Goal: Information Seeking & Learning: Check status

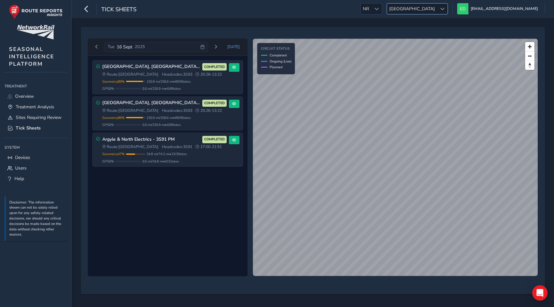
click at [437, 10] on span "[GEOGRAPHIC_DATA]" at bounding box center [412, 9] width 50 height 11
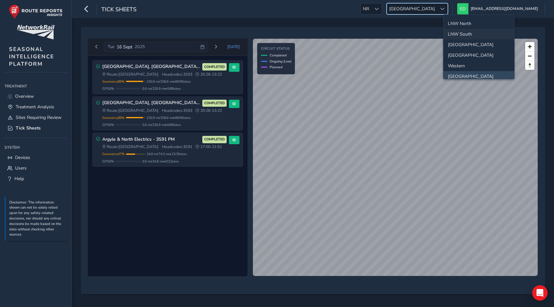
scroll to position [22, 0]
click at [458, 51] on li "[GEOGRAPHIC_DATA]" at bounding box center [478, 52] width 71 height 11
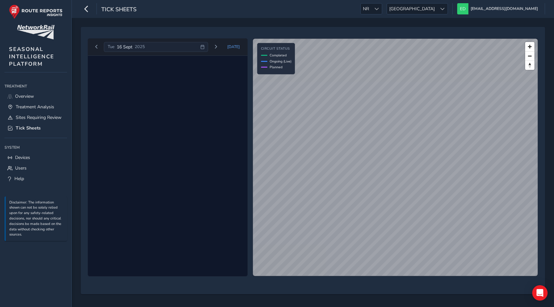
click at [115, 46] on div "[DATE]" at bounding box center [126, 47] width 37 height 6
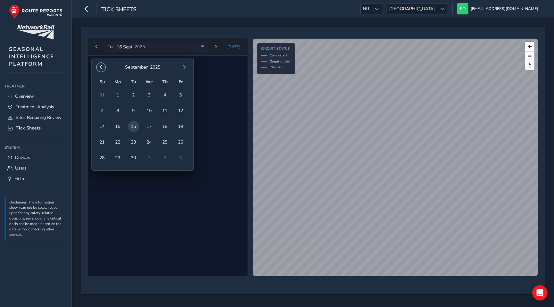
click at [100, 64] on button "button" at bounding box center [101, 67] width 9 height 9
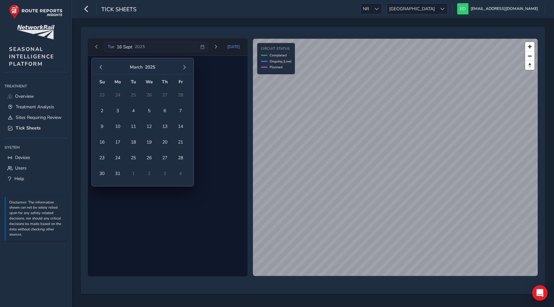
click at [100, 64] on button "button" at bounding box center [101, 67] width 9 height 9
click at [182, 94] on span "1" at bounding box center [180, 94] width 11 height 11
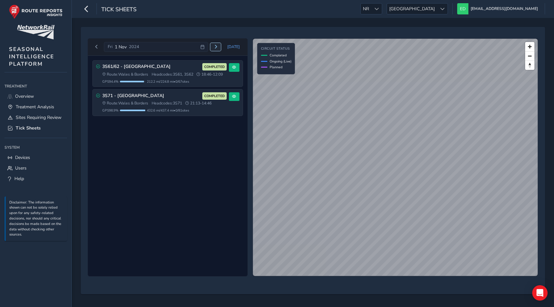
click at [219, 50] on button "Next day" at bounding box center [215, 47] width 11 height 8
click at [218, 46] on span "Next day" at bounding box center [216, 47] width 4 height 4
click at [95, 46] on span "Previous day" at bounding box center [97, 47] width 4 height 4
click at [219, 44] on button "Next day" at bounding box center [215, 47] width 11 height 8
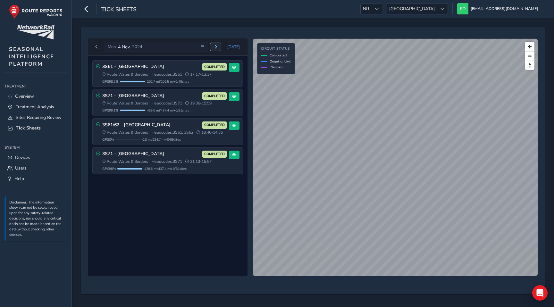
click at [217, 46] on span "Next day" at bounding box center [216, 47] width 4 height 4
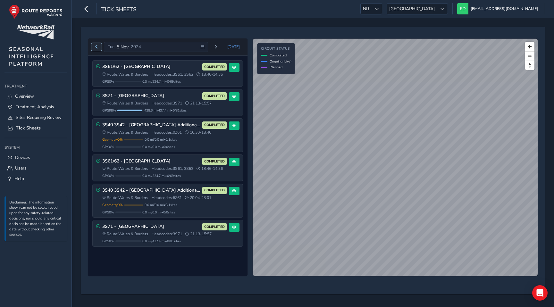
click at [96, 47] on span "Previous day" at bounding box center [97, 47] width 4 height 4
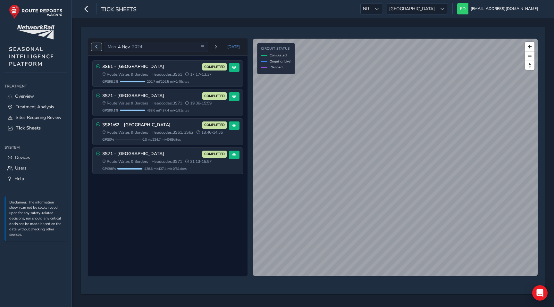
click at [96, 47] on span "Previous day" at bounding box center [97, 47] width 4 height 4
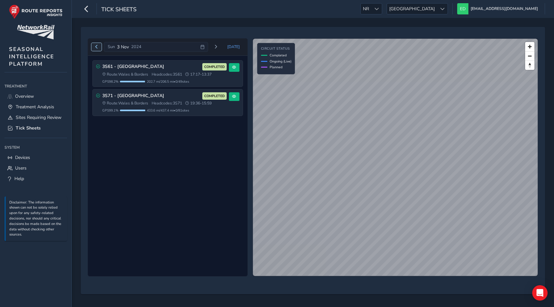
click at [96, 47] on span "Previous day" at bounding box center [97, 47] width 4 height 4
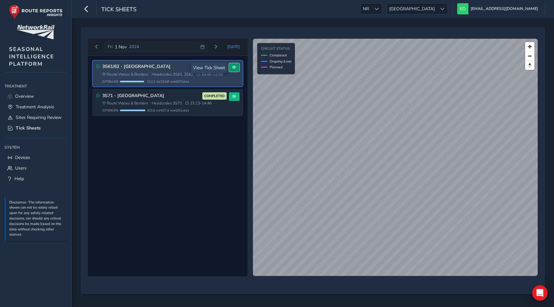
click at [236, 67] on span at bounding box center [234, 67] width 4 height 4
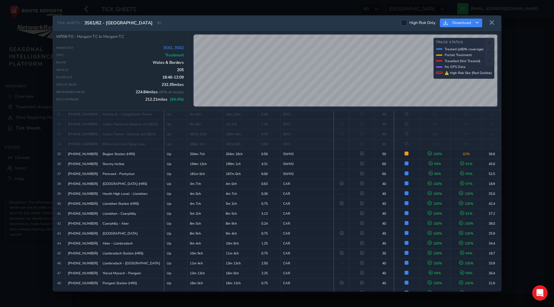
scroll to position [348, 0]
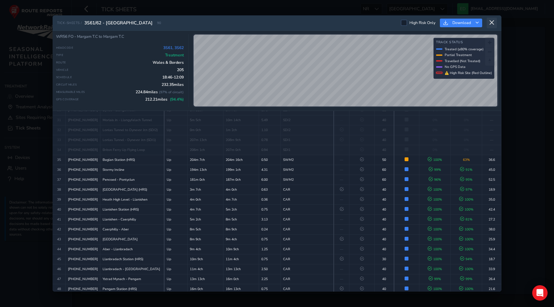
click at [493, 22] on icon at bounding box center [492, 23] width 6 height 6
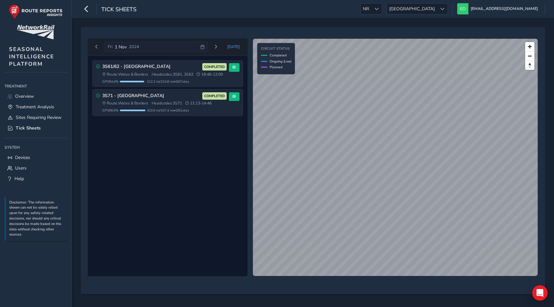
click at [192, 195] on div "3S61/62 - West Wales COMPLETED Route: Wales & Borders Headcodes: 3S61, 3S62 18:…" at bounding box center [168, 166] width 160 height 221
click at [239, 43] on button "Today" at bounding box center [233, 47] width 21 height 10
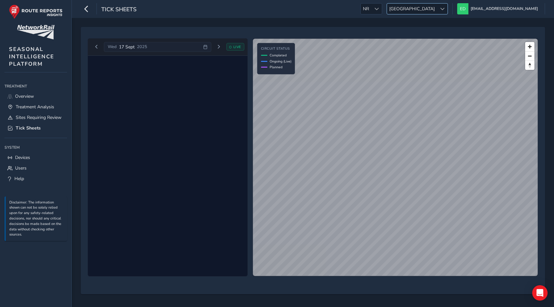
click at [437, 6] on span "Wales" at bounding box center [412, 9] width 50 height 11
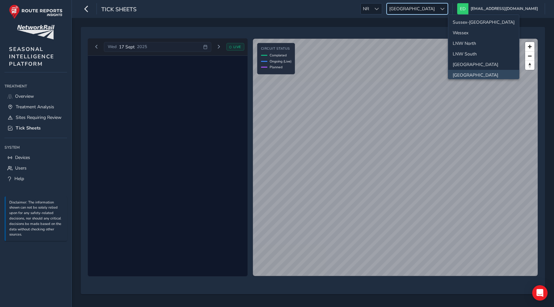
scroll to position [2, 0]
click at [465, 23] on li "Sussex-Kent" at bounding box center [483, 20] width 71 height 11
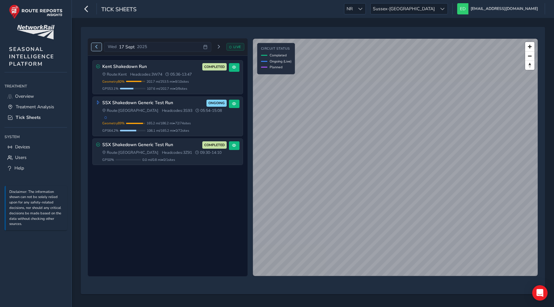
click at [94, 48] on button "Previous day" at bounding box center [96, 47] width 11 height 8
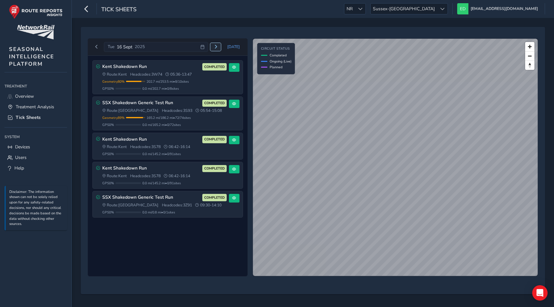
click at [215, 45] on span "Next day" at bounding box center [216, 47] width 4 height 4
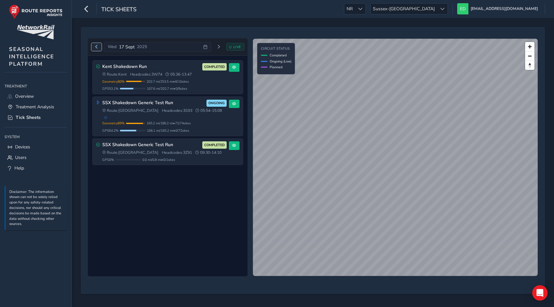
click at [94, 46] on button "Previous day" at bounding box center [96, 47] width 11 height 8
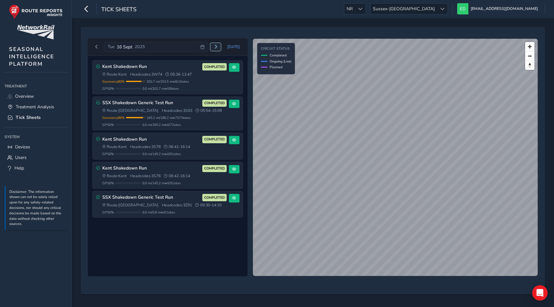
click at [218, 47] on span "Next day" at bounding box center [216, 47] width 4 height 4
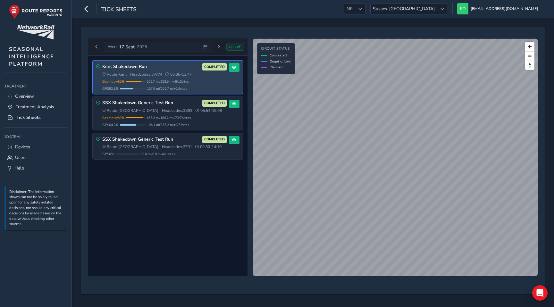
click at [160, 72] on span "Headcodes: 3W74" at bounding box center [146, 74] width 32 height 5
click at [233, 67] on span at bounding box center [234, 67] width 4 height 4
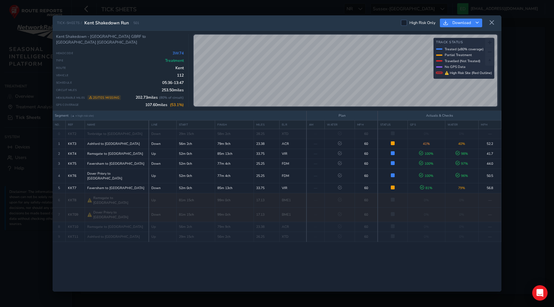
click at [136, 21] on span "501" at bounding box center [136, 23] width 6 height 5
copy span "501"
click at [493, 21] on icon at bounding box center [492, 23] width 6 height 6
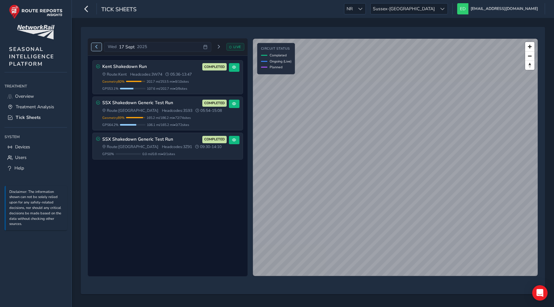
click at [93, 47] on button "Previous day" at bounding box center [96, 47] width 11 height 8
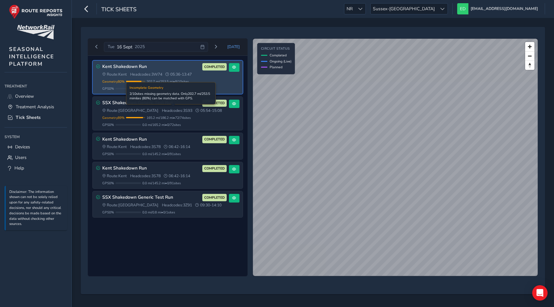
click at [165, 82] on span "202.7 mi / 253.5 mi • 8 / 10 sites" at bounding box center [168, 81] width 42 height 5
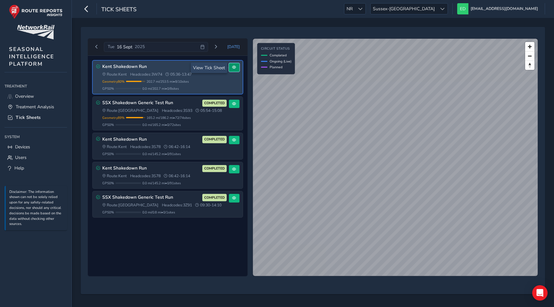
click at [233, 67] on span at bounding box center [234, 67] width 4 height 4
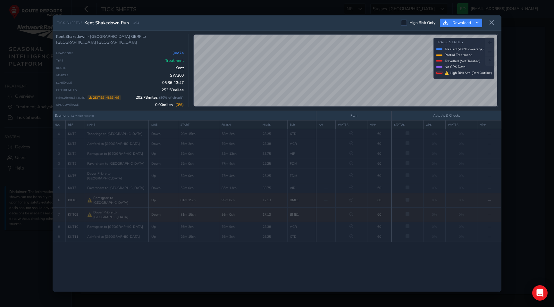
click at [132, 23] on div "TICK-SHEETS / Kent Shakedown Run 494" at bounding box center [98, 23] width 82 height 6
click at [163, 11] on div "TICK-SHEETS / Kent Shakedown Run 494 High Risk Only Download Kent Shakedown - T…" at bounding box center [277, 153] width 554 height 307
click at [493, 22] on icon at bounding box center [492, 23] width 6 height 6
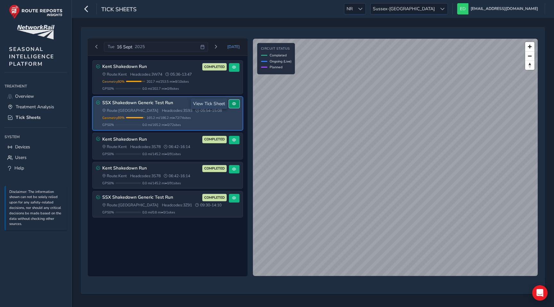
click at [234, 104] on span at bounding box center [234, 104] width 4 height 4
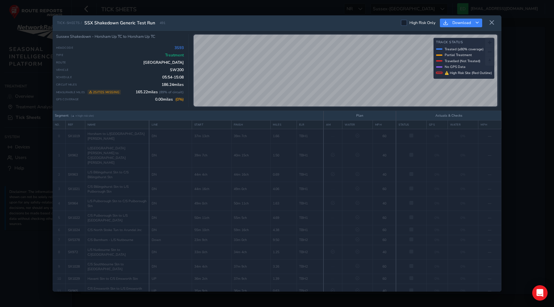
click at [215, 13] on div "TICK-SHEETS / SSX Shakedown Generic Test Run 491 High Risk Only Download Sussex…" at bounding box center [277, 153] width 554 height 307
click at [214, 3] on div "TICK-SHEETS / SSX Shakedown Generic Test Run 491 High Risk Only Download Sussex…" at bounding box center [277, 153] width 554 height 307
click at [493, 21] on icon at bounding box center [492, 23] width 6 height 6
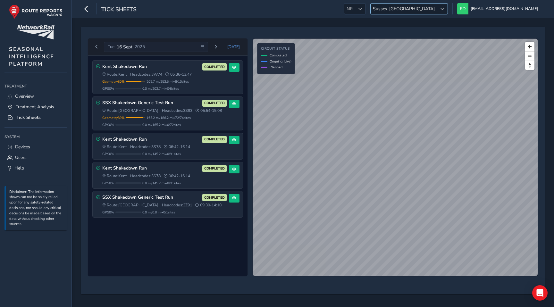
click at [437, 9] on span "Sussex-[GEOGRAPHIC_DATA]" at bounding box center [404, 9] width 66 height 11
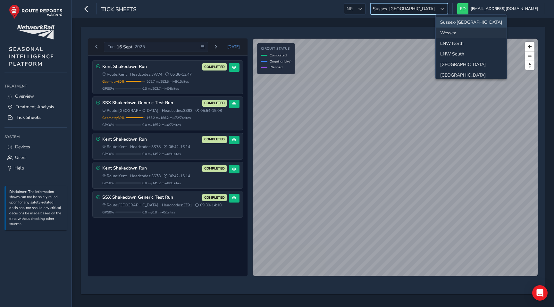
click at [457, 28] on li "Wessex" at bounding box center [471, 33] width 71 height 11
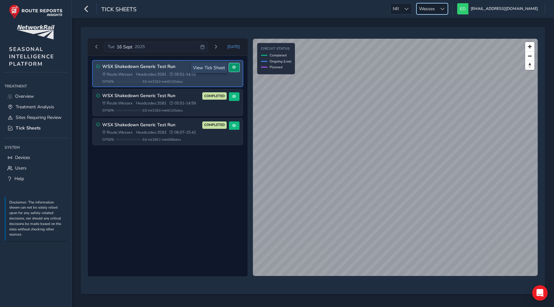
click at [237, 65] on button at bounding box center [234, 67] width 11 height 9
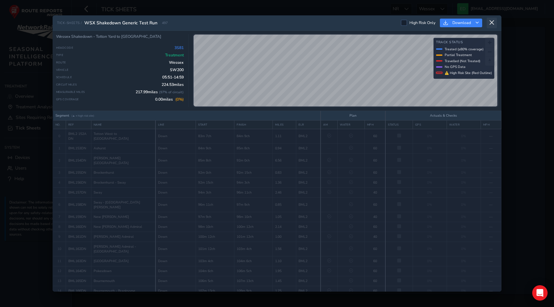
click at [491, 22] on icon at bounding box center [492, 23] width 6 height 6
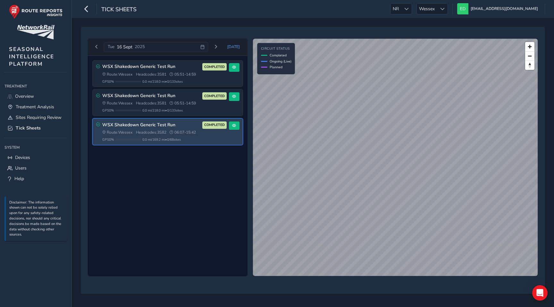
click at [162, 131] on span "Headcodes: 3S82" at bounding box center [151, 132] width 30 height 5
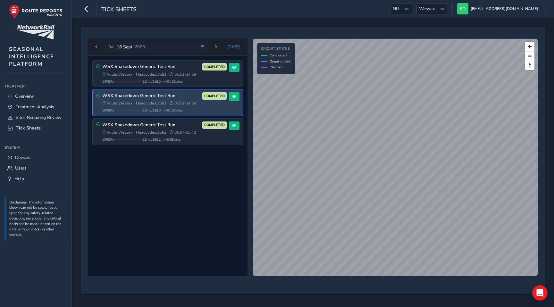
click at [164, 105] on span "Headcodes: 3S81" at bounding box center [151, 103] width 30 height 5
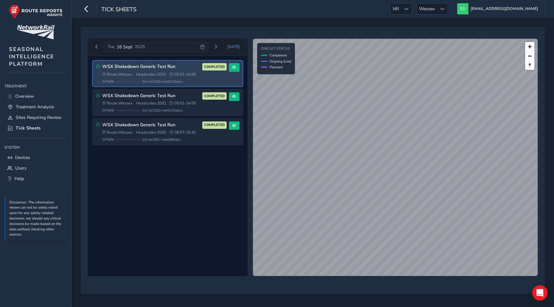
click at [161, 75] on span "Headcodes: 3S81" at bounding box center [151, 74] width 30 height 5
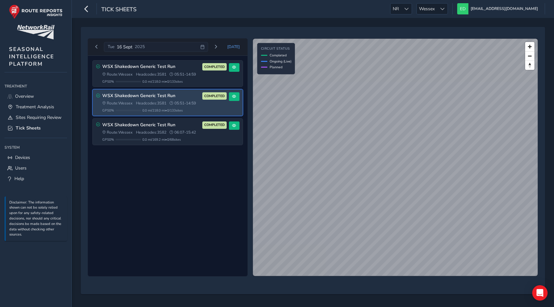
click at [162, 103] on span "Headcodes: 3S81" at bounding box center [151, 103] width 30 height 5
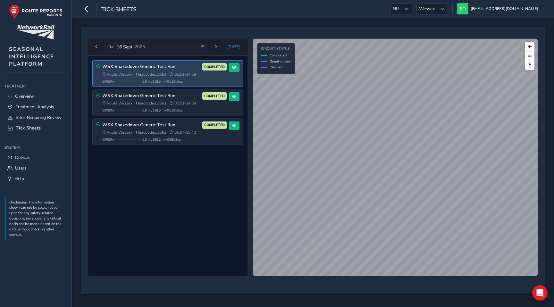
click at [161, 72] on span "Headcodes: 3S81" at bounding box center [151, 74] width 30 height 5
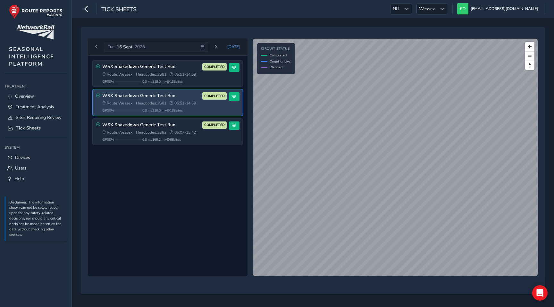
click at [161, 101] on span "Headcodes: 3S81" at bounding box center [151, 103] width 30 height 5
click at [178, 107] on div "WSX Shakedown Generic Test Run COMPLETED Route: Wessex Headcodes: 3S81 05:51 - …" at bounding box center [164, 102] width 124 height 21
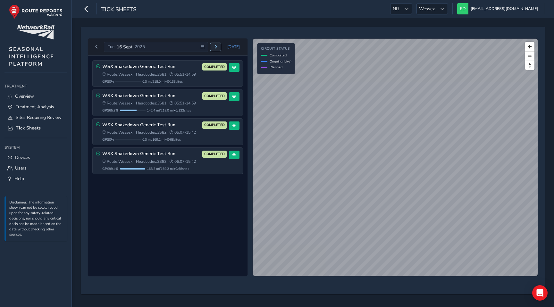
click at [221, 50] on button "Next day" at bounding box center [215, 47] width 11 height 8
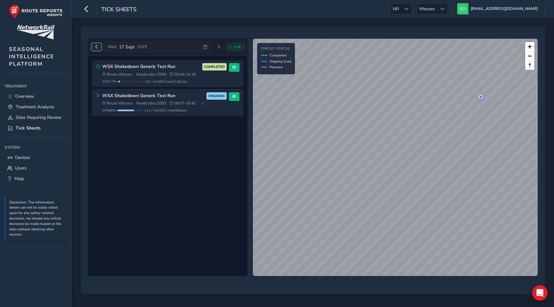
click at [96, 47] on span "Previous day" at bounding box center [97, 47] width 4 height 4
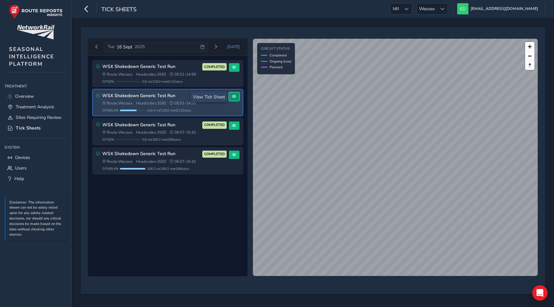
click at [233, 96] on span at bounding box center [234, 97] width 4 height 4
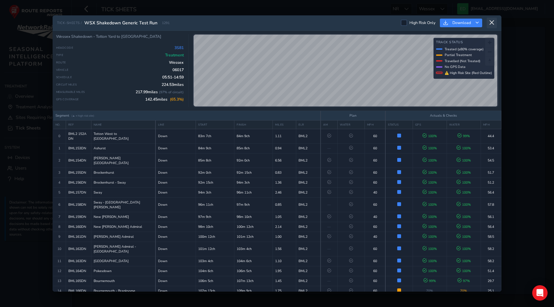
click at [493, 23] on icon at bounding box center [492, 23] width 6 height 6
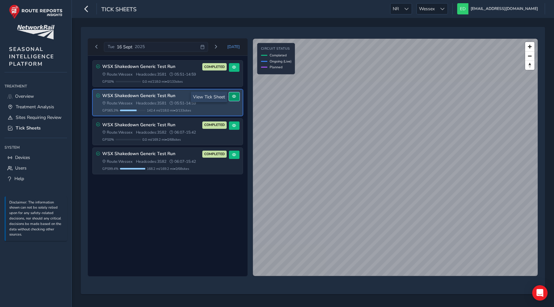
click at [236, 98] on span at bounding box center [234, 97] width 4 height 4
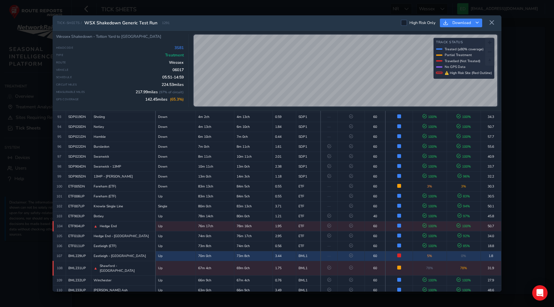
scroll to position [973, 0]
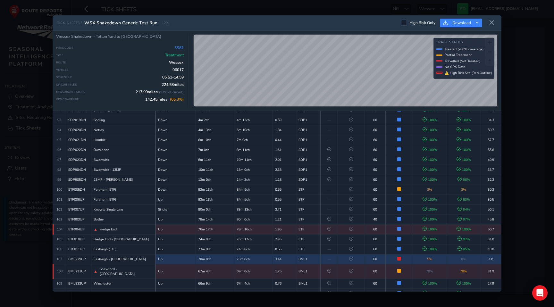
click at [350, 254] on td at bounding box center [350, 259] width 27 height 10
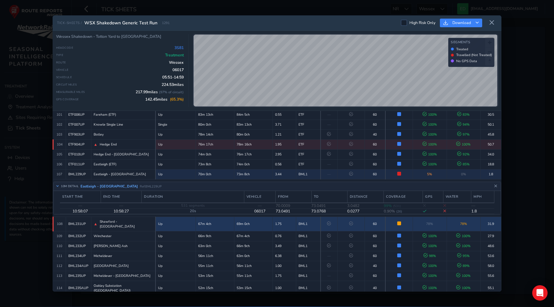
scroll to position [1059, 0]
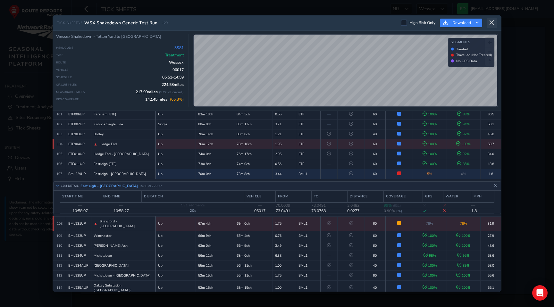
click at [493, 25] on icon at bounding box center [492, 23] width 6 height 6
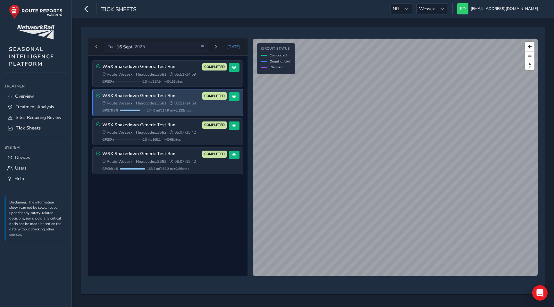
click at [172, 111] on span "174.0 mi / 217.9 mi • 0 / 133 sites" at bounding box center [169, 110] width 44 height 5
click at [232, 96] on span at bounding box center [234, 97] width 4 height 4
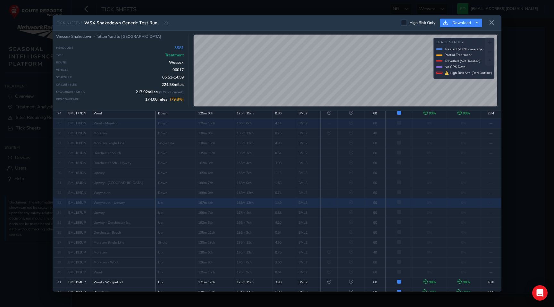
scroll to position [276, 0]
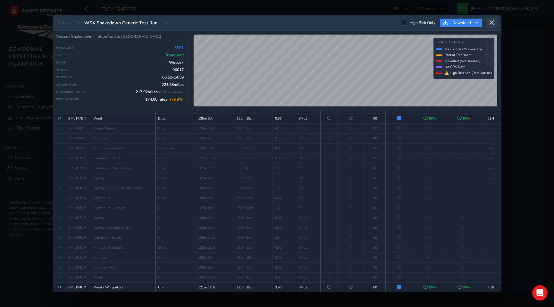
click at [490, 21] on icon at bounding box center [492, 23] width 6 height 6
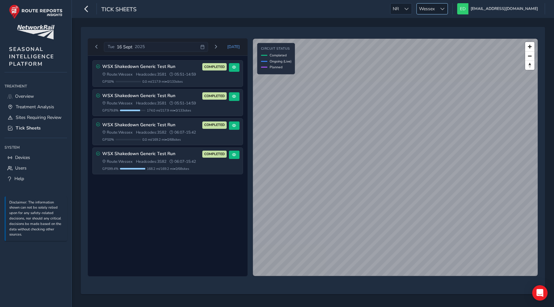
click at [437, 11] on span "Wessex" at bounding box center [427, 9] width 20 height 11
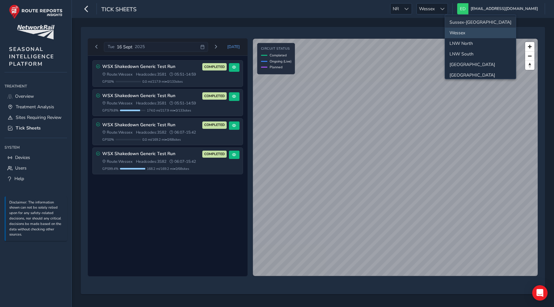
click at [458, 19] on li "Sussex-[GEOGRAPHIC_DATA]" at bounding box center [480, 22] width 71 height 11
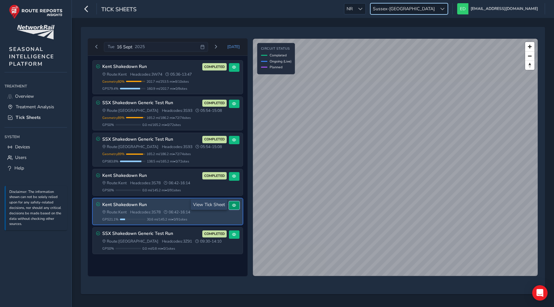
click at [237, 205] on button at bounding box center [234, 205] width 11 height 9
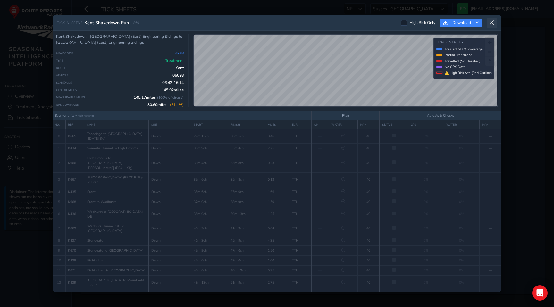
click at [492, 25] on icon at bounding box center [492, 23] width 6 height 6
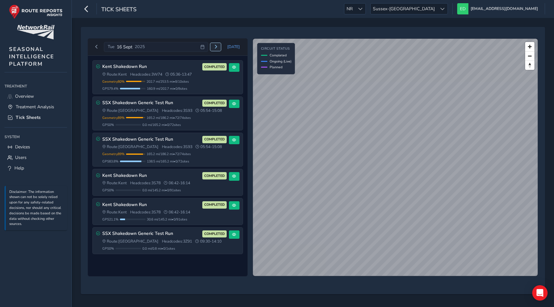
click at [216, 45] on span "Next day" at bounding box center [216, 47] width 4 height 4
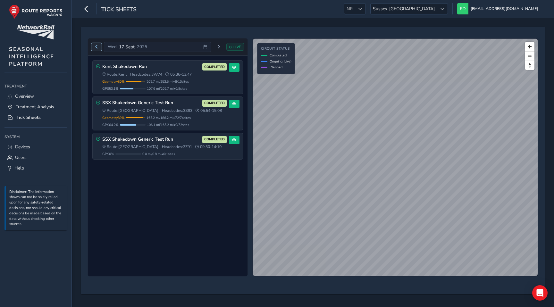
click at [98, 46] on button "Previous day" at bounding box center [96, 47] width 11 height 8
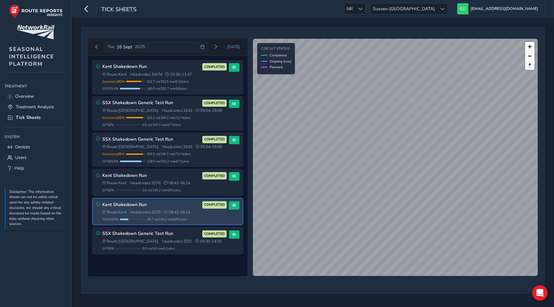
click at [239, 202] on div "Kent Shakedown Run COMPLETED Route: Kent Headcodes: 3S78 06:42 - 16:14 GPS 33.5…" at bounding box center [168, 211] width 150 height 26
click at [235, 206] on span at bounding box center [234, 206] width 4 height 4
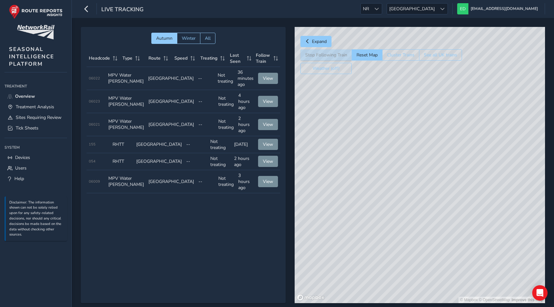
click at [439, 9] on ul "NR NR Scotland Scotland ed@routereports.com Colour Scheme: Dark Dim Light Logout" at bounding box center [450, 8] width 189 height 11
click at [382, 9] on div at bounding box center [376, 9] width 11 height 11
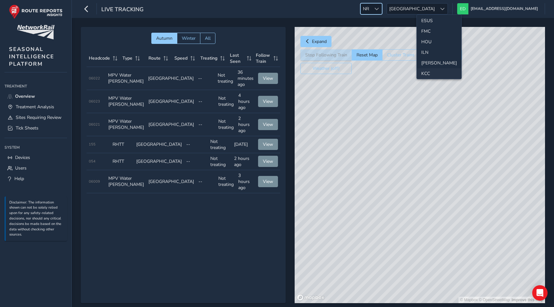
scroll to position [102, 0]
click at [431, 24] on li "ESS" at bounding box center [439, 26] width 45 height 11
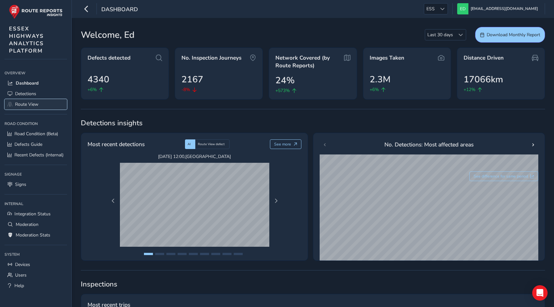
click at [28, 105] on span "Route View" at bounding box center [26, 104] width 23 height 6
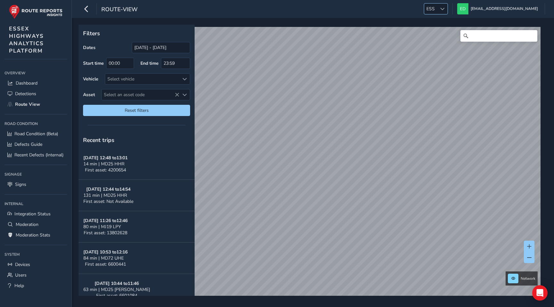
click at [437, 6] on span "ESS" at bounding box center [430, 9] width 13 height 11
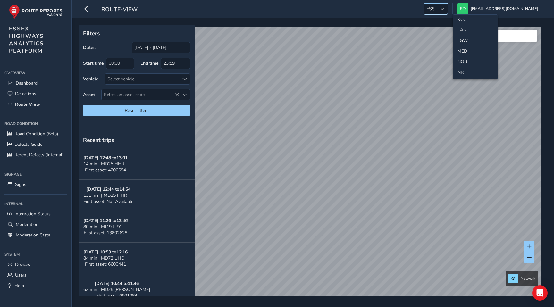
scroll to position [182, 0]
click at [464, 60] on li "NR" at bounding box center [475, 62] width 45 height 11
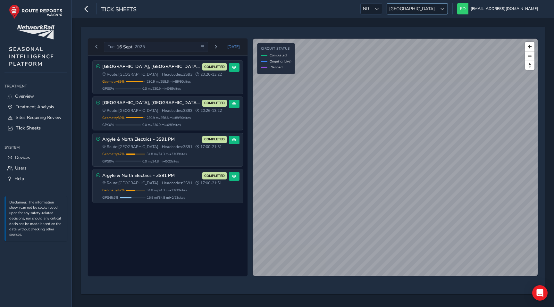
click at [437, 7] on span "[GEOGRAPHIC_DATA]" at bounding box center [412, 9] width 50 height 11
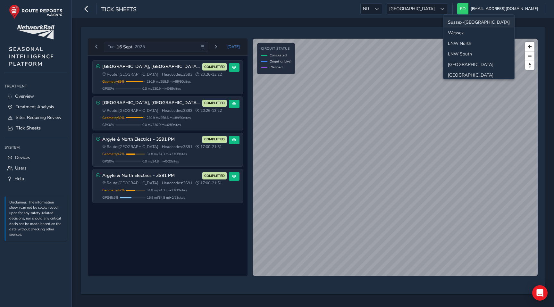
click at [459, 21] on li "Sussex-Kent" at bounding box center [478, 22] width 71 height 11
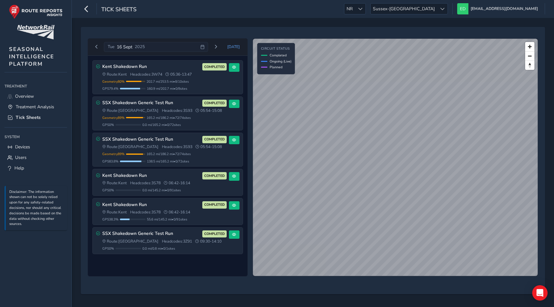
drag, startPoint x: 21, startPoint y: 106, endPoint x: 289, endPoint y: 59, distance: 272.2
click at [289, 59] on div "© Mapbox © OpenStreetMap Improve this map Circuit Status Completed Ongoing (Liv…" at bounding box center [395, 157] width 286 height 239
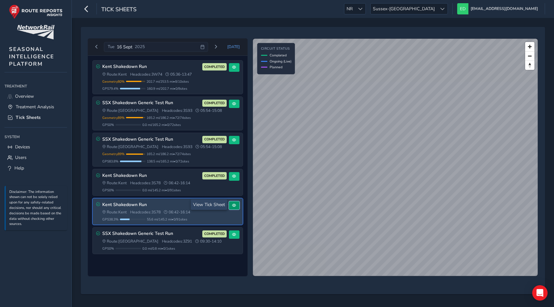
click at [236, 206] on button at bounding box center [234, 205] width 11 height 9
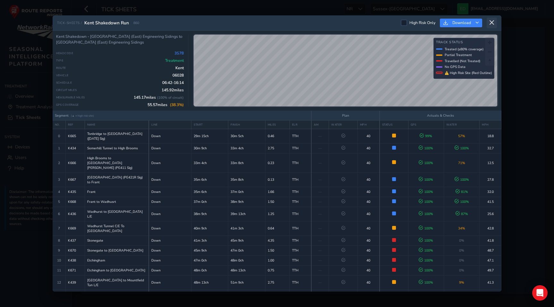
click at [491, 23] on icon at bounding box center [492, 23] width 6 height 6
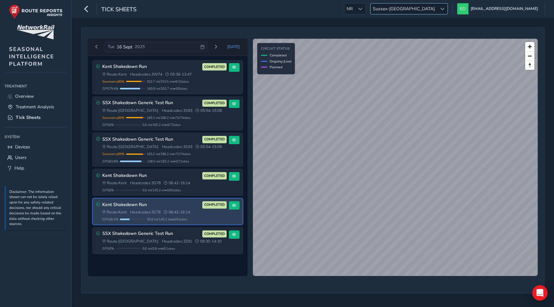
click at [437, 7] on span "Sussex-[GEOGRAPHIC_DATA]" at bounding box center [404, 9] width 66 height 11
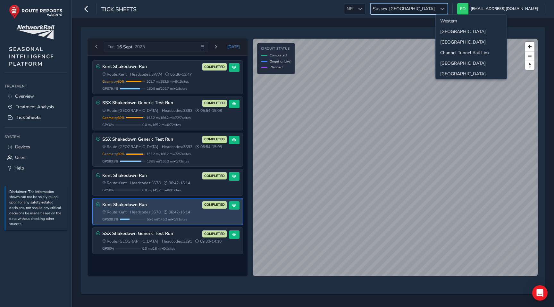
scroll to position [67, 0]
click at [458, 30] on li "[GEOGRAPHIC_DATA]" at bounding box center [471, 29] width 71 height 11
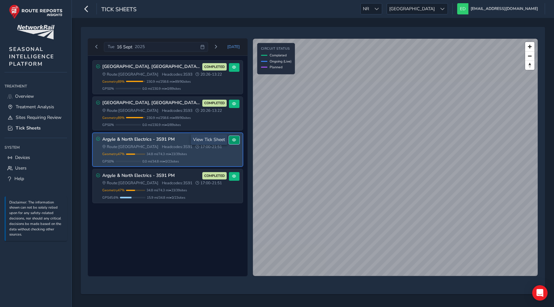
click at [235, 140] on span at bounding box center [234, 140] width 4 height 4
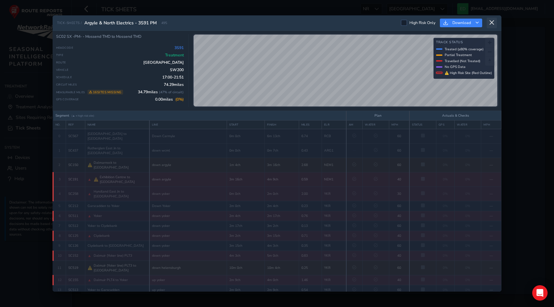
click at [491, 23] on icon at bounding box center [492, 23] width 6 height 6
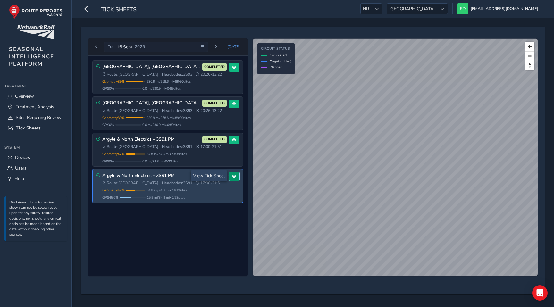
click at [239, 177] on button at bounding box center [234, 176] width 11 height 9
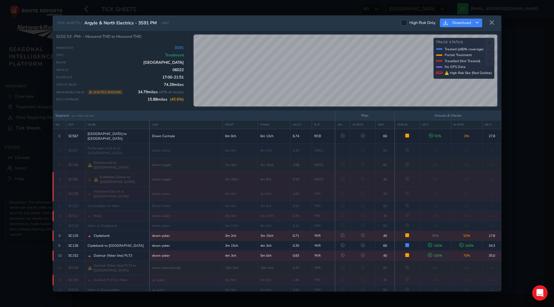
click at [164, 23] on span "1947" at bounding box center [165, 23] width 8 height 5
copy span "1947"
click at [494, 21] on icon at bounding box center [492, 23] width 6 height 6
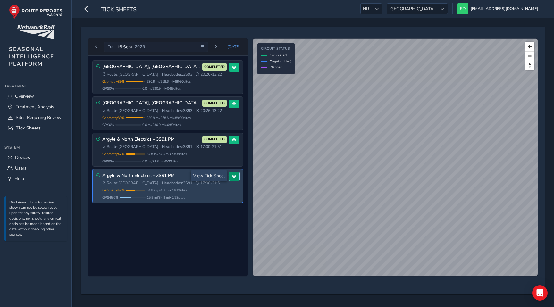
click at [235, 177] on span at bounding box center [234, 176] width 4 height 4
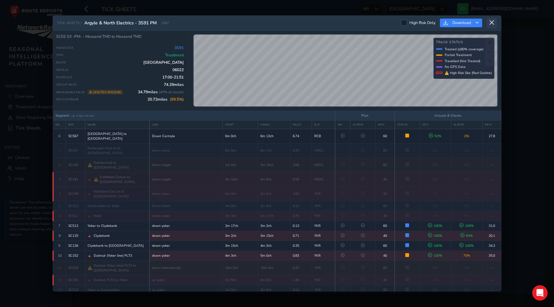
click at [493, 21] on icon at bounding box center [492, 23] width 6 height 6
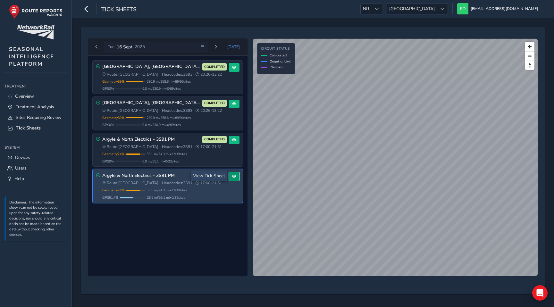
click at [233, 178] on button at bounding box center [234, 176] width 11 height 9
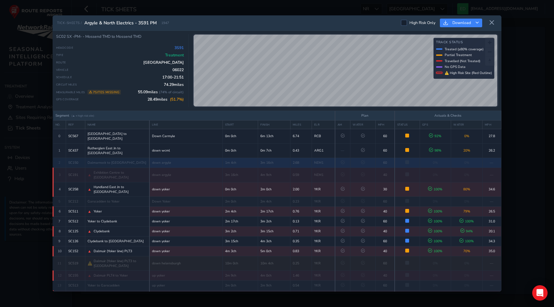
click at [359, 158] on td at bounding box center [362, 163] width 25 height 10
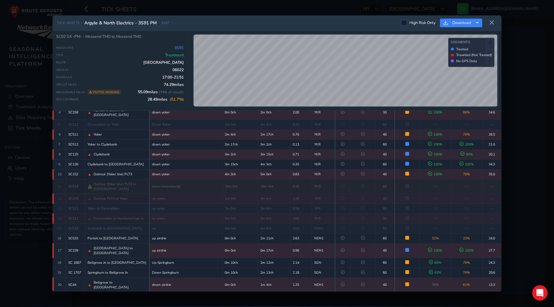
scroll to position [106, 0]
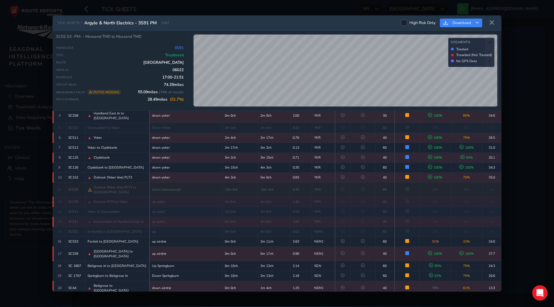
click at [295, 217] on td "2.00" at bounding box center [300, 222] width 21 height 10
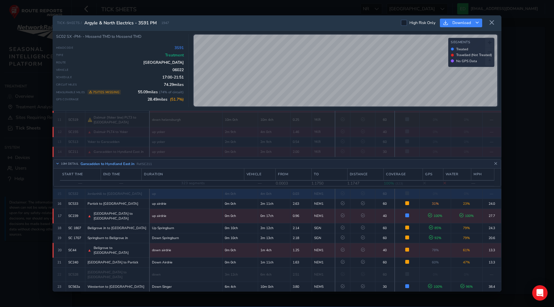
scroll to position [143, 0]
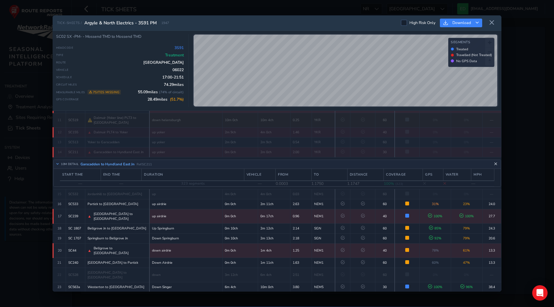
click at [496, 162] on button "Close detail view" at bounding box center [496, 165] width 6 height 6
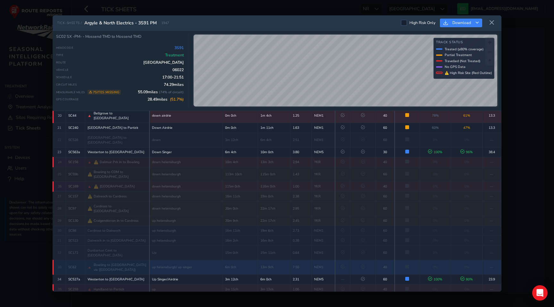
scroll to position [249, 0]
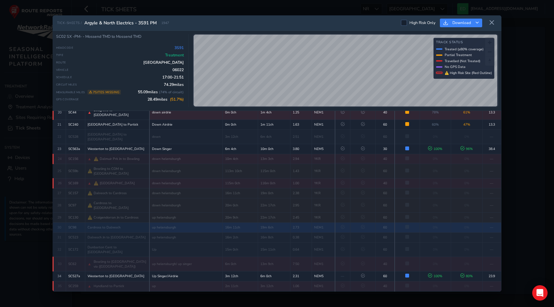
click at [258, 223] on td "19m 6ch" at bounding box center [274, 228] width 32 height 10
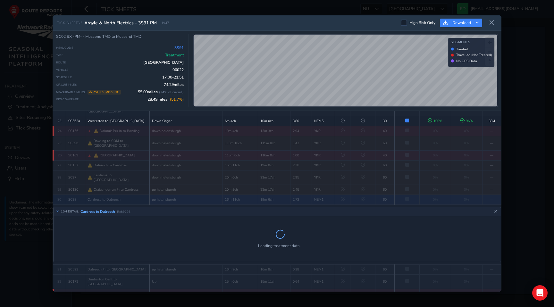
scroll to position [282, 0]
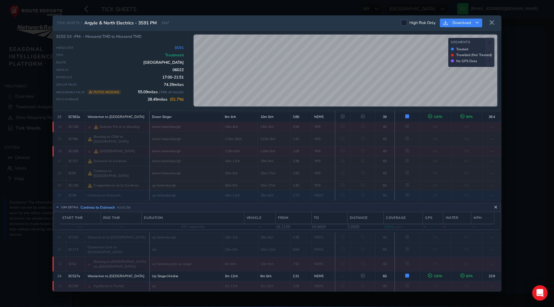
click at [495, 206] on icon "Close detail view" at bounding box center [496, 208] width 4 height 4
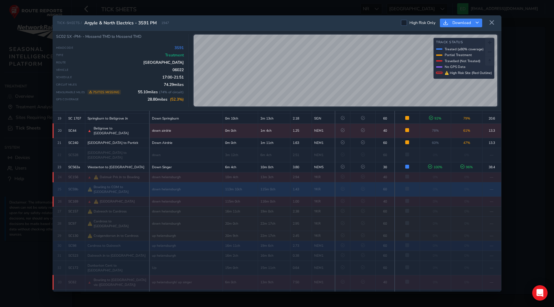
scroll to position [249, 0]
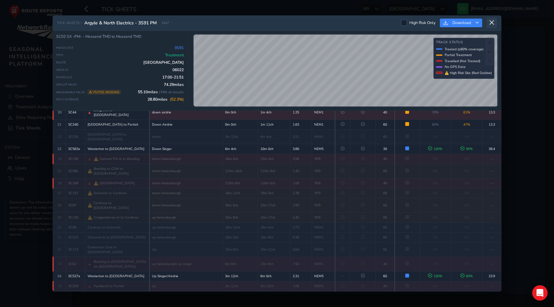
click at [491, 24] on icon at bounding box center [492, 23] width 6 height 6
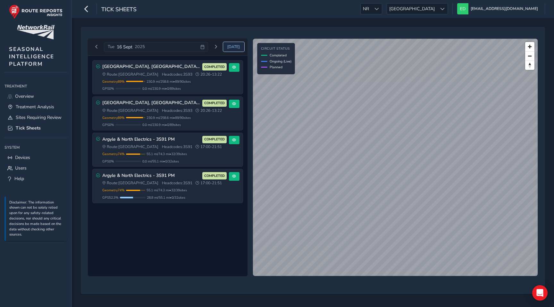
click at [238, 48] on span "[DATE]" at bounding box center [233, 46] width 13 height 5
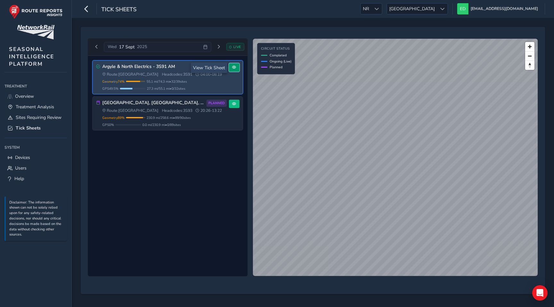
click at [233, 71] on button at bounding box center [234, 67] width 11 height 9
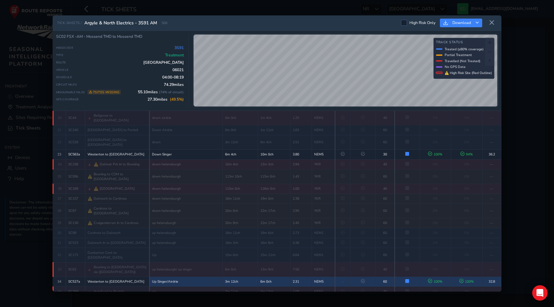
scroll to position [249, 0]
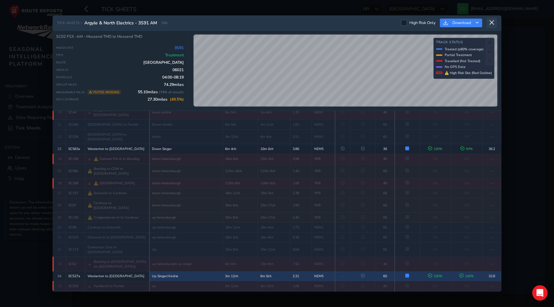
click at [489, 25] on icon at bounding box center [492, 23] width 6 height 6
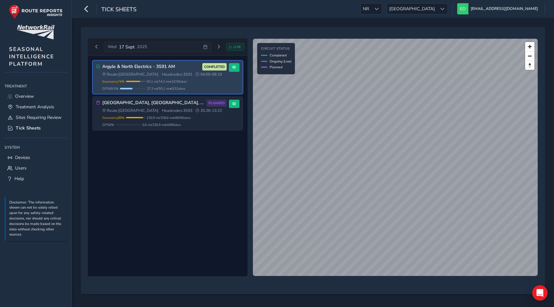
click at [171, 84] on div "Geometry 74 % Incomplete Geometry 7 / 39 sites missing geometry data. Only 55.1…" at bounding box center [164, 85] width 124 height 12
click at [233, 68] on span at bounding box center [234, 67] width 4 height 4
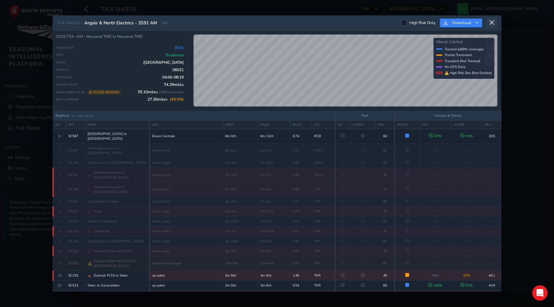
click at [493, 22] on icon at bounding box center [492, 23] width 6 height 6
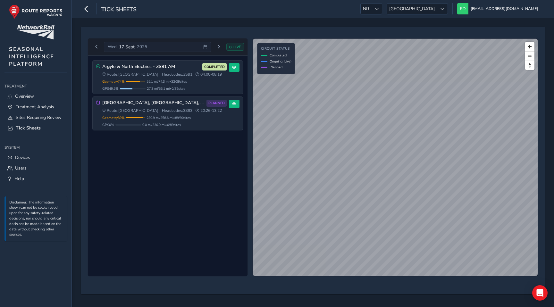
click at [199, 176] on div "Argyle & North Electrics - 3S91 AM COMPLETED Route: Scotland Headcodes: 3S91 04…" at bounding box center [168, 166] width 160 height 221
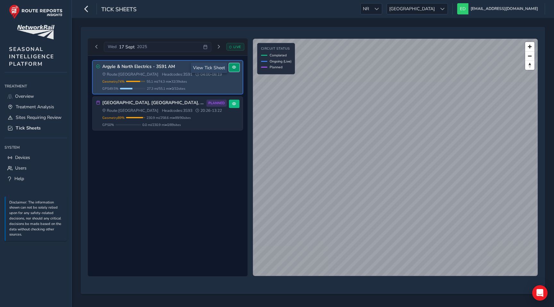
click at [234, 67] on span at bounding box center [234, 67] width 4 height 4
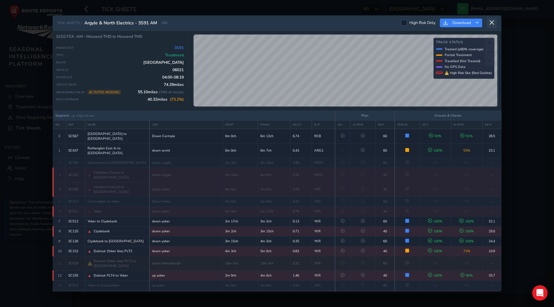
click at [493, 23] on icon at bounding box center [492, 23] width 6 height 6
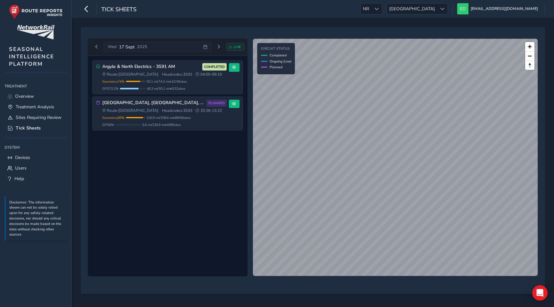
click at [186, 168] on div "Argyle & North Electrics - 3S91 AM COMPLETED Route: Scotland Headcodes: 3S91 04…" at bounding box center [168, 166] width 160 height 221
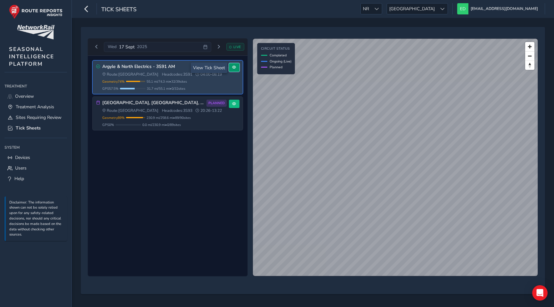
click at [235, 66] on span at bounding box center [234, 67] width 4 height 4
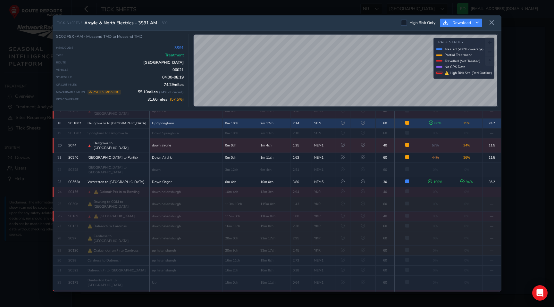
scroll to position [249, 0]
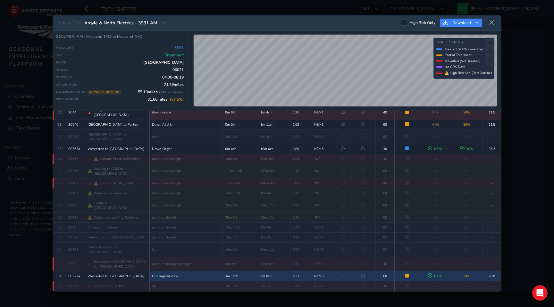
click at [305, 271] on td "2.31" at bounding box center [300, 276] width 21 height 10
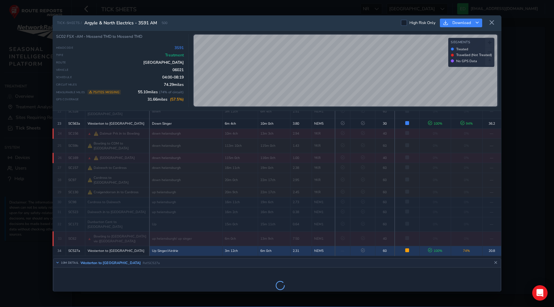
scroll to position [277, 0]
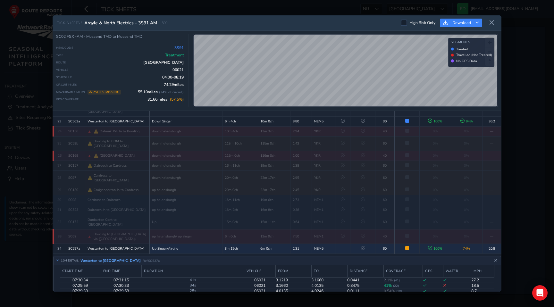
click at [340, 20] on div "TICK-SHEETS / Argyle & North Electrics - 3S91 AM 500 High Risk Only Download SC…" at bounding box center [277, 153] width 449 height 276
click at [352, 109] on div "SC02 FSX -AM - Mossend TMD to Mossend TMD Headcode 3S91 Type Treatment Route Sc…" at bounding box center [277, 71] width 449 height 80
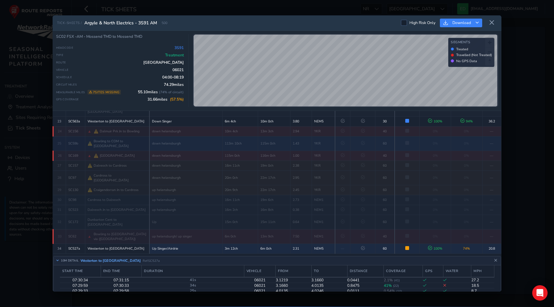
click at [331, 117] on div "TICK-SHEETS / Argyle & North Electrics - 3S91 AM 500 High Risk Only Download SC…" at bounding box center [277, 153] width 449 height 276
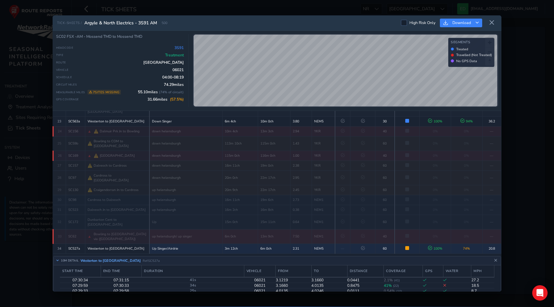
click at [262, 229] on td "13m 9ch" at bounding box center [274, 236] width 32 height 14
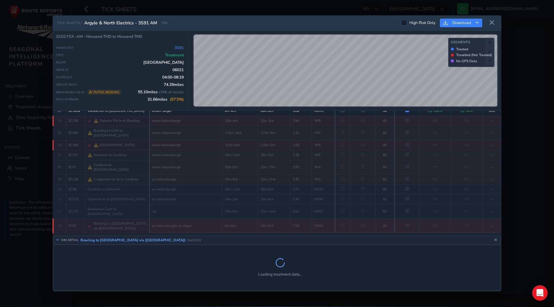
scroll to position [287, 0]
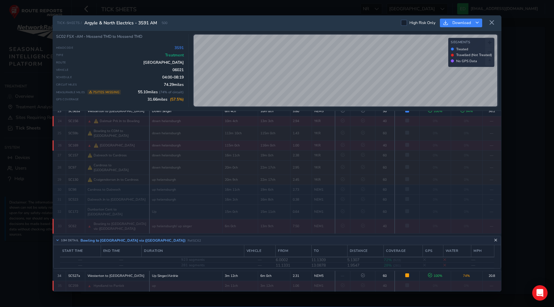
click at [495, 239] on icon "Close detail view" at bounding box center [496, 241] width 4 height 4
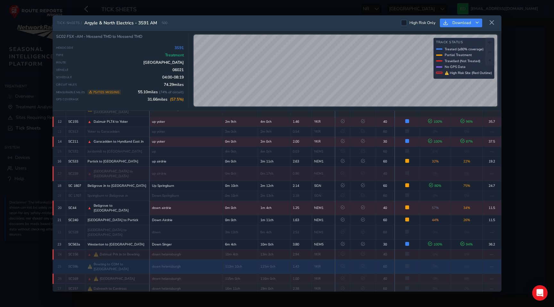
scroll to position [249, 0]
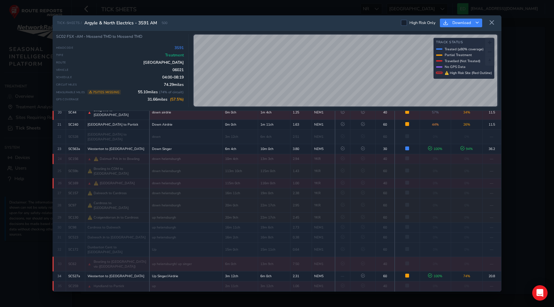
click at [185, 257] on td "up helensburgh/ up singer" at bounding box center [185, 264] width 73 height 14
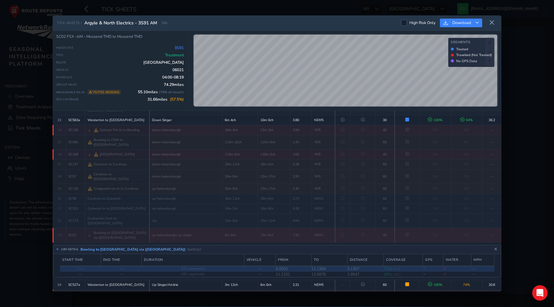
scroll to position [287, 0]
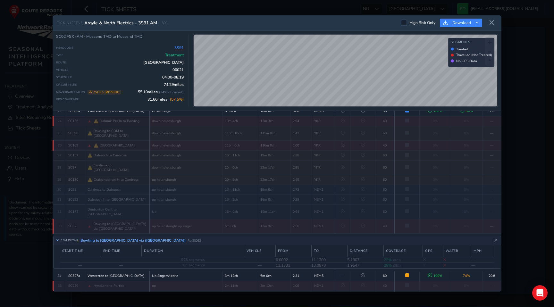
click at [254, 2] on div "TICK-SHEETS / Argyle & North Electrics - 3S91 AM 500 High Risk Only Download SC…" at bounding box center [277, 153] width 554 height 307
click at [163, 100] on span "31.47 miles ( 57.1 %)" at bounding box center [165, 99] width 36 height 5
click at [181, 219] on td "up helensburgh/ up singer" at bounding box center [185, 226] width 73 height 14
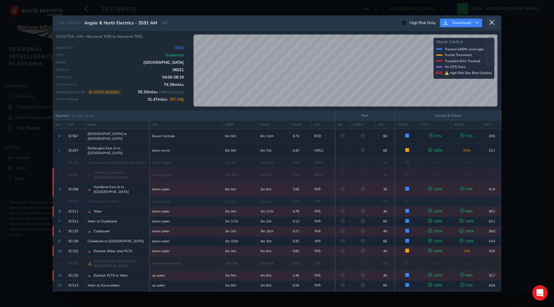
click at [493, 24] on icon at bounding box center [492, 23] width 6 height 6
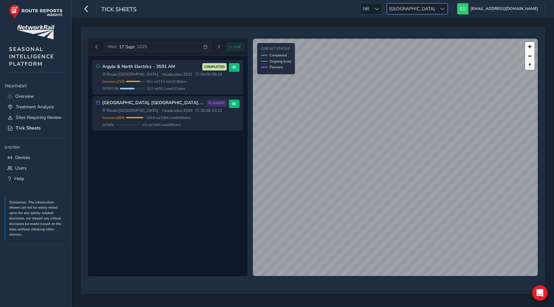
click at [437, 7] on span "[GEOGRAPHIC_DATA]" at bounding box center [412, 9] width 50 height 11
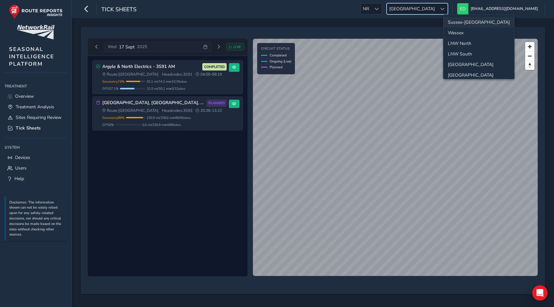
click at [461, 24] on li "Sussex-[GEOGRAPHIC_DATA]" at bounding box center [478, 22] width 71 height 11
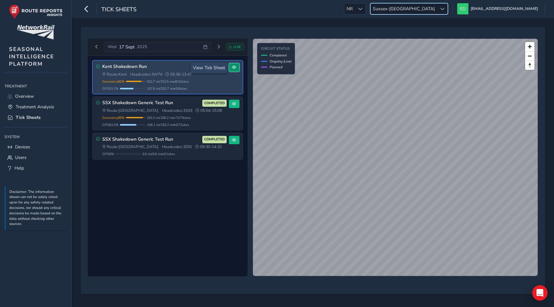
click at [232, 71] on button at bounding box center [234, 67] width 11 height 9
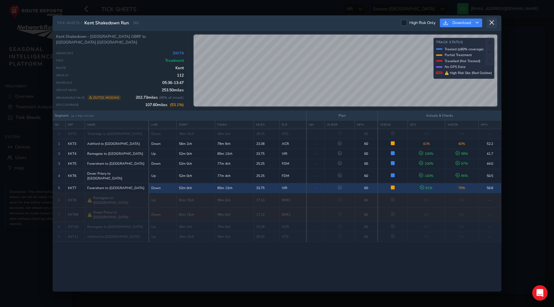
click at [495, 22] on button at bounding box center [492, 23] width 10 height 11
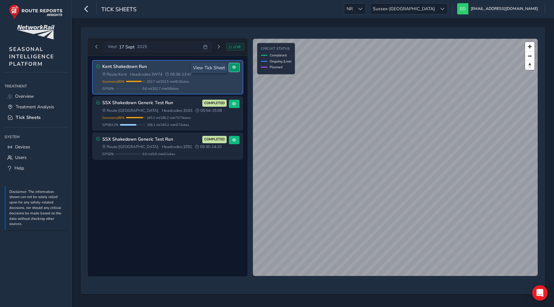
click at [238, 67] on button at bounding box center [234, 67] width 11 height 9
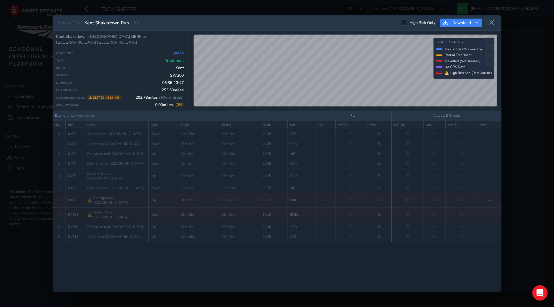
click at [494, 23] on icon at bounding box center [492, 23] width 6 height 6
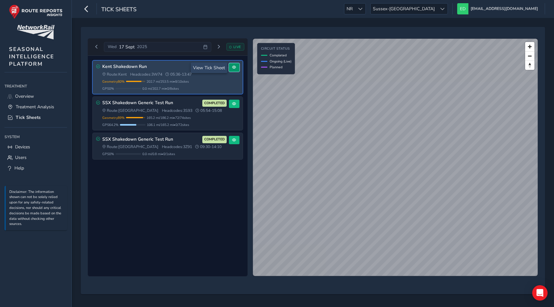
click at [236, 71] on button at bounding box center [234, 67] width 11 height 9
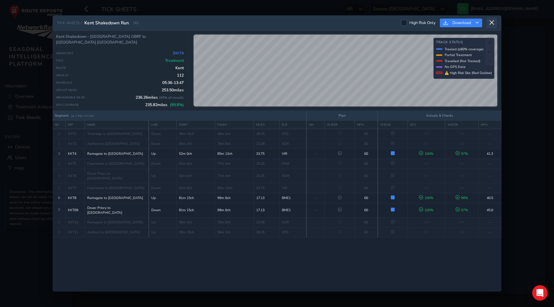
click at [493, 21] on icon at bounding box center [492, 23] width 6 height 6
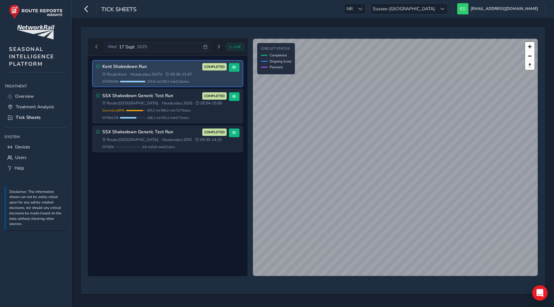
click at [173, 80] on span "235.8 mi / 236.3 mi • 0 / 10 sites" at bounding box center [168, 81] width 42 height 5
click at [232, 68] on span at bounding box center [234, 67] width 4 height 4
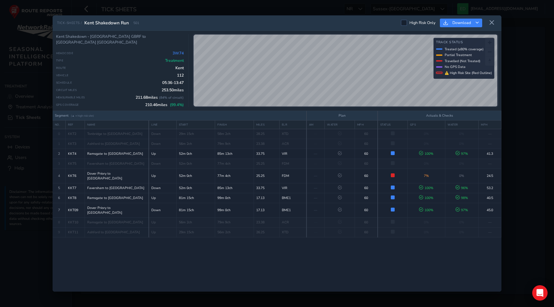
click at [387, 114] on div "TICK-SHEETS / Kent Shakedown Run 501 High Risk Only Download Kent Shakedown - T…" at bounding box center [277, 153] width 449 height 276
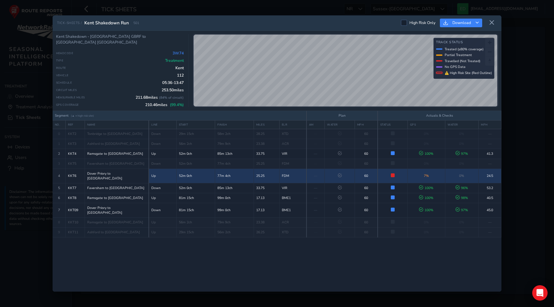
click at [318, 172] on td "—" at bounding box center [316, 176] width 18 height 14
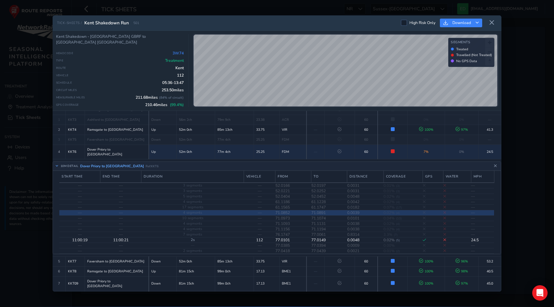
scroll to position [26, 0]
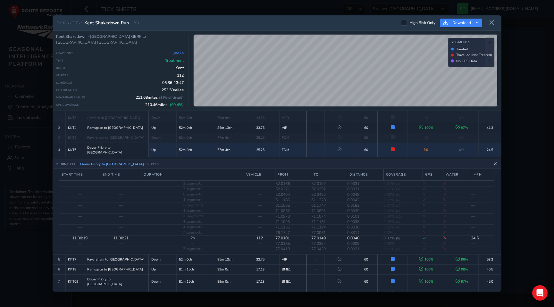
click at [495, 163] on icon "Close detail view" at bounding box center [496, 165] width 4 height 4
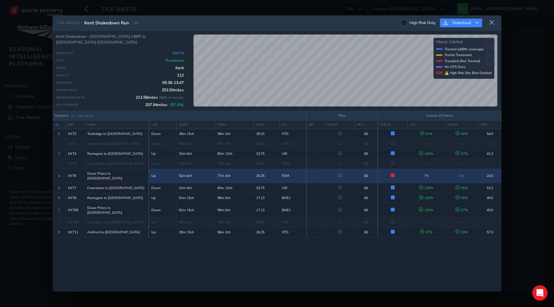
click at [376, 175] on td "60" at bounding box center [366, 176] width 23 height 14
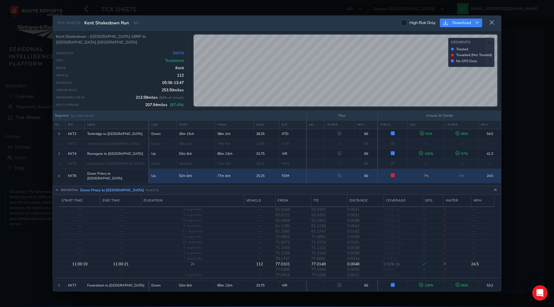
click at [376, 174] on td "60" at bounding box center [366, 176] width 23 height 14
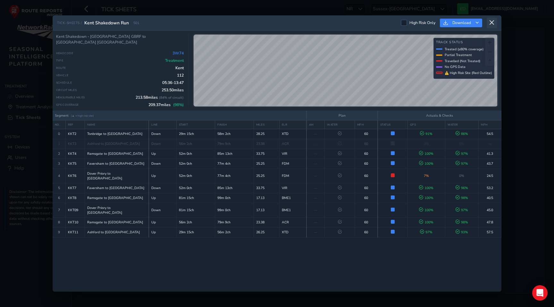
click at [494, 22] on icon at bounding box center [492, 23] width 6 height 6
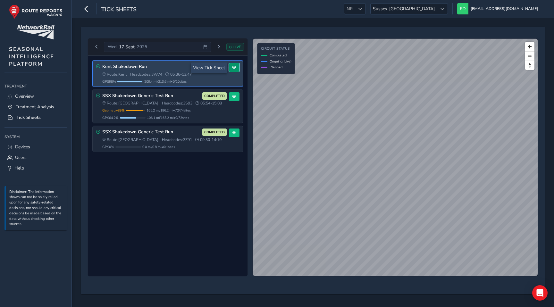
click at [232, 71] on button at bounding box center [234, 67] width 11 height 9
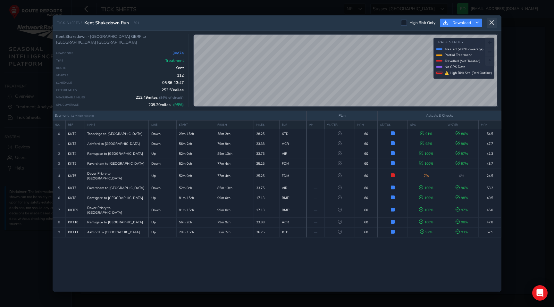
click at [493, 22] on icon at bounding box center [492, 23] width 6 height 6
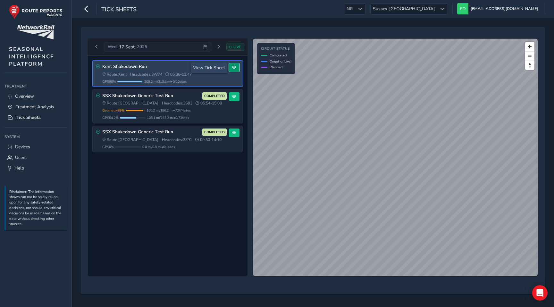
click at [237, 66] on button at bounding box center [234, 67] width 11 height 9
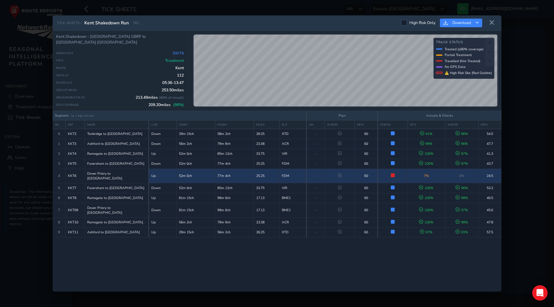
click at [361, 172] on td "60" at bounding box center [366, 176] width 23 height 14
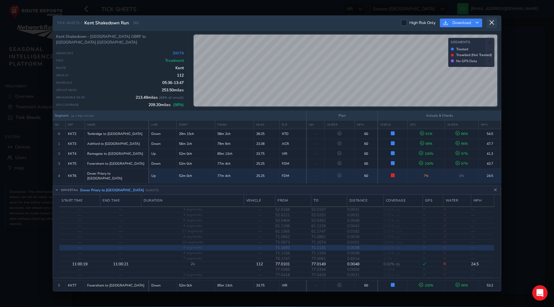
click at [493, 21] on icon at bounding box center [492, 23] width 6 height 6
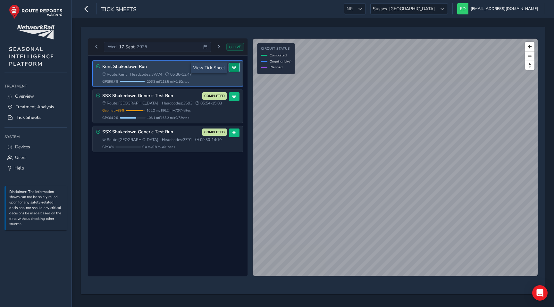
click at [237, 69] on button at bounding box center [234, 67] width 11 height 9
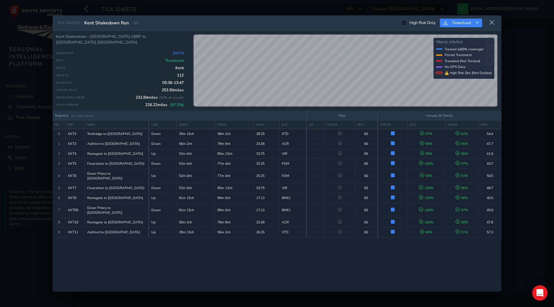
click at [357, 237] on div "Segment (▲ = high risk site) Plan Actuals & Checks NO. REF NAME LINE START FINI…" at bounding box center [277, 201] width 449 height 181
click at [493, 19] on button at bounding box center [492, 23] width 10 height 11
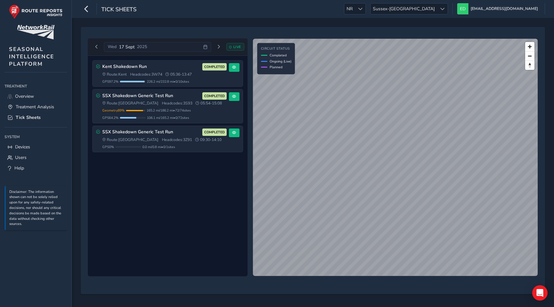
click at [168, 168] on div "Kent Shakedown Run COMPLETED Route: Kent Headcodes: 3W74 05:36 - 13:47 GPS 97.2…" at bounding box center [168, 166] width 160 height 221
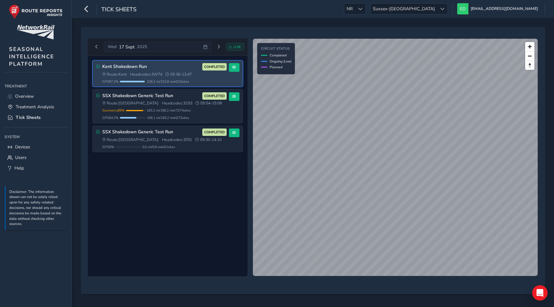
click at [174, 82] on span "226.2 mi / 232.8 mi • 0 / 10 sites" at bounding box center [168, 81] width 42 height 5
click at [157, 70] on div "Kent Shakedown Run COMPLETED" at bounding box center [164, 66] width 124 height 7
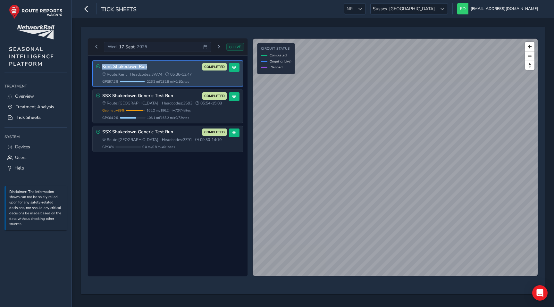
click at [157, 70] on div "Kent Shakedown Run COMPLETED" at bounding box center [164, 66] width 124 height 7
click at [144, 66] on h3 "Kent Shakedown Run" at bounding box center [151, 66] width 98 height 5
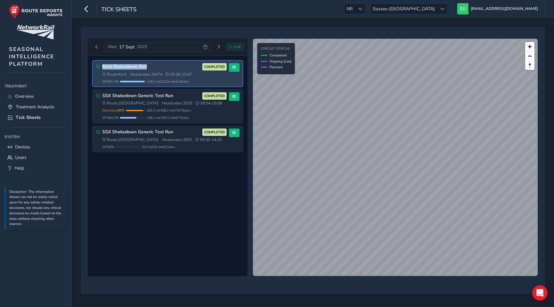
click at [144, 66] on h3 "Kent Shakedown Run" at bounding box center [151, 66] width 98 height 5
click at [156, 67] on h3 "Kent Shakedown Run" at bounding box center [151, 66] width 98 height 5
click at [159, 73] on span "Headcodes: 3W74" at bounding box center [146, 74] width 32 height 5
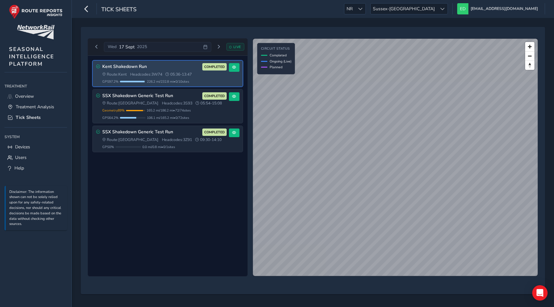
click at [159, 74] on span "Headcodes: 3W74" at bounding box center [146, 74] width 32 height 5
click at [174, 74] on span "05:36 - 13:47" at bounding box center [178, 74] width 26 height 5
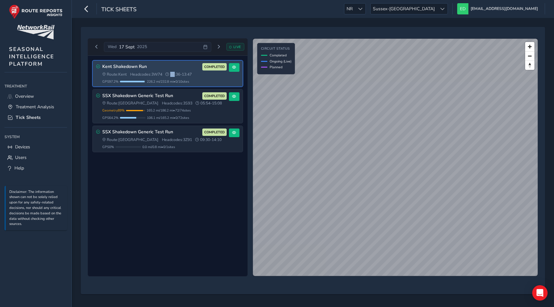
click at [174, 74] on span "05:36 - 13:47" at bounding box center [178, 74] width 26 height 5
click at [115, 74] on span "Route: Kent" at bounding box center [114, 74] width 25 height 5
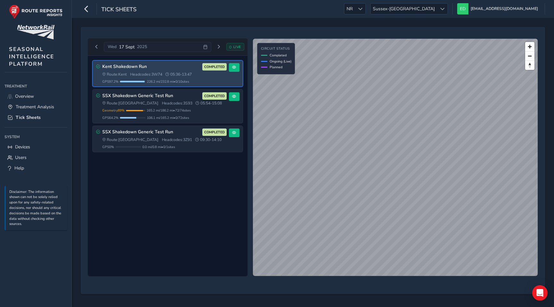
click at [114, 83] on span "GPS 97.2 %" at bounding box center [110, 81] width 16 height 5
click at [131, 83] on div "GPS 97.2 % 226.2 mi / 232.8 mi • 0 / 10 sites" at bounding box center [164, 81] width 124 height 5
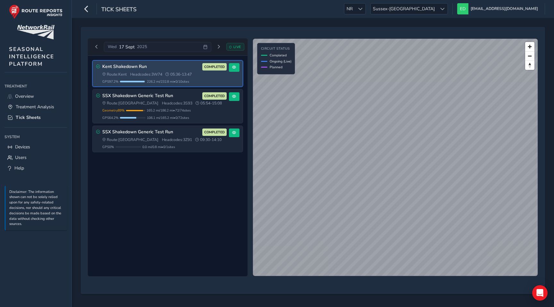
click at [131, 83] on div "GPS 97.2 % 226.2 mi / 232.8 mi • 0 / 10 sites" at bounding box center [164, 81] width 124 height 5
click at [150, 83] on span "226.2 mi / 232.8 mi • 0 / 10 sites" at bounding box center [168, 81] width 42 height 5
click at [157, 84] on div "Kent Shakedown Run COMPLETED Route: Kent Headcodes: 3W74 05:36 - 13:47 GPS 97.2…" at bounding box center [168, 74] width 150 height 26
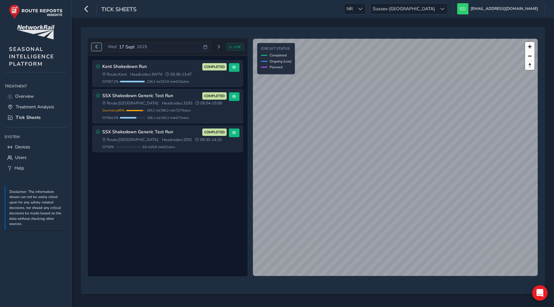
click at [97, 46] on span "Previous day" at bounding box center [97, 47] width 4 height 4
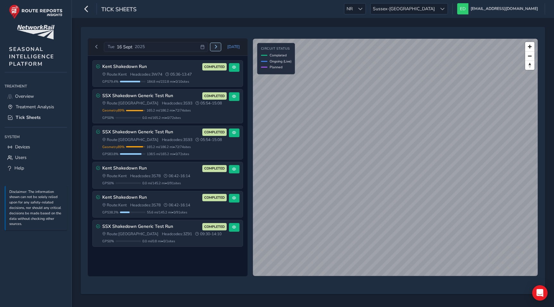
click at [216, 46] on span "Next day" at bounding box center [216, 47] width 4 height 4
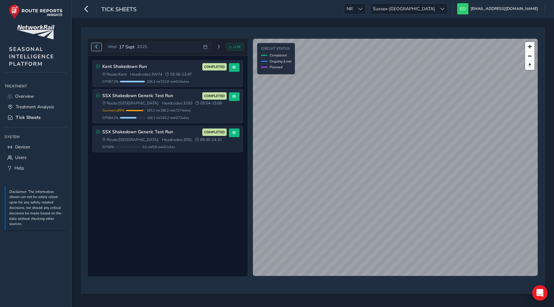
click at [96, 47] on span "Previous day" at bounding box center [97, 47] width 4 height 4
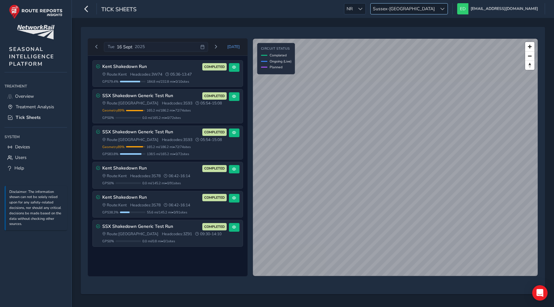
click at [437, 8] on span "Sussex-[GEOGRAPHIC_DATA]" at bounding box center [404, 9] width 66 height 11
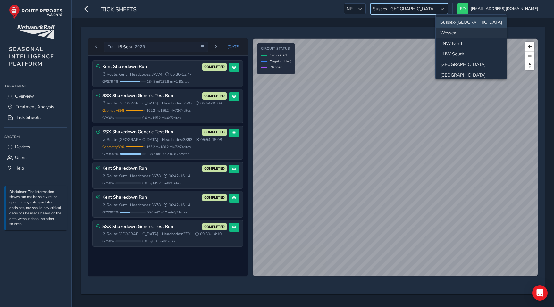
click at [454, 32] on li "Wessex" at bounding box center [471, 33] width 71 height 11
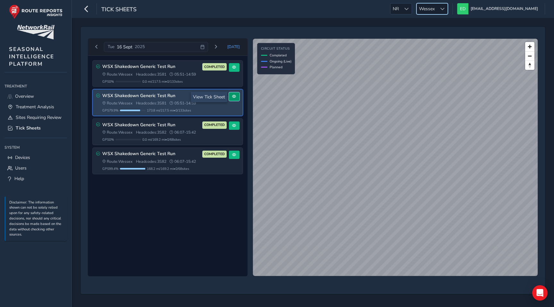
click at [236, 97] on button at bounding box center [234, 96] width 11 height 9
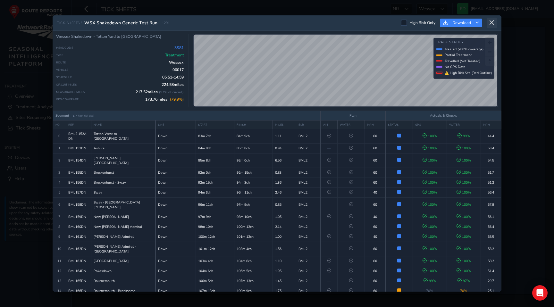
click at [491, 23] on icon at bounding box center [492, 23] width 6 height 6
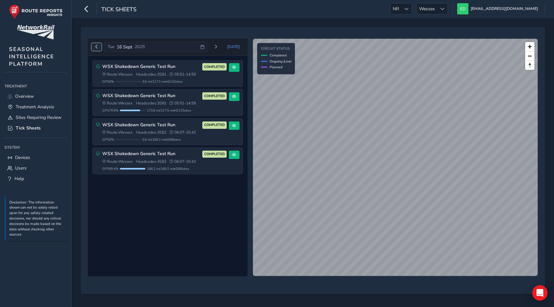
click at [97, 47] on span "Previous day" at bounding box center [97, 47] width 4 height 4
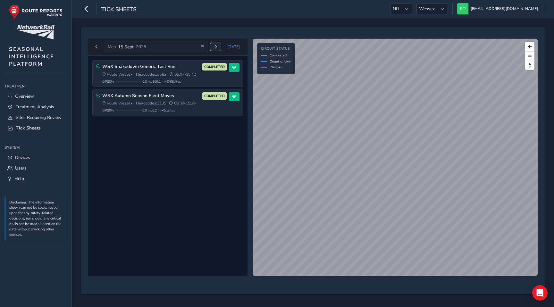
click at [220, 45] on button "Next day" at bounding box center [215, 47] width 11 height 8
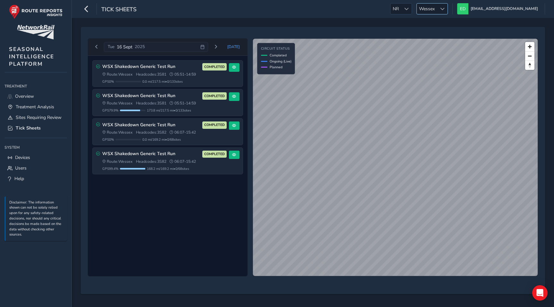
click at [437, 10] on span "Wessex" at bounding box center [427, 9] width 20 height 11
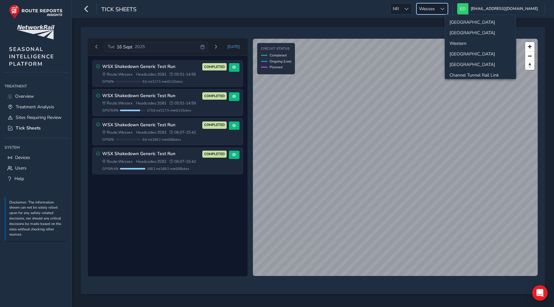
scroll to position [43, 0]
click at [461, 55] on li "[GEOGRAPHIC_DATA]" at bounding box center [480, 53] width 71 height 11
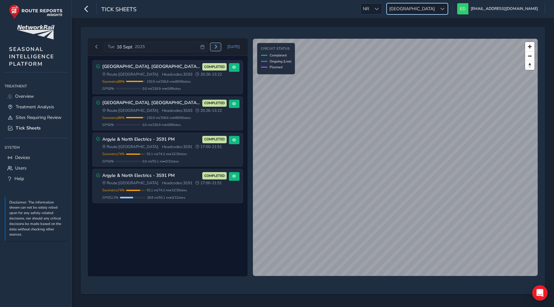
click at [220, 46] on button "Next day" at bounding box center [215, 47] width 11 height 8
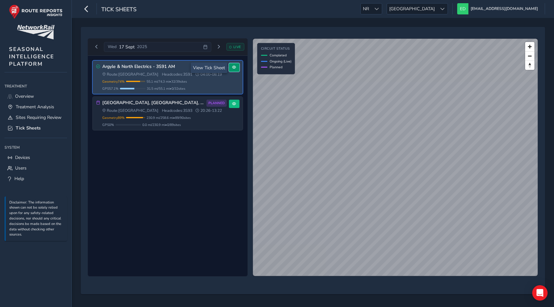
click at [235, 67] on span at bounding box center [234, 67] width 4 height 4
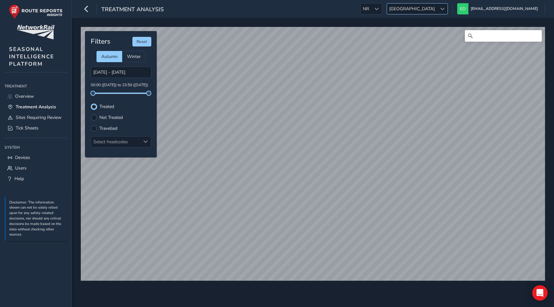
click at [437, 8] on span "[GEOGRAPHIC_DATA]" at bounding box center [412, 9] width 50 height 11
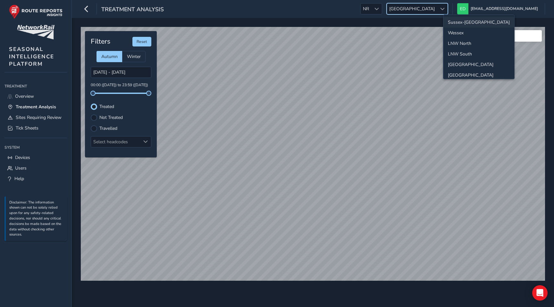
click at [461, 25] on li "Sussex-[GEOGRAPHIC_DATA]" at bounding box center [478, 22] width 71 height 11
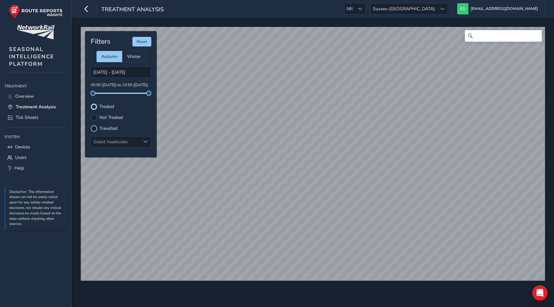
click at [94, 127] on div at bounding box center [94, 128] width 6 height 6
click at [118, 74] on input "[DATE] - [DATE]" at bounding box center [121, 72] width 61 height 11
click at [117, 73] on input "[DATE] - [DATE]" at bounding box center [121, 72] width 61 height 11
click at [126, 74] on input "[DATE] - [DATE]" at bounding box center [121, 72] width 61 height 11
click at [140, 74] on input "[DATE] - [DATE]" at bounding box center [121, 72] width 61 height 11
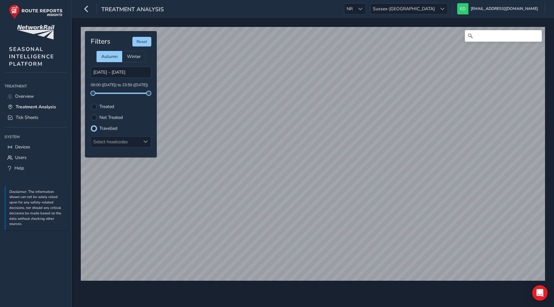
click at [122, 42] on div "Filters Reset" at bounding box center [121, 42] width 61 height 10
click at [133, 72] on input "[DATE] - [DATE]" at bounding box center [121, 72] width 61 height 11
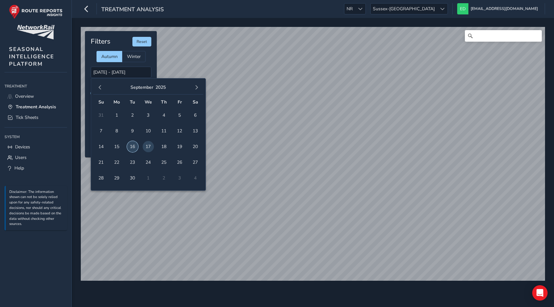
click at [133, 146] on span "16" at bounding box center [132, 146] width 11 height 11
type input "[DATE] - [DATE]"
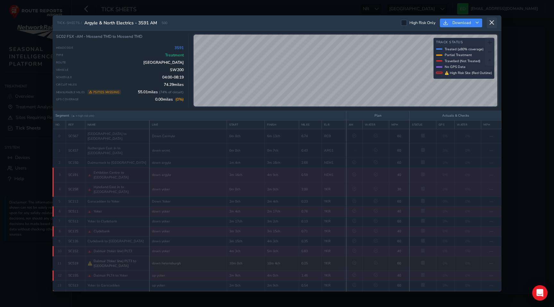
click at [495, 24] on button at bounding box center [492, 23] width 10 height 11
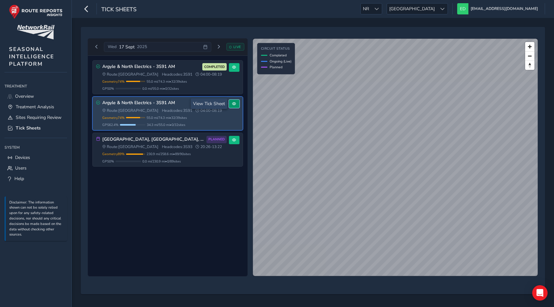
click at [234, 102] on span at bounding box center [234, 104] width 4 height 4
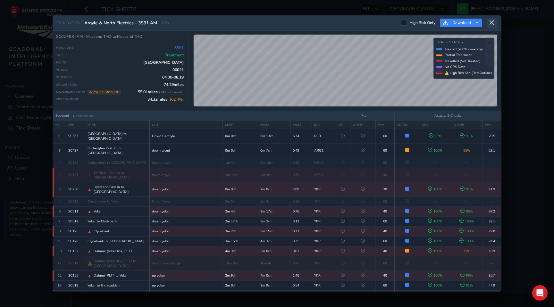
click at [491, 21] on icon at bounding box center [492, 23] width 6 height 6
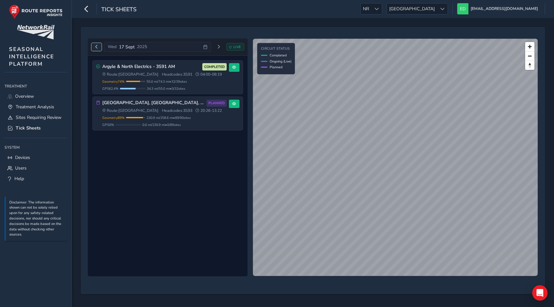
click at [97, 46] on span "Previous day" at bounding box center [97, 47] width 4 height 4
click at [217, 46] on span "Next day" at bounding box center [216, 47] width 4 height 4
click at [448, 8] on div at bounding box center [442, 9] width 11 height 11
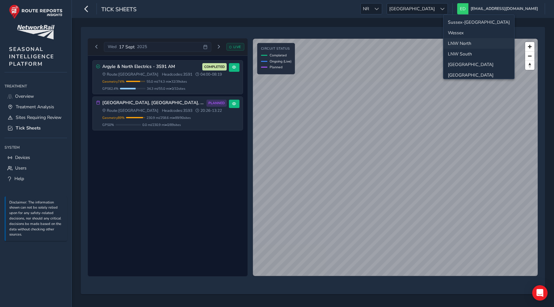
click at [460, 21] on li "Sussex-[GEOGRAPHIC_DATA]" at bounding box center [478, 22] width 71 height 11
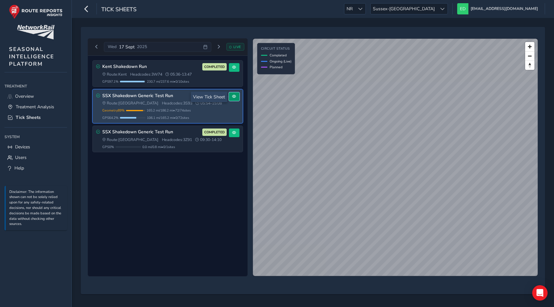
click at [232, 97] on span at bounding box center [234, 97] width 4 height 4
click at [233, 98] on span at bounding box center [234, 97] width 4 height 4
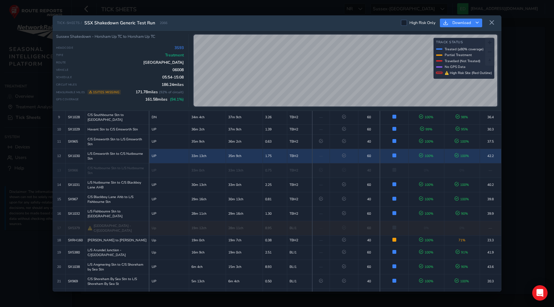
scroll to position [154, 0]
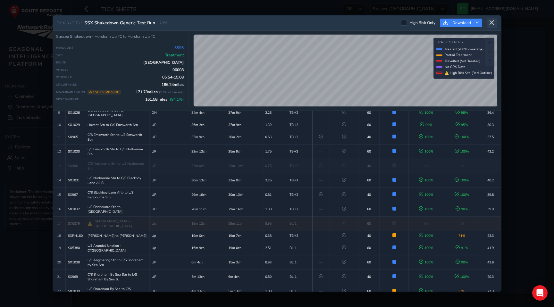
click at [493, 21] on icon at bounding box center [492, 23] width 6 height 6
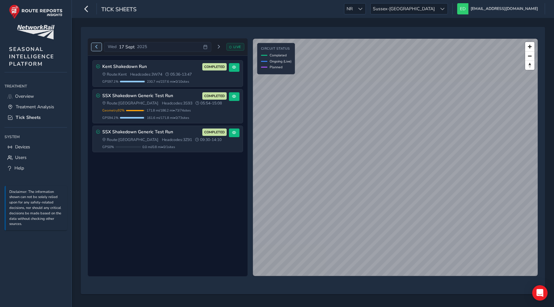
click at [96, 47] on span "Previous day" at bounding box center [97, 47] width 4 height 4
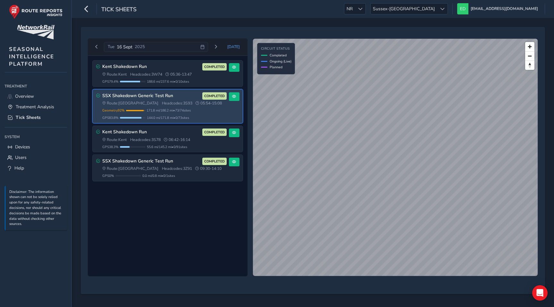
drag, startPoint x: 181, startPoint y: 117, endPoint x: 202, endPoint y: 116, distance: 21.2
click at [202, 116] on div "GPS 83.8 % 144.0 mi / 171.8 mi • 0 / 73 sites" at bounding box center [164, 117] width 124 height 5
click at [189, 117] on span "144.0 mi / 171.8 mi • 0 / 73 sites" at bounding box center [168, 117] width 42 height 5
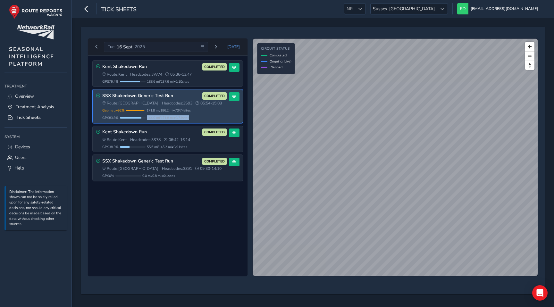
click at [199, 117] on div "GPS 83.8 % 144.0 mi / 171.8 mi • 0 / 73 sites" at bounding box center [164, 117] width 124 height 5
drag, startPoint x: 197, startPoint y: 117, endPoint x: 181, endPoint y: 119, distance: 16.8
click at [181, 119] on span "144.0 mi / 171.8 mi • 0 / 73 sites" at bounding box center [168, 117] width 42 height 5
click at [205, 116] on div "GPS 83.8 % 144.0 mi / 171.8 mi • 0 / 73 sites" at bounding box center [164, 117] width 124 height 5
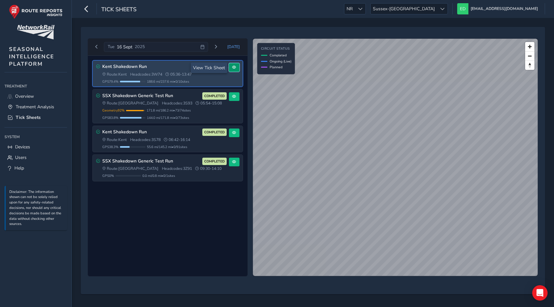
click at [236, 68] on span at bounding box center [234, 67] width 4 height 4
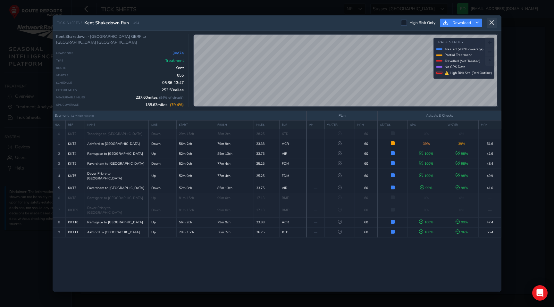
click at [489, 25] on icon at bounding box center [492, 23] width 6 height 6
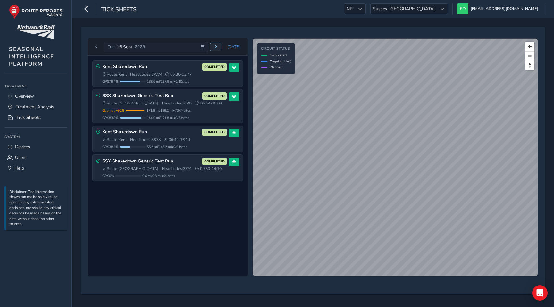
click at [221, 47] on button "Next day" at bounding box center [215, 47] width 11 height 8
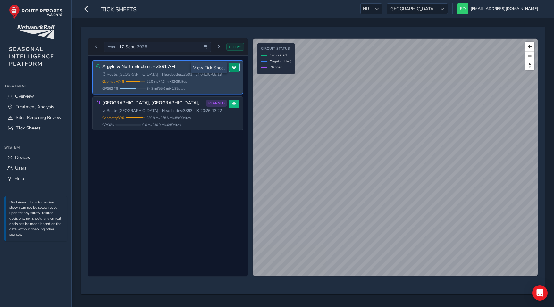
click at [233, 69] on span at bounding box center [234, 67] width 4 height 4
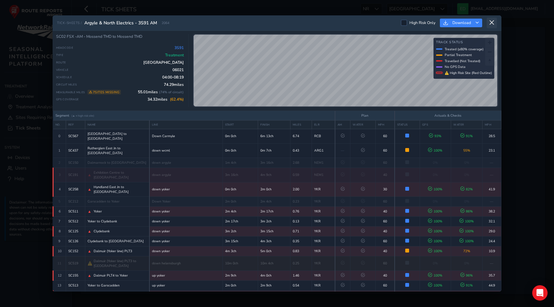
click at [495, 23] on button at bounding box center [492, 23] width 10 height 11
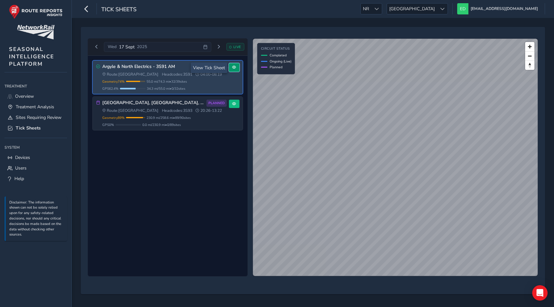
click at [235, 71] on button at bounding box center [234, 67] width 11 height 9
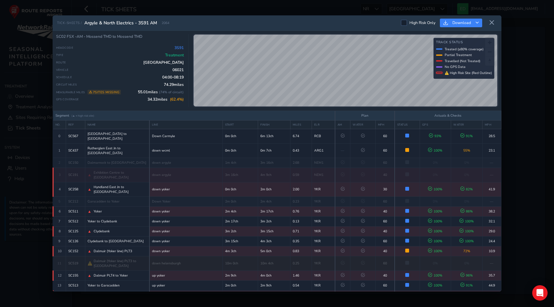
click at [168, 21] on span "2064" at bounding box center [166, 23] width 8 height 5
click at [276, 23] on div "TICK-SHEETS / Argyle & North Electrics - 3S91 AM 2064 High Risk Only Download" at bounding box center [277, 22] width 449 height 15
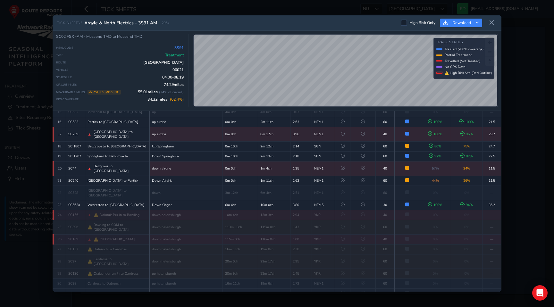
scroll to position [249, 0]
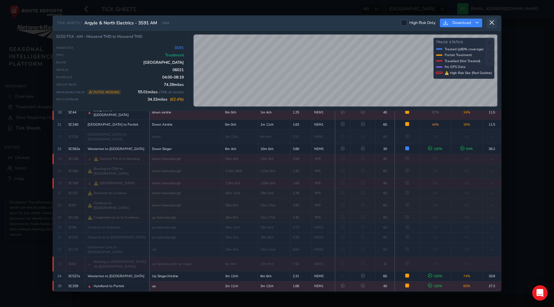
click at [495, 25] on button at bounding box center [492, 23] width 10 height 11
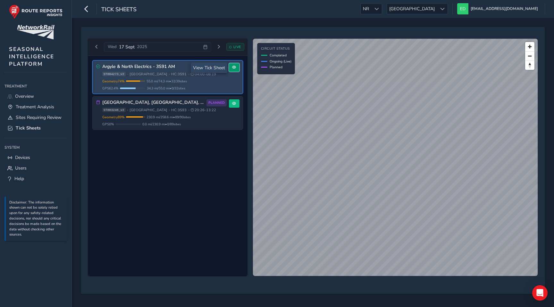
click at [233, 67] on span at bounding box center [234, 67] width 4 height 4
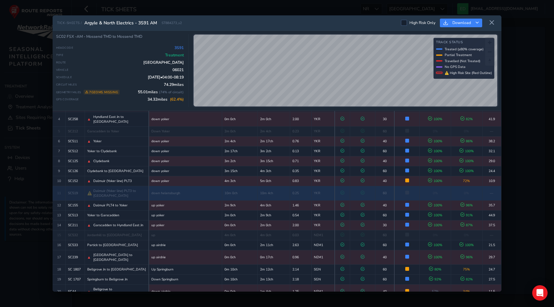
scroll to position [72, 0]
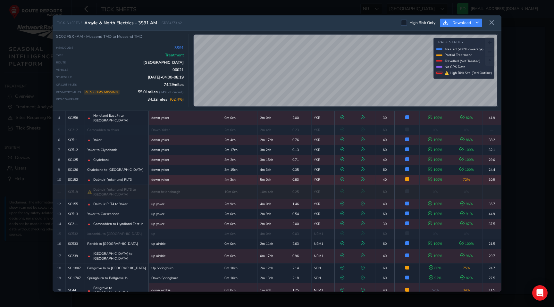
click at [314, 175] on td "YKR" at bounding box center [323, 180] width 23 height 10
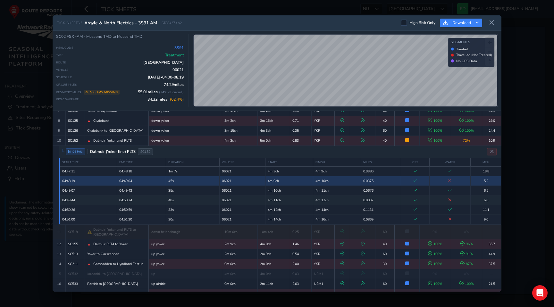
scroll to position [117, 0]
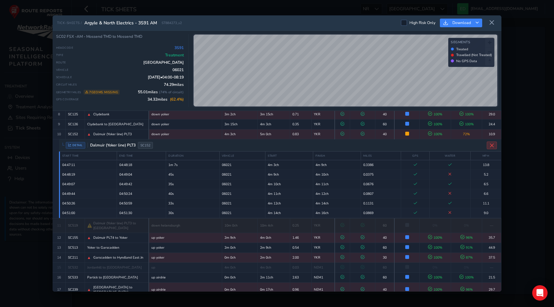
click at [491, 143] on icon "Close detail view" at bounding box center [492, 145] width 5 height 5
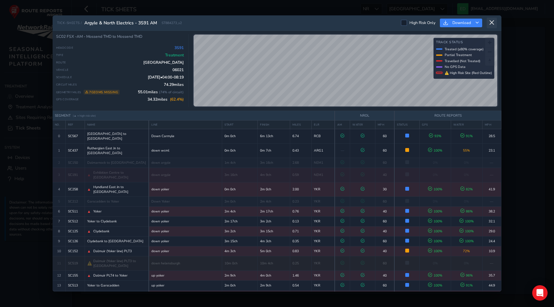
click at [495, 21] on button at bounding box center [492, 23] width 10 height 11
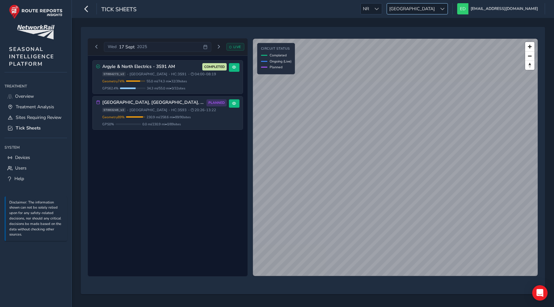
click at [445, 7] on span at bounding box center [442, 9] width 4 height 4
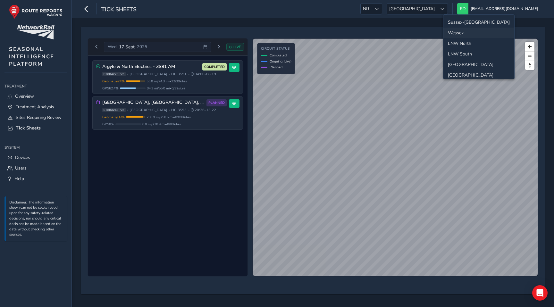
click at [463, 29] on li "Wessex" at bounding box center [478, 33] width 71 height 11
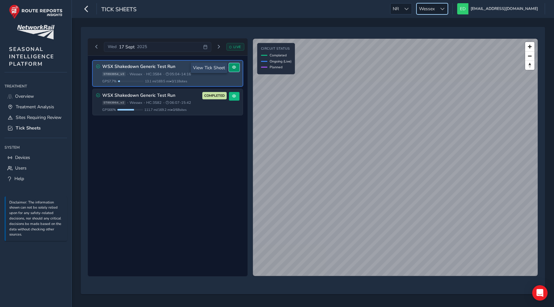
click at [235, 68] on span at bounding box center [234, 67] width 4 height 4
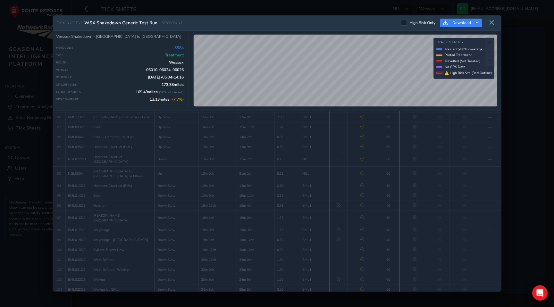
scroll to position [919, 0]
click at [491, 23] on icon at bounding box center [492, 23] width 6 height 6
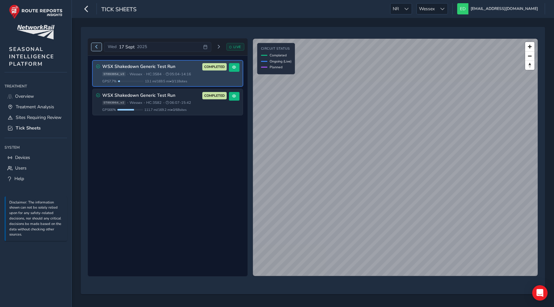
click at [97, 44] on button "Previous day" at bounding box center [96, 47] width 11 height 8
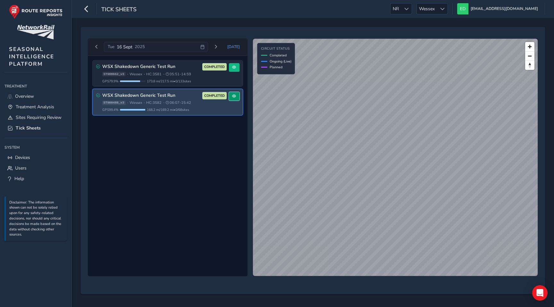
click at [232, 95] on span at bounding box center [234, 96] width 4 height 4
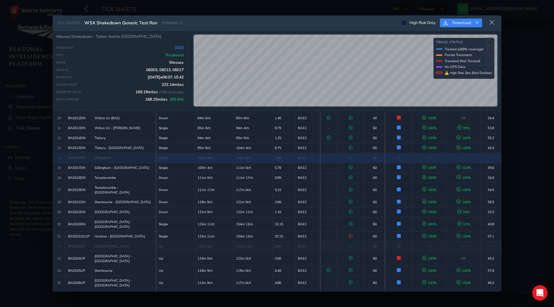
scroll to position [121, 0]
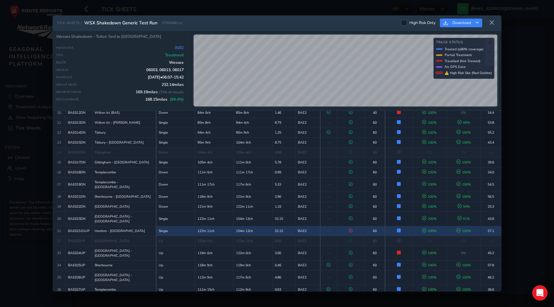
click at [334, 226] on td "—" at bounding box center [328, 231] width 17 height 10
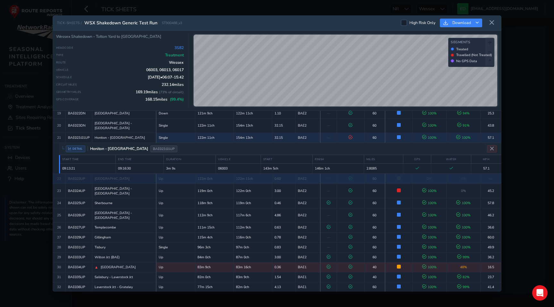
scroll to position [223, 0]
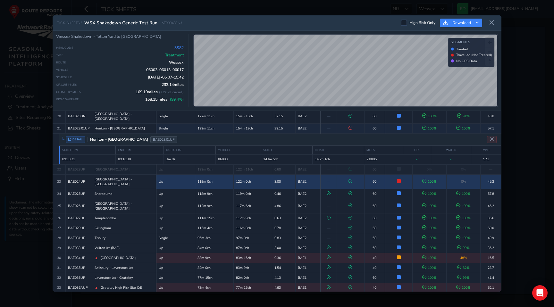
click at [333, 174] on td "—" at bounding box center [328, 181] width 17 height 14
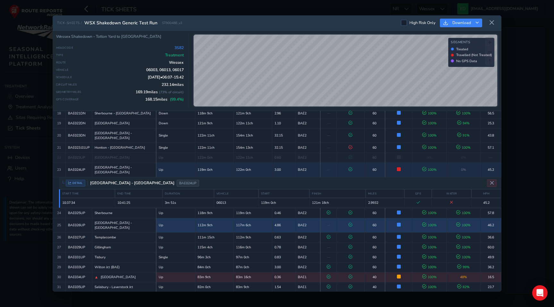
scroll to position [203, 0]
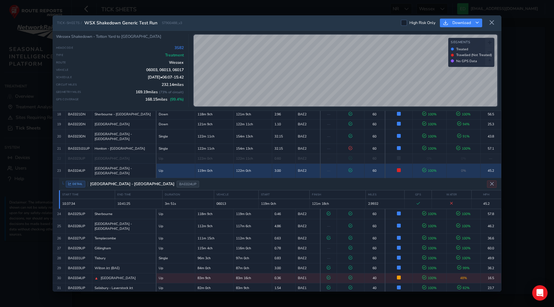
click at [264, 164] on td "122m 0ch" at bounding box center [253, 171] width 38 height 14
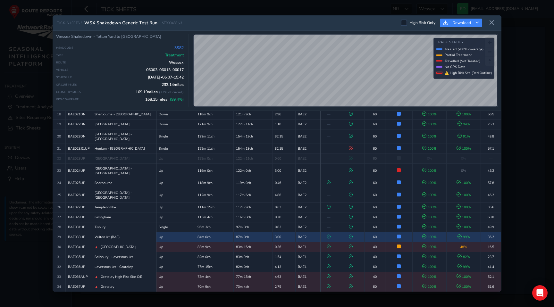
click at [268, 232] on td "87m 0ch" at bounding box center [253, 237] width 38 height 10
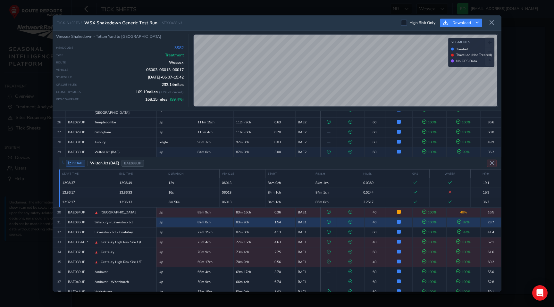
scroll to position [288, 0]
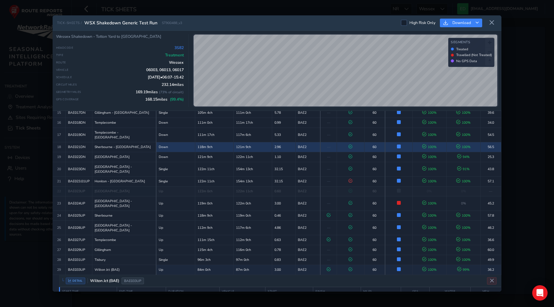
click at [264, 142] on td "121m 9ch" at bounding box center [253, 147] width 38 height 10
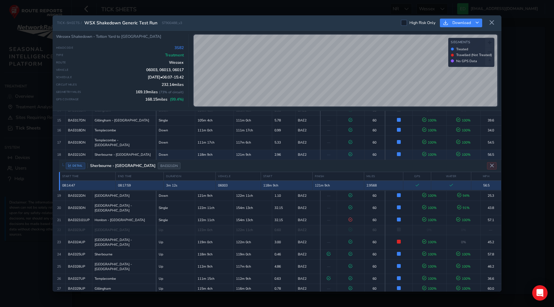
scroll to position [160, 0]
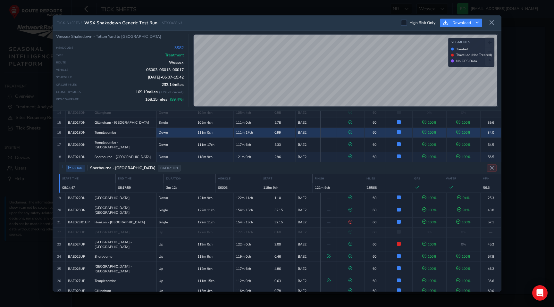
click at [249, 128] on td "111m 17ch" at bounding box center [253, 133] width 38 height 10
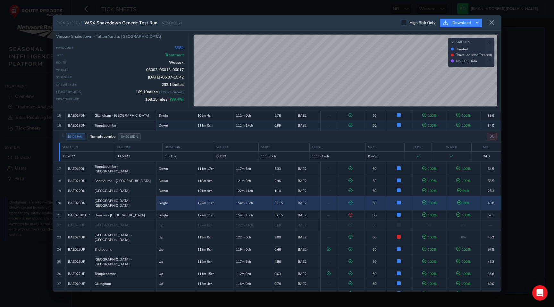
scroll to position [166, 0]
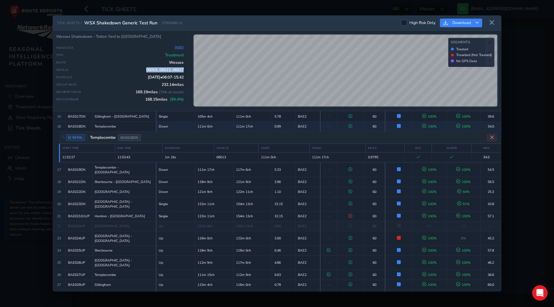
drag, startPoint x: 144, startPoint y: 70, endPoint x: 187, endPoint y: 70, distance: 42.6
click at [187, 70] on div "Wessex Shakedown - [GEOGRAPHIC_DATA] to [GEOGRAPHIC_DATA] Headcode 3S82 Type Tr…" at bounding box center [122, 70] width 133 height 73
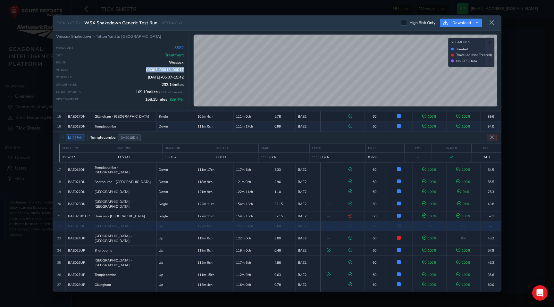
scroll to position [139, 0]
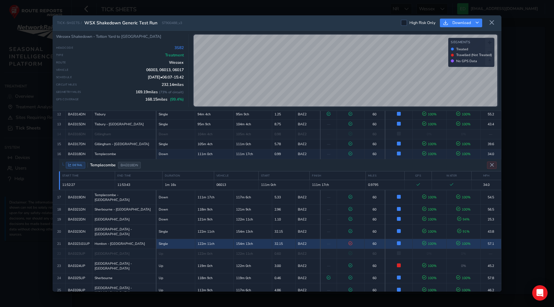
click at [265, 239] on td "154m 13ch" at bounding box center [253, 244] width 38 height 10
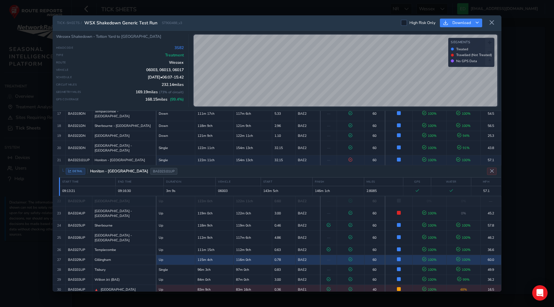
scroll to position [189, 0]
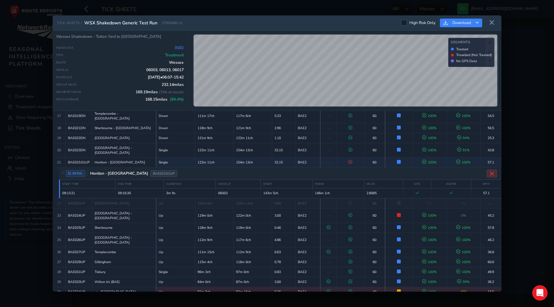
click at [492, 170] on button "Close detail view" at bounding box center [492, 174] width 10 height 8
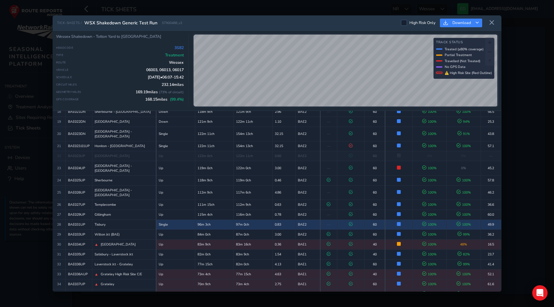
scroll to position [208, 0]
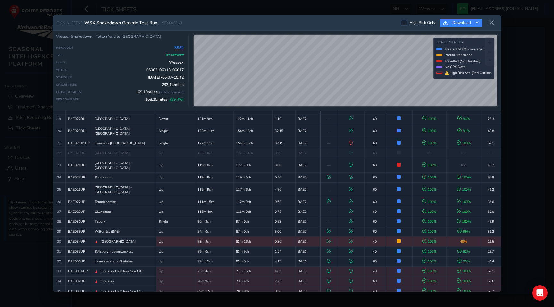
click at [345, 237] on td at bounding box center [350, 242] width 27 height 10
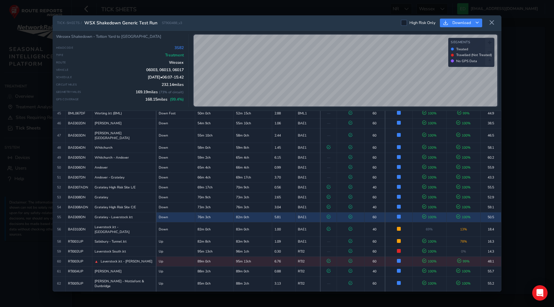
scroll to position [554, 0]
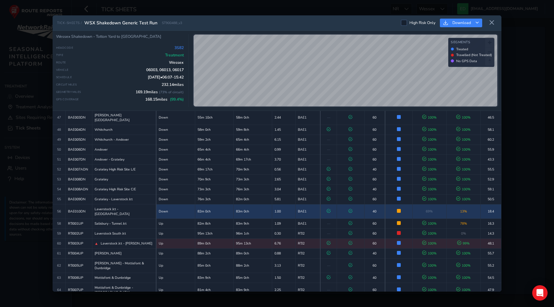
click at [426, 204] on td "69 %" at bounding box center [429, 211] width 34 height 14
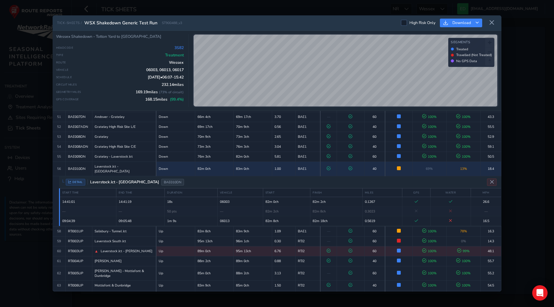
scroll to position [554, 0]
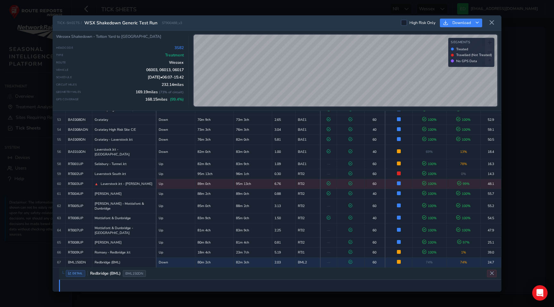
scroll to position [545, 0]
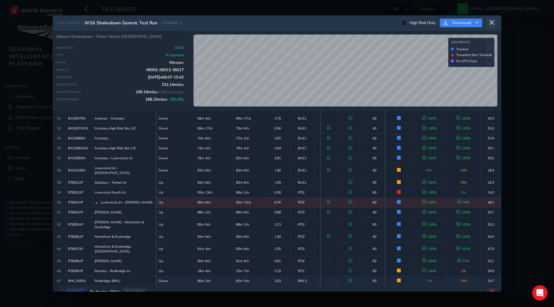
click at [489, 23] on button at bounding box center [492, 23] width 10 height 11
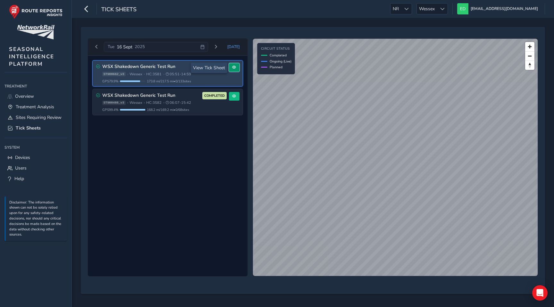
click at [238, 67] on button at bounding box center [234, 67] width 11 height 9
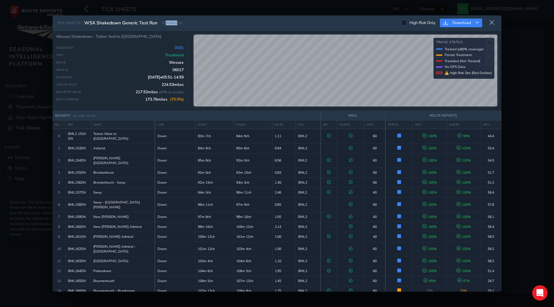
drag, startPoint x: 177, startPoint y: 24, endPoint x: 165, endPoint y: 24, distance: 11.9
click at [165, 24] on span "ST900662_v3" at bounding box center [172, 23] width 20 height 5
copy span "900662"
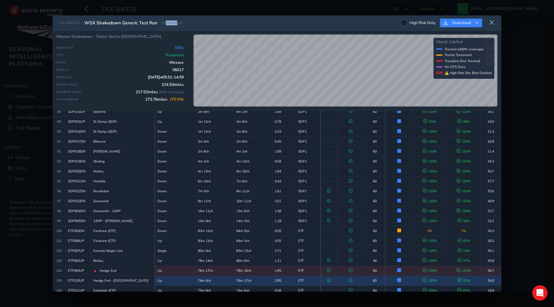
scroll to position [954, 0]
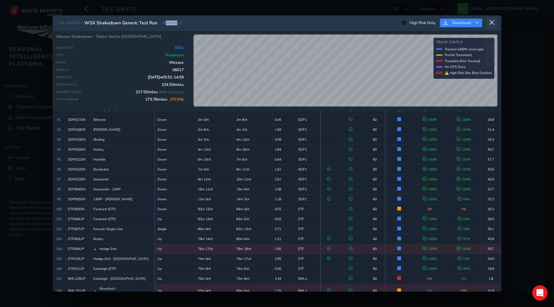
click at [495, 20] on button at bounding box center [492, 23] width 10 height 11
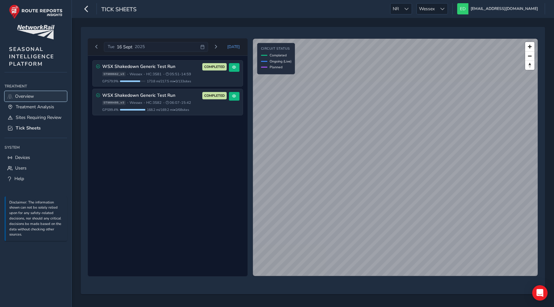
click at [28, 95] on span "Overview" at bounding box center [24, 96] width 19 height 6
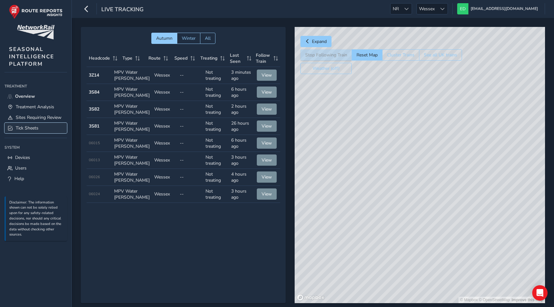
click at [33, 125] on link "Tick Sheets" at bounding box center [35, 128] width 63 height 11
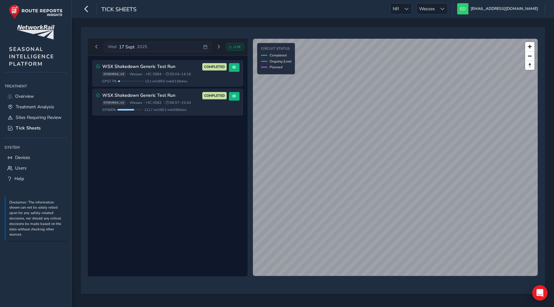
click at [238, 47] on span "LIVE" at bounding box center [237, 47] width 8 height 5
click at [437, 10] on span "Wessex" at bounding box center [427, 9] width 20 height 11
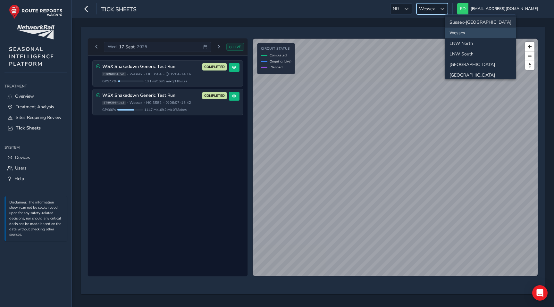
click at [461, 22] on li "Sussex-[GEOGRAPHIC_DATA]" at bounding box center [480, 22] width 71 height 11
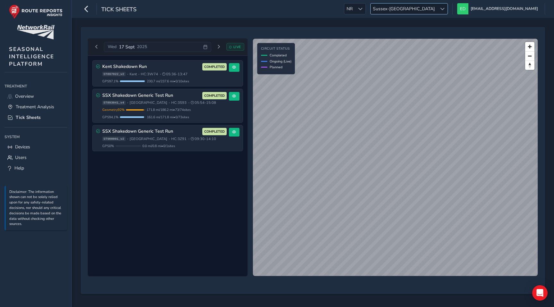
click at [445, 11] on span at bounding box center [442, 9] width 4 height 4
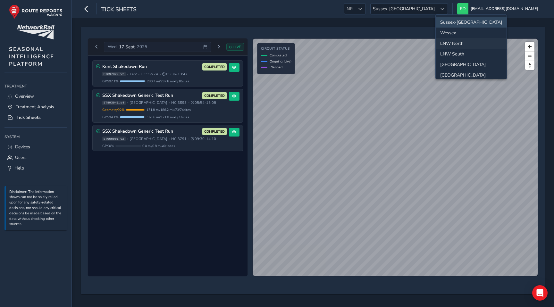
click at [458, 44] on li "LNW North" at bounding box center [471, 43] width 71 height 11
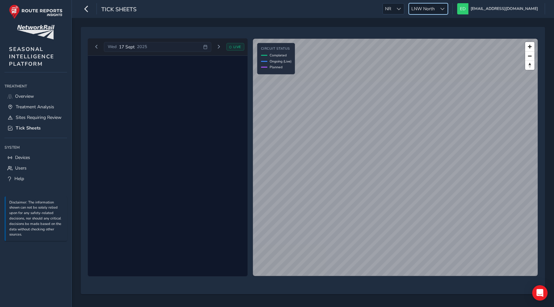
click at [437, 10] on span "LNW North" at bounding box center [423, 9] width 28 height 11
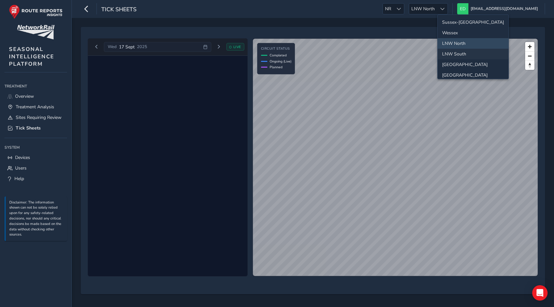
click at [456, 51] on li "LNW South" at bounding box center [473, 54] width 71 height 11
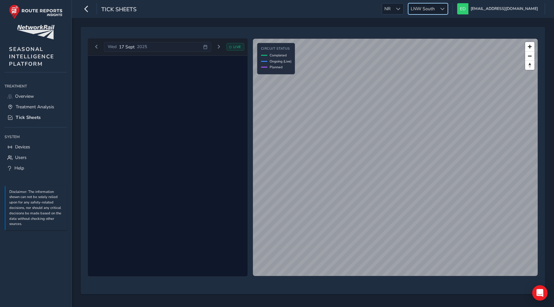
click at [437, 6] on span "LNW South" at bounding box center [422, 9] width 29 height 11
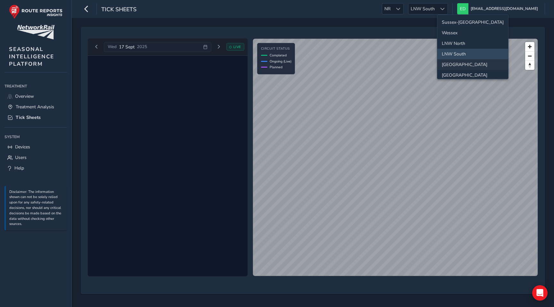
click at [457, 63] on li "[GEOGRAPHIC_DATA]" at bounding box center [472, 64] width 71 height 11
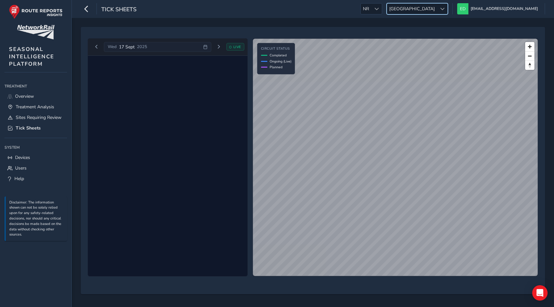
click at [437, 4] on span "[GEOGRAPHIC_DATA]" at bounding box center [412, 9] width 50 height 11
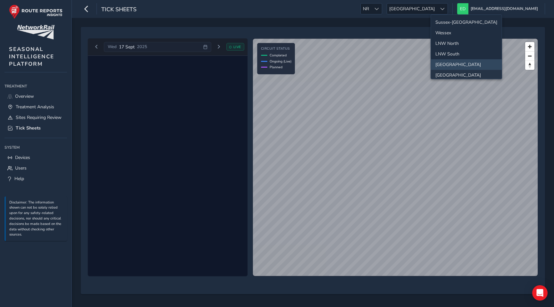
click at [453, 72] on li "[GEOGRAPHIC_DATA]" at bounding box center [466, 75] width 71 height 11
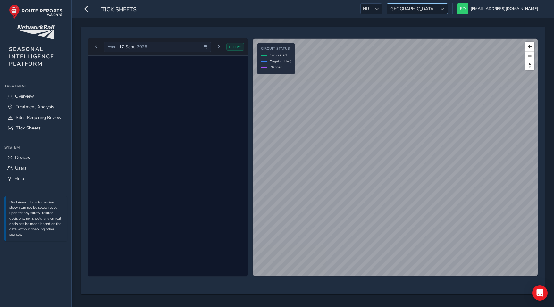
click at [437, 4] on span "[GEOGRAPHIC_DATA]" at bounding box center [412, 9] width 50 height 11
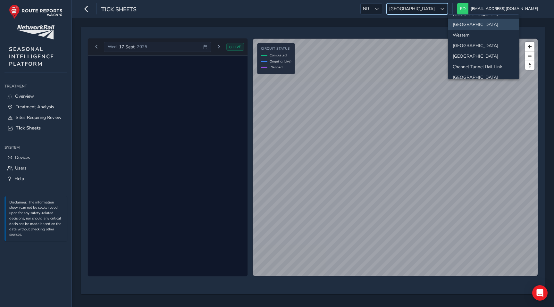
scroll to position [52, 0]
click at [462, 37] on li "Western" at bounding box center [483, 34] width 71 height 11
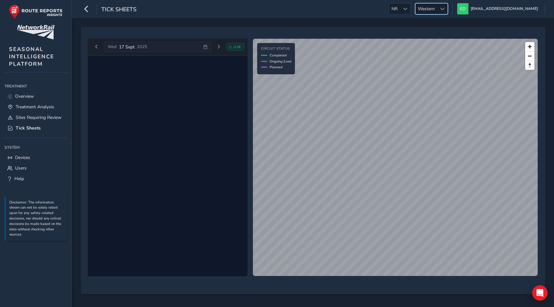
click at [437, 9] on span "Western" at bounding box center [426, 9] width 21 height 11
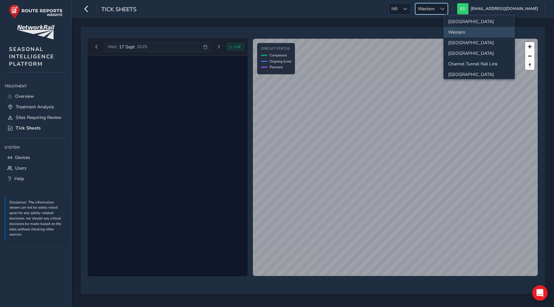
scroll to position [55, 0]
click at [460, 41] on li "[GEOGRAPHIC_DATA]" at bounding box center [479, 42] width 71 height 11
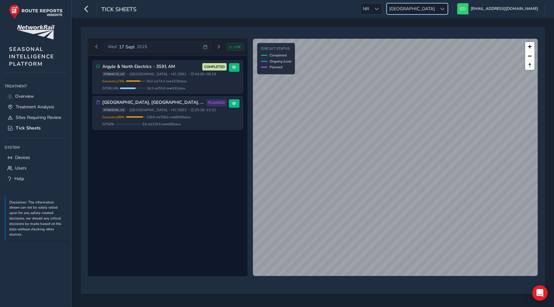
click at [437, 6] on span "[GEOGRAPHIC_DATA]" at bounding box center [412, 9] width 50 height 11
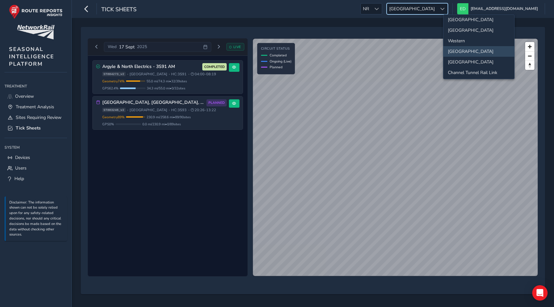
scroll to position [47, 0]
click at [457, 60] on li "[GEOGRAPHIC_DATA]" at bounding box center [478, 60] width 71 height 11
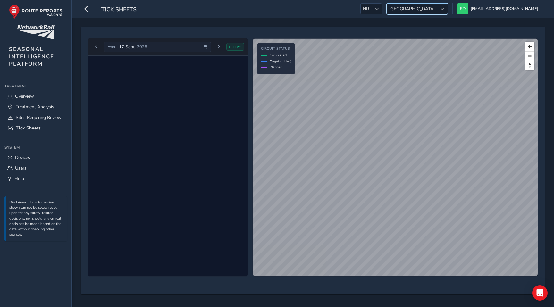
click at [437, 11] on span "[GEOGRAPHIC_DATA]" at bounding box center [412, 9] width 50 height 11
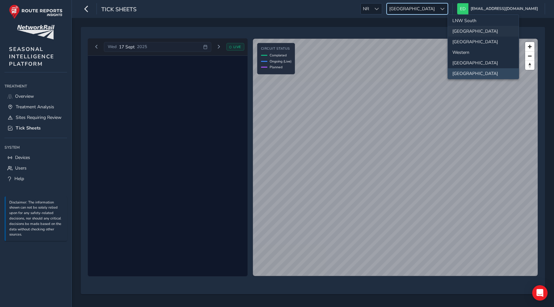
scroll to position [67, 0]
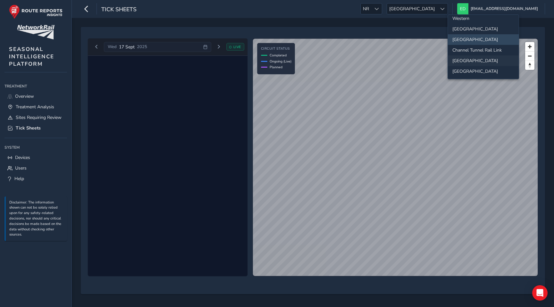
click at [461, 59] on li "[GEOGRAPHIC_DATA]" at bounding box center [483, 60] width 71 height 11
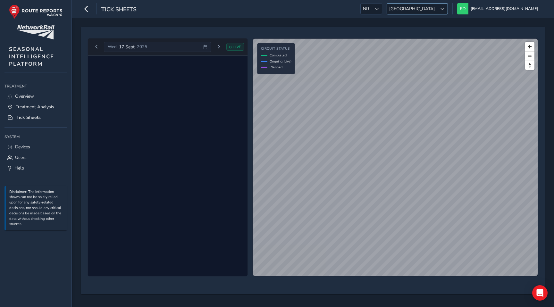
click at [437, 7] on span "[GEOGRAPHIC_DATA]" at bounding box center [412, 9] width 50 height 11
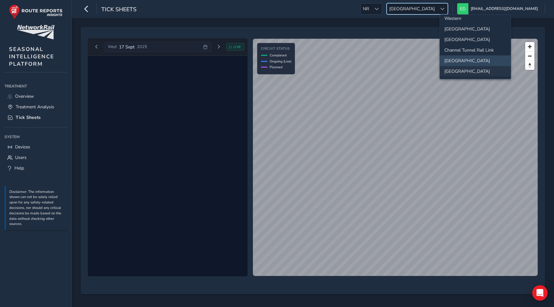
click at [455, 72] on li "[GEOGRAPHIC_DATA]" at bounding box center [475, 71] width 71 height 11
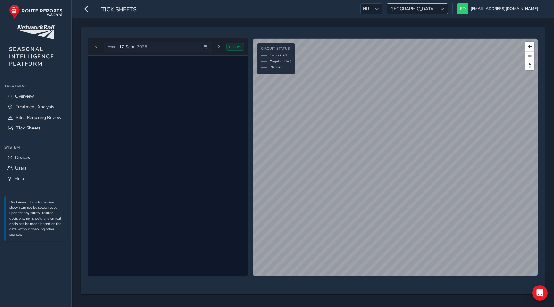
click at [437, 9] on span "[GEOGRAPHIC_DATA]" at bounding box center [412, 9] width 50 height 11
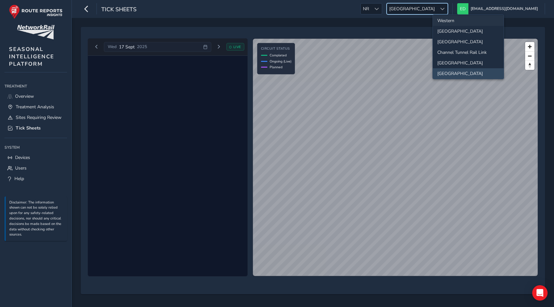
scroll to position [0, 0]
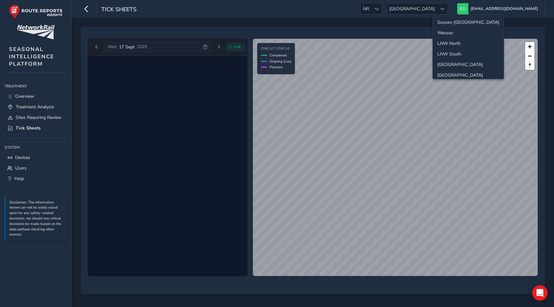
click at [451, 23] on li "Sussex-[GEOGRAPHIC_DATA]" at bounding box center [468, 22] width 71 height 11
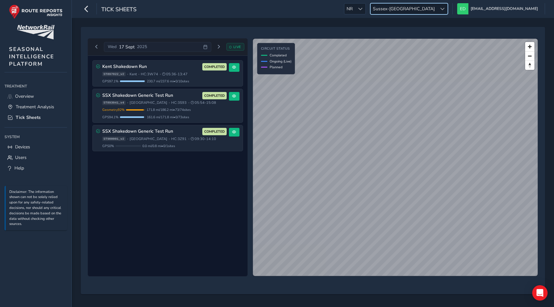
click at [329, 15] on div "Tick Sheets NR NR [GEOGRAPHIC_DATA]-[GEOGRAPHIC_DATA]-[GEOGRAPHIC_DATA] [EMAIL_…" at bounding box center [313, 9] width 482 height 18
click at [218, 47] on span "Next day" at bounding box center [219, 47] width 4 height 4
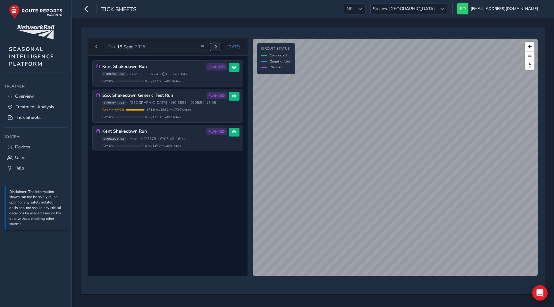
click at [218, 47] on span "Next day" at bounding box center [216, 47] width 4 height 4
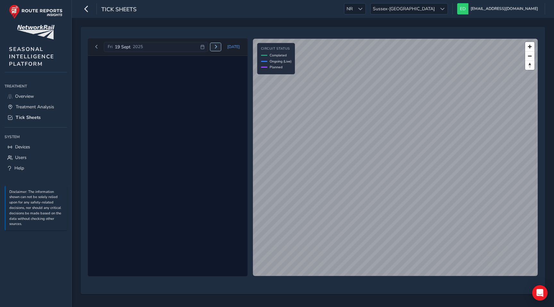
click at [220, 46] on button "Next day" at bounding box center [215, 47] width 11 height 8
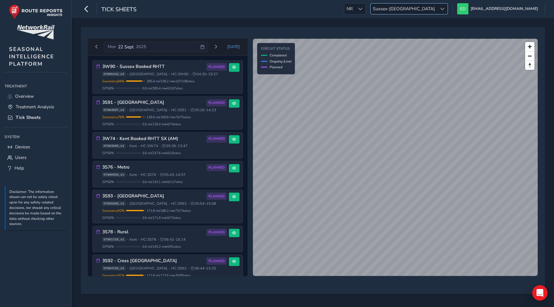
click at [437, 6] on span "Sussex-[GEOGRAPHIC_DATA]" at bounding box center [404, 9] width 66 height 11
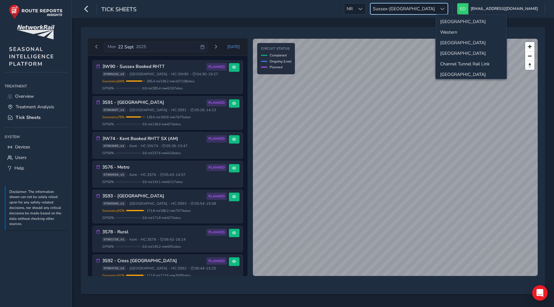
scroll to position [57, 0]
click at [450, 40] on li "[GEOGRAPHIC_DATA]" at bounding box center [471, 39] width 71 height 11
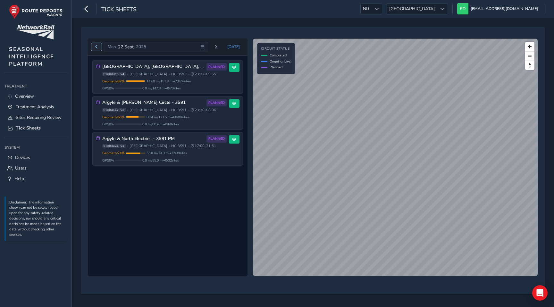
click at [98, 47] on span "Previous day" at bounding box center [97, 47] width 4 height 4
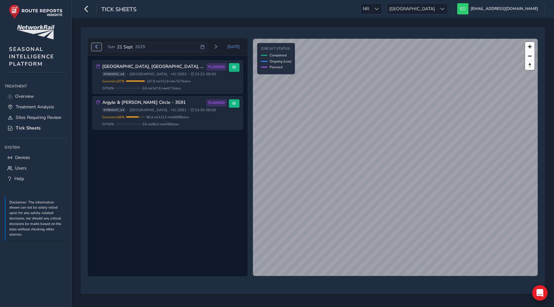
click at [95, 47] on span "Previous day" at bounding box center [97, 47] width 4 height 4
click at [97, 46] on span "Previous day" at bounding box center [97, 47] width 4 height 4
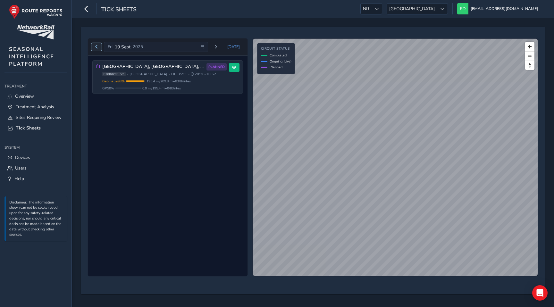
click at [96, 47] on span "Previous day" at bounding box center [97, 47] width 4 height 4
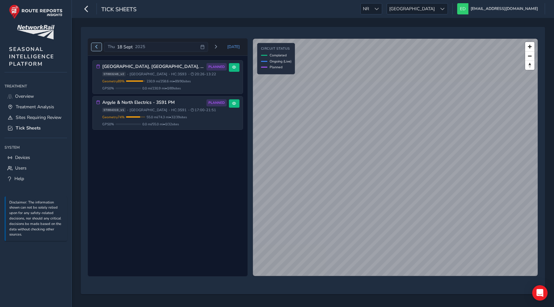
click at [97, 46] on span "Previous day" at bounding box center [97, 47] width 4 height 4
click at [220, 47] on span "Next day" at bounding box center [219, 47] width 4 height 4
click at [203, 47] on icon at bounding box center [202, 47] width 4 height 4
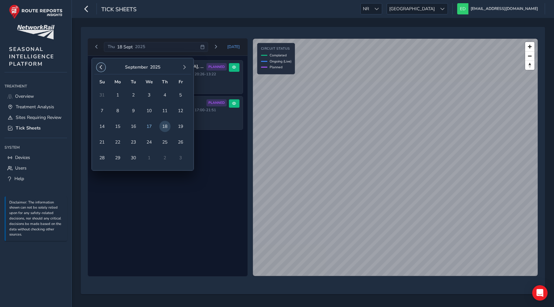
click at [102, 66] on span "button" at bounding box center [101, 67] width 4 height 4
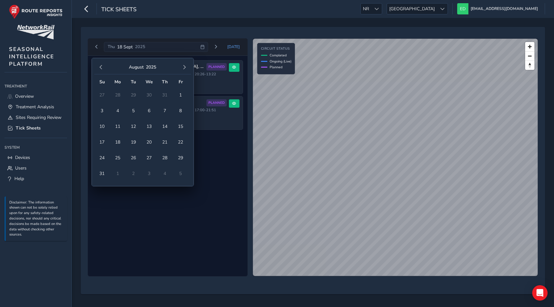
click at [102, 66] on span "button" at bounding box center [101, 67] width 4 height 4
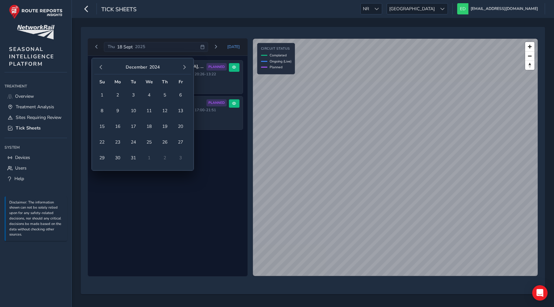
click at [102, 66] on span "button" at bounding box center [101, 67] width 4 height 4
click at [185, 66] on span "button" at bounding box center [184, 67] width 4 height 4
click at [181, 94] on span "1" at bounding box center [180, 94] width 11 height 11
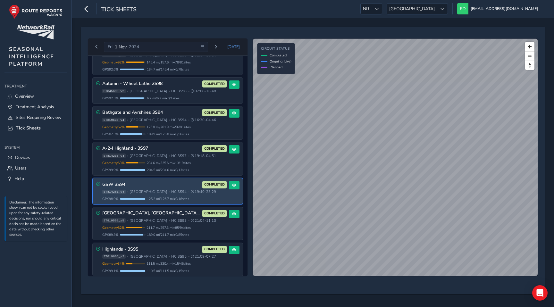
scroll to position [25, 0]
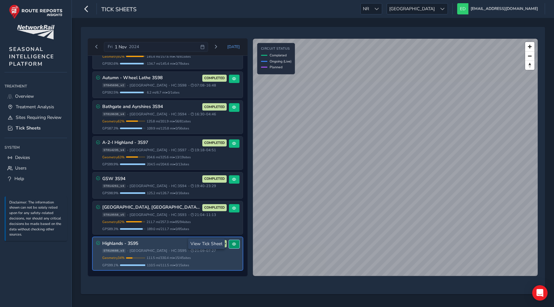
click at [235, 241] on button at bounding box center [234, 244] width 11 height 9
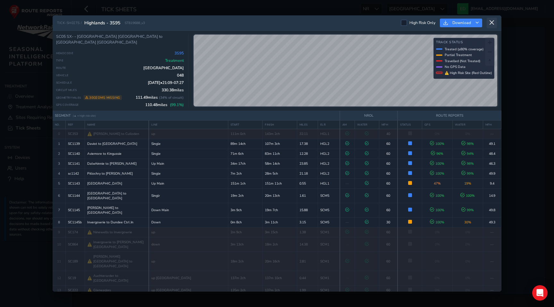
click at [489, 22] on icon at bounding box center [492, 23] width 6 height 6
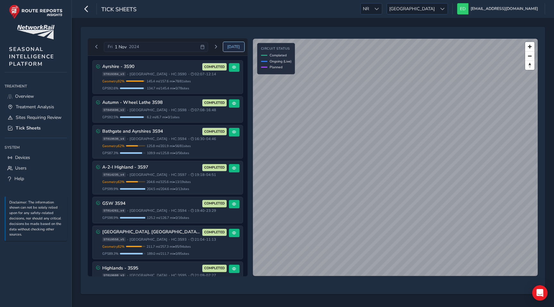
click at [233, 45] on span "[DATE]" at bounding box center [233, 46] width 13 height 5
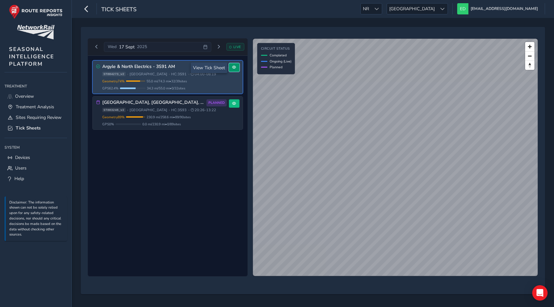
click at [234, 67] on span at bounding box center [234, 67] width 4 height 4
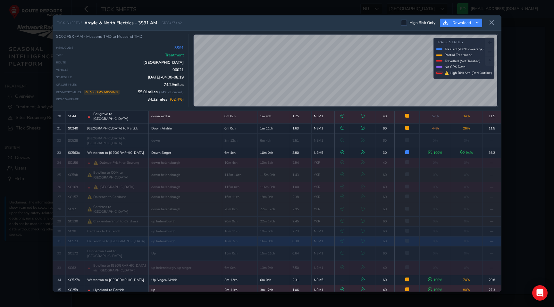
scroll to position [249, 0]
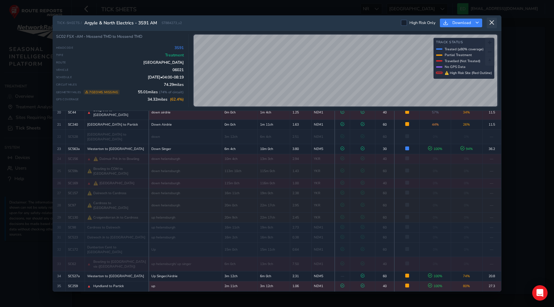
click at [493, 21] on icon at bounding box center [492, 23] width 6 height 6
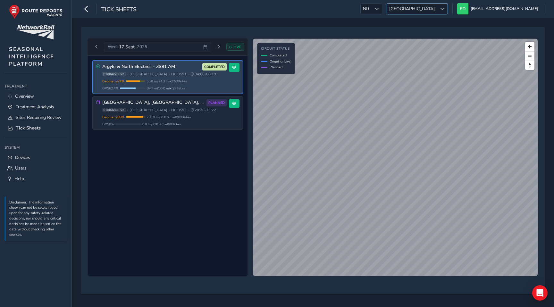
click at [437, 13] on span "[GEOGRAPHIC_DATA]" at bounding box center [412, 9] width 50 height 11
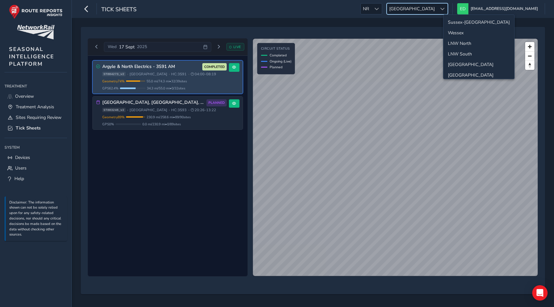
scroll to position [23, 0]
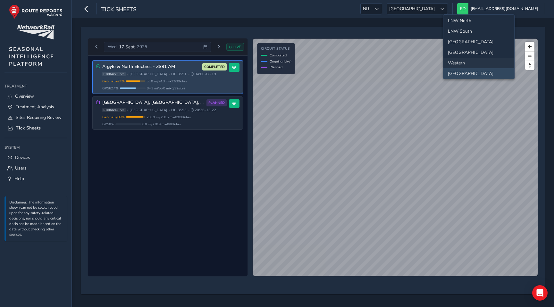
click at [459, 63] on li "Western" at bounding box center [478, 63] width 71 height 11
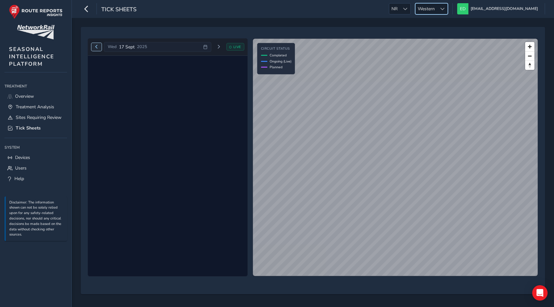
click at [94, 46] on button "Previous day" at bounding box center [96, 47] width 11 height 8
click at [218, 45] on span "Next day" at bounding box center [216, 47] width 4 height 4
click at [219, 45] on span "Next day" at bounding box center [219, 47] width 4 height 4
click at [437, 9] on span "Western" at bounding box center [426, 9] width 21 height 11
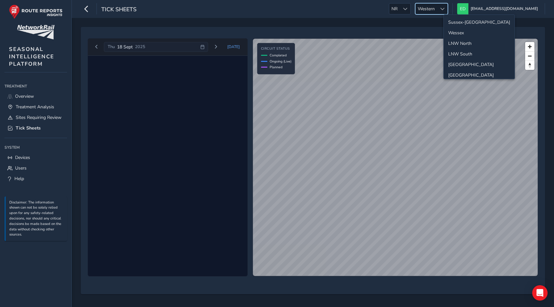
scroll to position [12, 0]
click at [459, 21] on li "Wessex" at bounding box center [479, 20] width 71 height 11
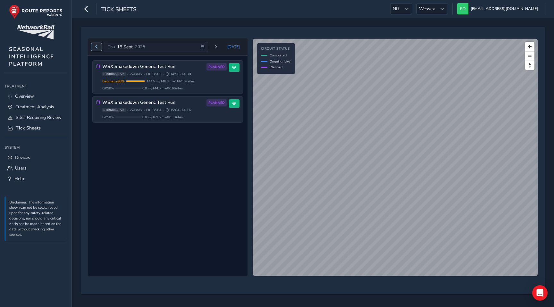
click at [97, 48] on span "Previous day" at bounding box center [97, 47] width 4 height 4
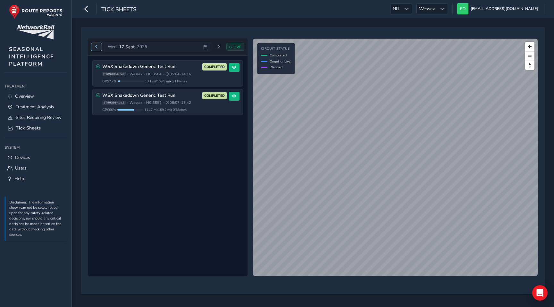
click at [97, 48] on span "Previous day" at bounding box center [97, 47] width 4 height 4
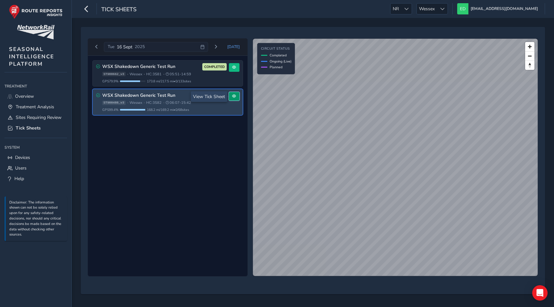
click at [234, 98] on button at bounding box center [234, 96] width 11 height 9
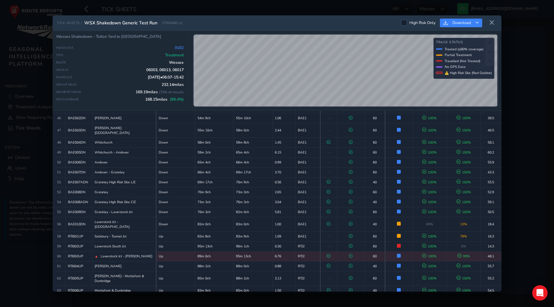
scroll to position [505, 0]
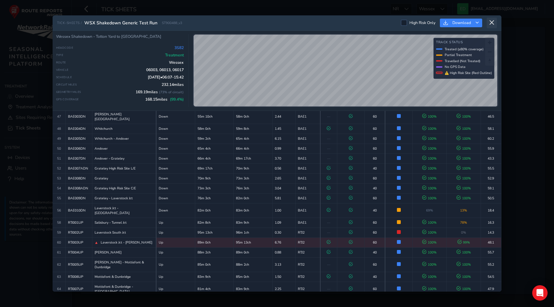
click at [492, 23] on icon at bounding box center [492, 23] width 6 height 6
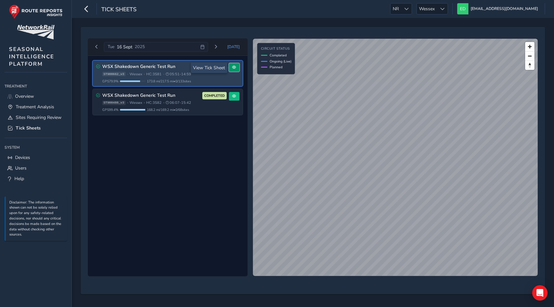
click at [237, 65] on button at bounding box center [234, 67] width 11 height 9
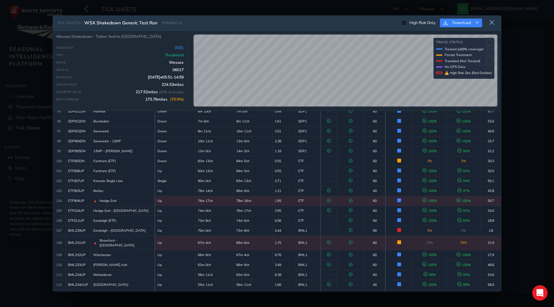
scroll to position [966, 0]
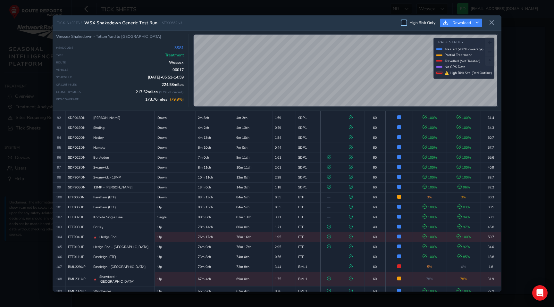
click at [404, 23] on div at bounding box center [404, 23] width 6 height 6
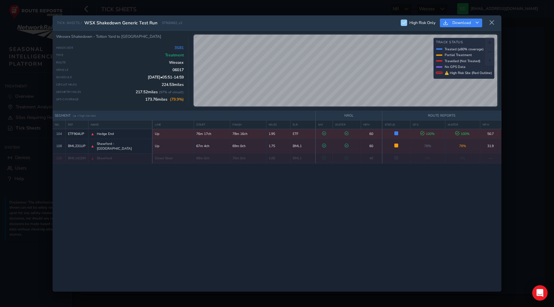
click at [367, 132] on td "60" at bounding box center [371, 134] width 21 height 10
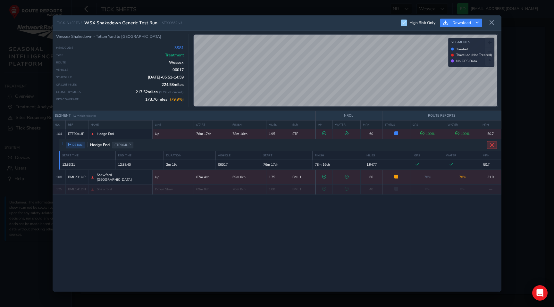
click at [492, 144] on icon "Close detail view" at bounding box center [492, 145] width 5 height 5
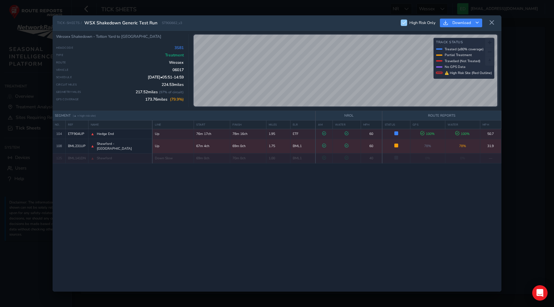
click at [355, 144] on td at bounding box center [347, 146] width 28 height 14
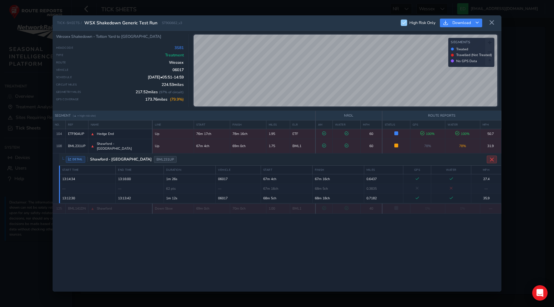
click at [494, 156] on button "Close detail view" at bounding box center [492, 160] width 10 height 8
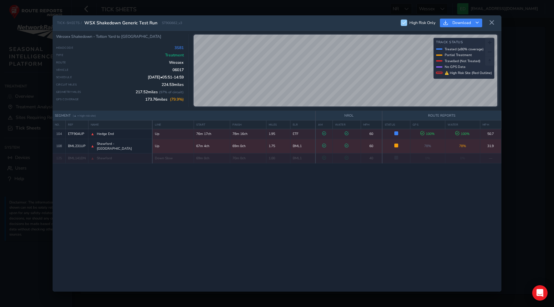
click at [388, 146] on td "Partially Treated Only 78% of track received treatment" at bounding box center [396, 146] width 28 height 14
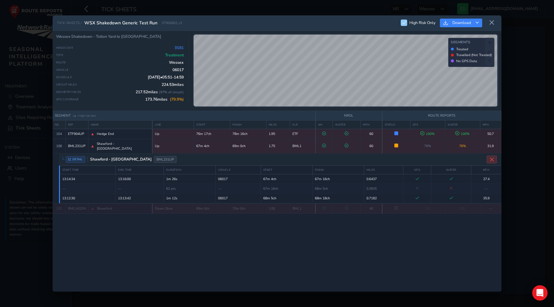
click at [490, 157] on icon "Close detail view" at bounding box center [492, 159] width 5 height 5
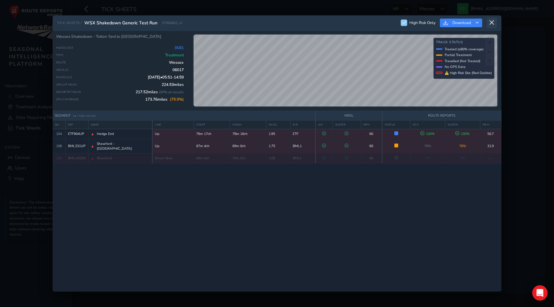
click at [492, 22] on icon at bounding box center [492, 23] width 6 height 6
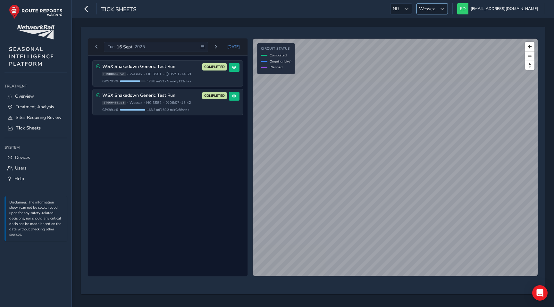
click at [437, 5] on span "Wessex" at bounding box center [427, 9] width 20 height 11
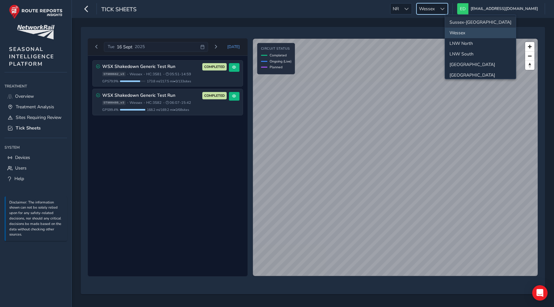
click at [461, 23] on li "Sussex-[GEOGRAPHIC_DATA]" at bounding box center [480, 22] width 71 height 11
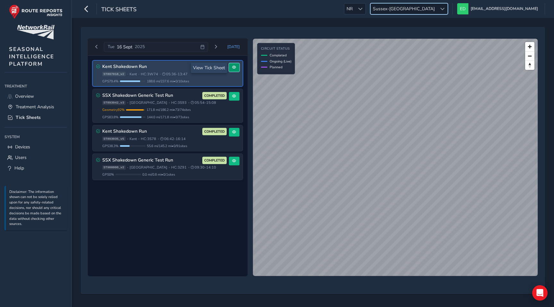
click at [234, 64] on button at bounding box center [234, 67] width 11 height 9
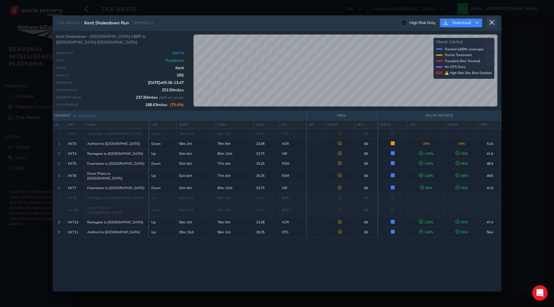
click at [493, 24] on icon at bounding box center [492, 23] width 6 height 6
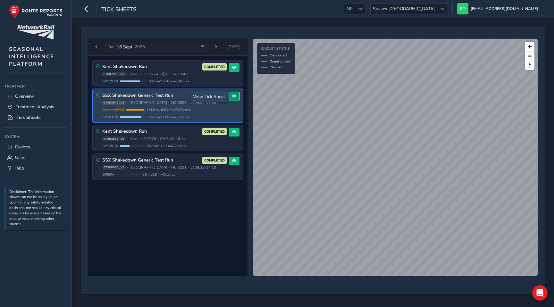
click at [235, 93] on button at bounding box center [234, 96] width 11 height 9
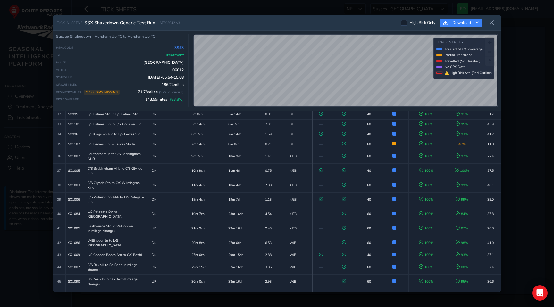
scroll to position [581, 0]
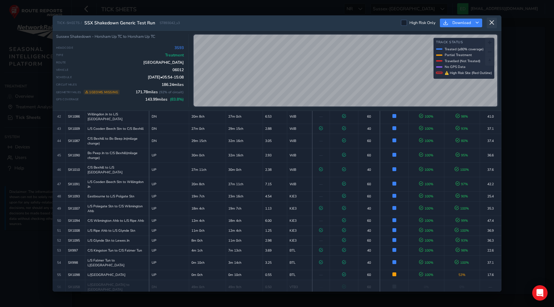
click at [494, 23] on icon at bounding box center [492, 23] width 6 height 6
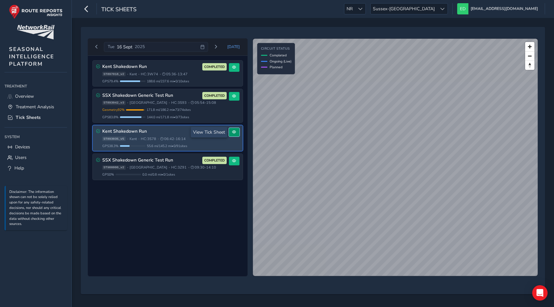
click at [236, 132] on span at bounding box center [234, 132] width 4 height 4
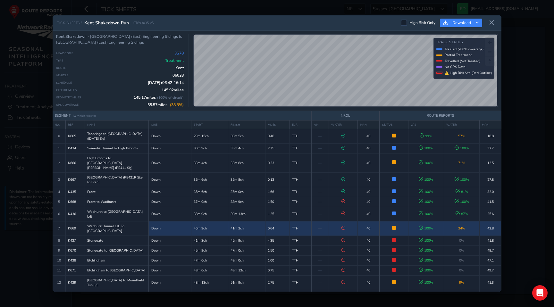
click at [409, 221] on td "100 %" at bounding box center [426, 228] width 36 height 14
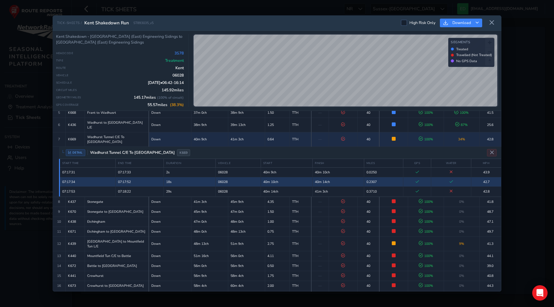
scroll to position [98, 0]
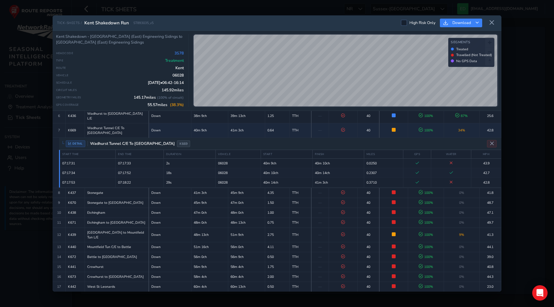
click at [293, 14] on div "TICK-SHEETS / Kent Shakedown Run ST893035_v5 High Risk Only Download Kent Shake…" at bounding box center [277, 153] width 554 height 307
click at [299, 85] on div "Kent Shakedown - [GEOGRAPHIC_DATA] (East) Engineering Sidings to [GEOGRAPHIC_DA…" at bounding box center [277, 71] width 449 height 80
drag, startPoint x: 299, startPoint y: 109, endPoint x: 297, endPoint y: 11, distance: 98.5
click at [297, 11] on div "TICK-SHEETS / Kent Shakedown Run ST893035_v5 High Risk Only Download Kent Shake…" at bounding box center [277, 153] width 554 height 307
click at [308, 111] on div "Kent Shakedown - [GEOGRAPHIC_DATA] (East) Engineering Sidings to [GEOGRAPHIC_DA…" at bounding box center [277, 71] width 449 height 80
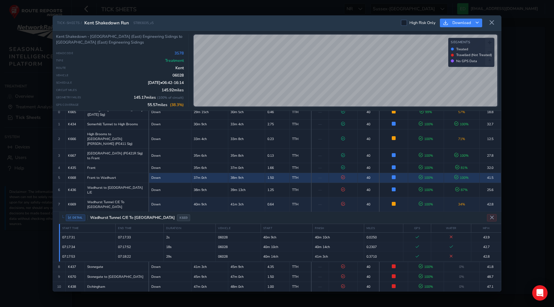
scroll to position [27, 0]
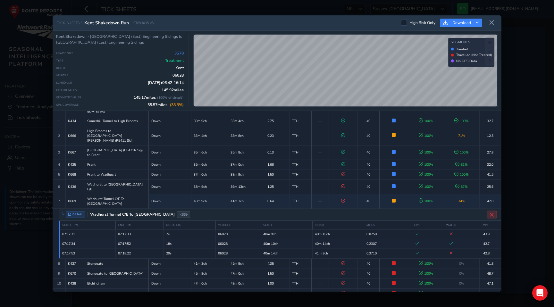
click at [492, 211] on button "Close detail view" at bounding box center [492, 215] width 10 height 8
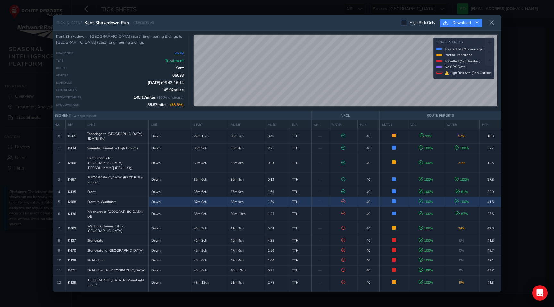
click at [347, 197] on td "❌ TREATMENT FAILURE Water jet equipment failures" at bounding box center [343, 202] width 29 height 10
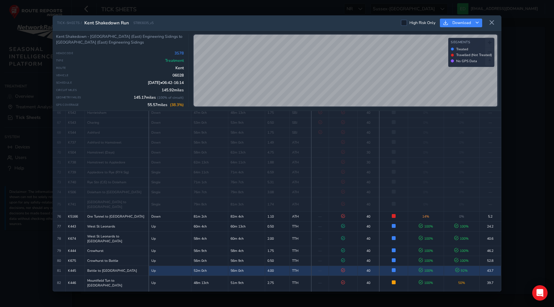
scroll to position [778, 0]
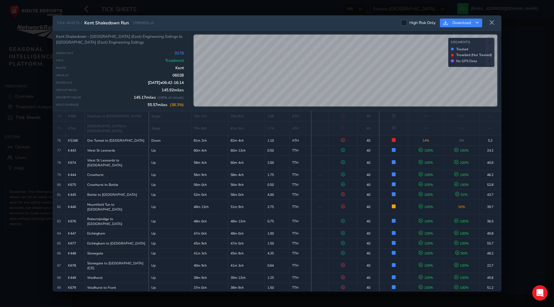
scroll to position [787, 0]
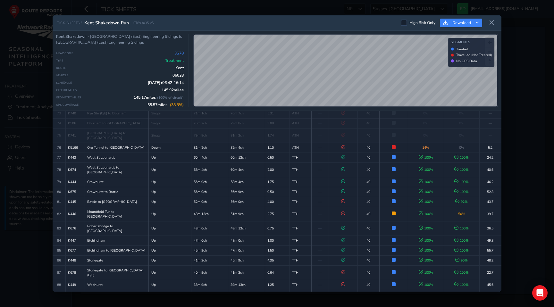
scroll to position [778, 0]
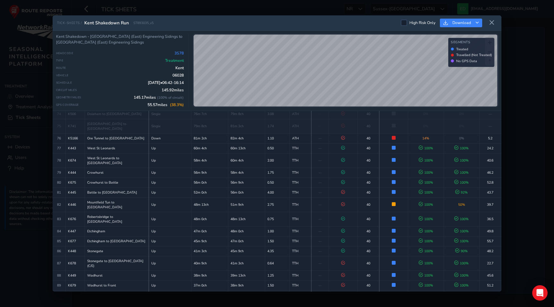
scroll to position [778, 0]
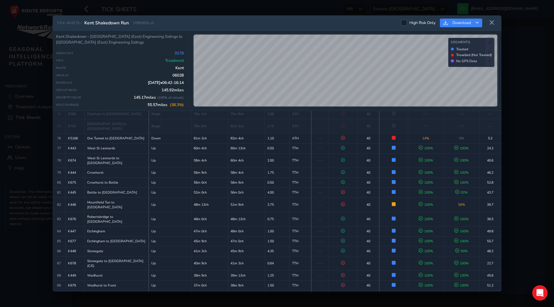
scroll to position [778, 0]
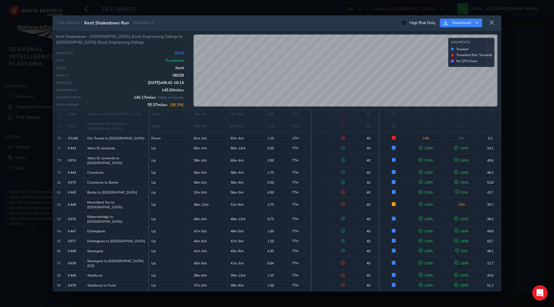
scroll to position [787, 0]
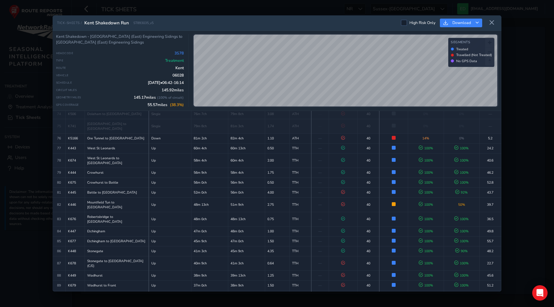
scroll to position [778, 0]
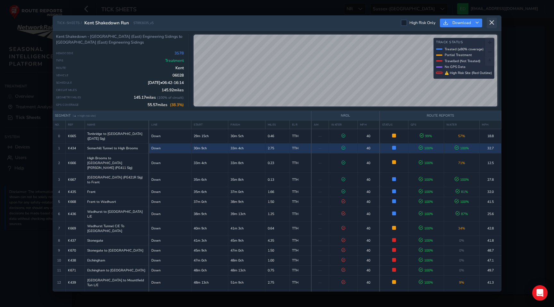
click at [494, 23] on icon at bounding box center [492, 23] width 6 height 6
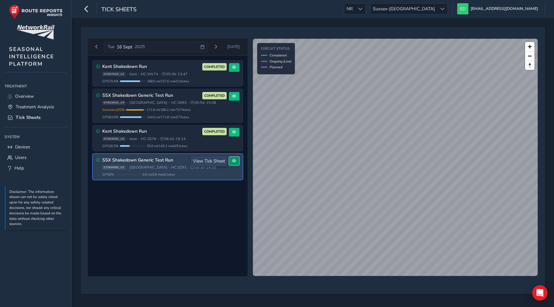
click at [237, 161] on button at bounding box center [234, 161] width 11 height 9
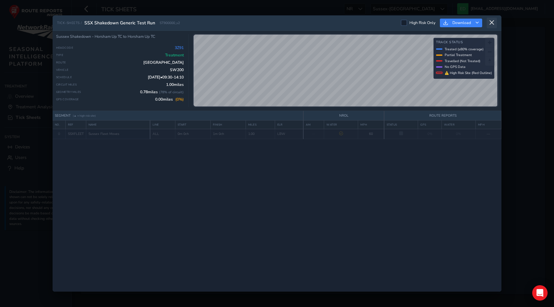
click at [491, 22] on icon at bounding box center [492, 23] width 6 height 6
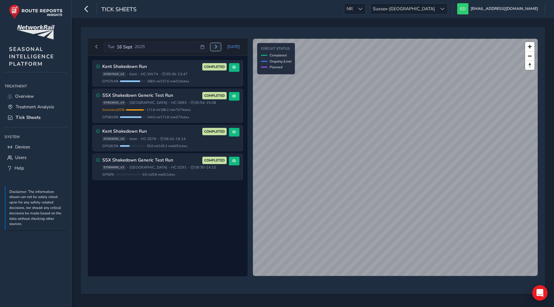
click at [218, 44] on button "Next day" at bounding box center [215, 47] width 11 height 8
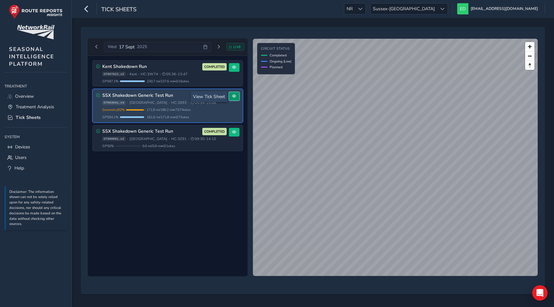
click at [237, 96] on button at bounding box center [234, 96] width 11 height 9
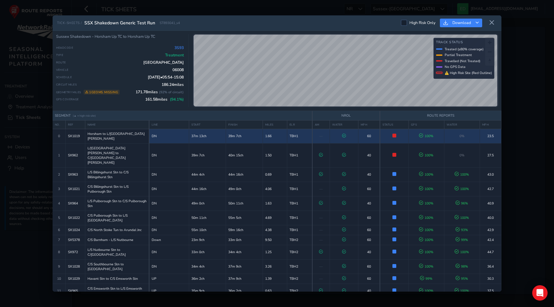
click at [343, 134] on icon at bounding box center [344, 136] width 4 height 4
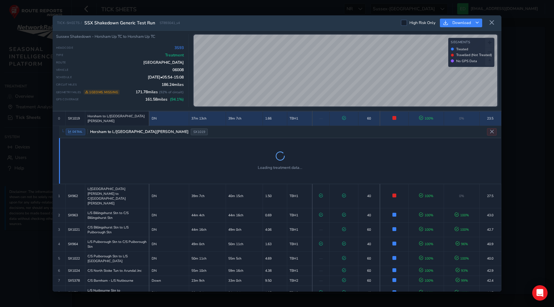
scroll to position [18, 0]
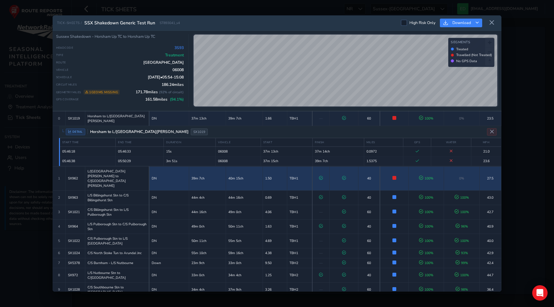
click at [321, 176] on icon at bounding box center [321, 178] width 4 height 4
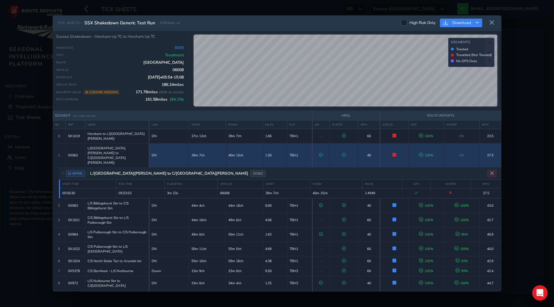
click at [304, 146] on td "TBH1" at bounding box center [299, 155] width 25 height 24
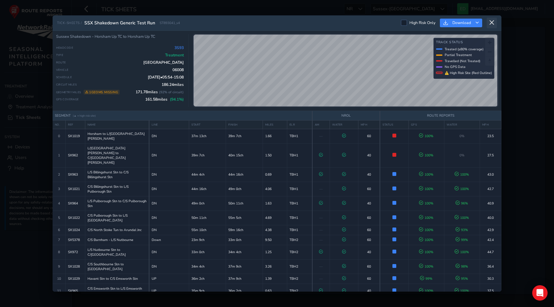
click at [495, 21] on button at bounding box center [492, 23] width 10 height 11
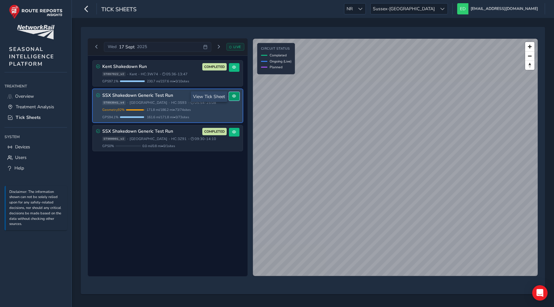
click at [236, 98] on span at bounding box center [234, 96] width 4 height 4
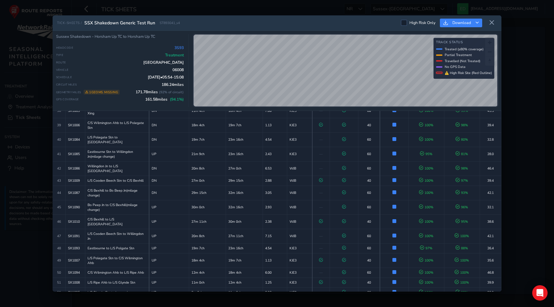
scroll to position [717, 0]
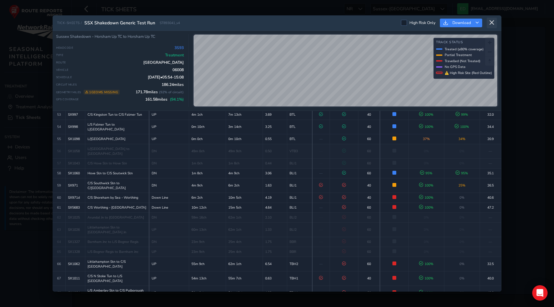
click at [491, 21] on icon at bounding box center [492, 23] width 6 height 6
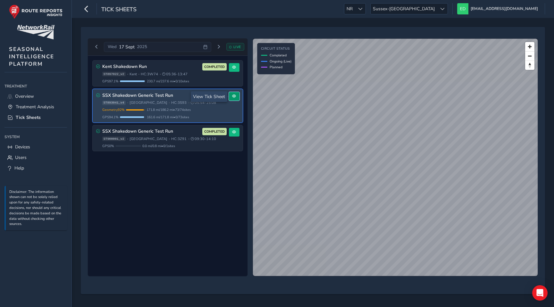
click at [237, 97] on button at bounding box center [234, 96] width 11 height 9
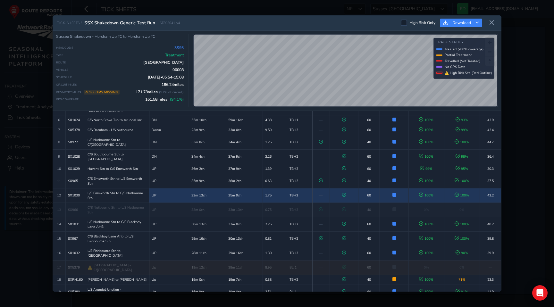
scroll to position [146, 0]
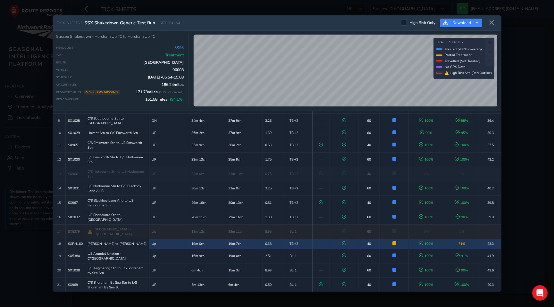
click at [347, 239] on td at bounding box center [344, 244] width 29 height 10
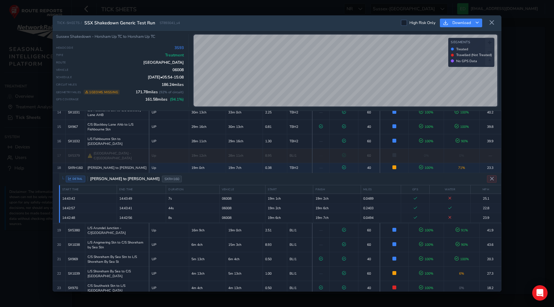
scroll to position [221, 0]
click at [353, 174] on div "DETAIL [PERSON_NAME] to [PERSON_NAME] SXRH160" at bounding box center [280, 180] width 442 height 12
click at [489, 176] on button "Close detail view" at bounding box center [492, 180] width 10 height 8
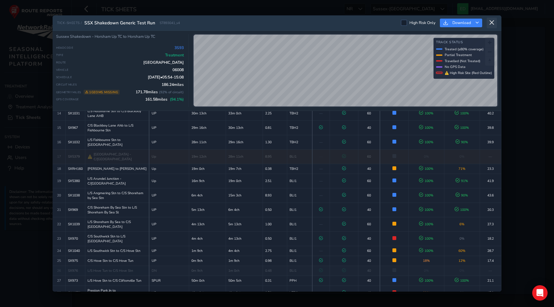
click at [491, 21] on icon at bounding box center [492, 23] width 6 height 6
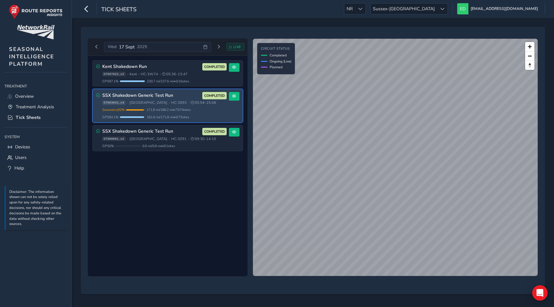
click at [167, 45] on div "[DATE]" at bounding box center [157, 47] width 107 height 10
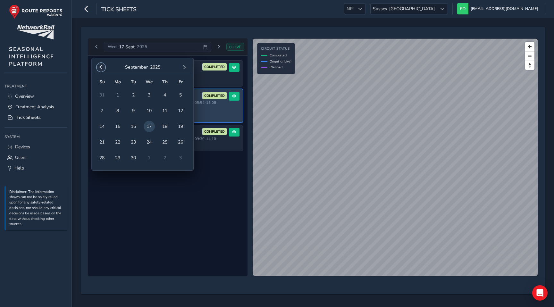
click at [99, 67] on span "button" at bounding box center [101, 67] width 4 height 4
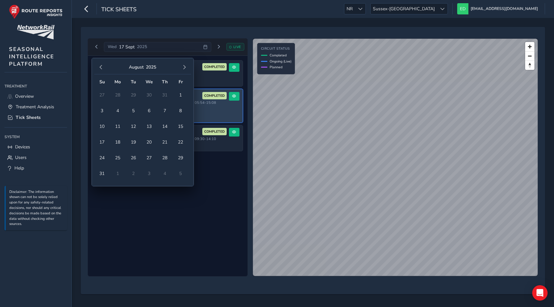
click at [99, 67] on span "button" at bounding box center [101, 67] width 4 height 4
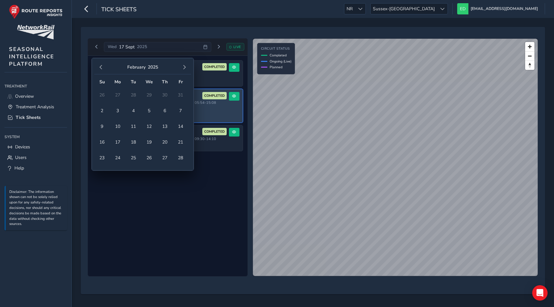
click at [99, 67] on span "button" at bounding box center [101, 67] width 4 height 4
click at [183, 93] on span "1" at bounding box center [180, 94] width 11 height 11
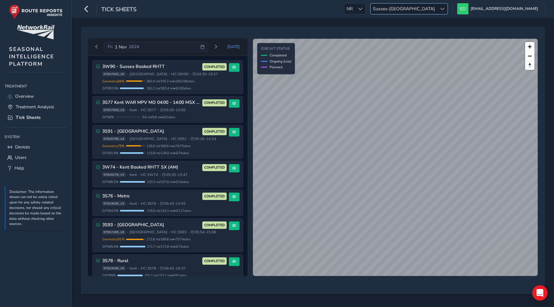
click at [437, 9] on span "Sussex-[GEOGRAPHIC_DATA]" at bounding box center [404, 9] width 66 height 11
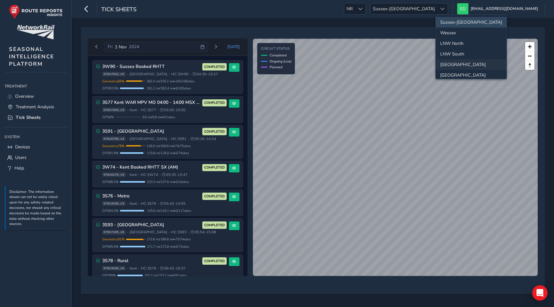
click at [461, 61] on li "[GEOGRAPHIC_DATA]" at bounding box center [471, 64] width 71 height 11
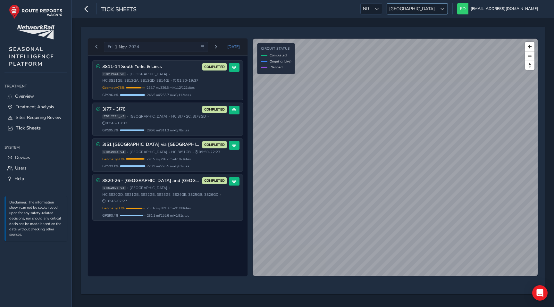
click at [437, 12] on span "[GEOGRAPHIC_DATA]" at bounding box center [412, 9] width 50 height 11
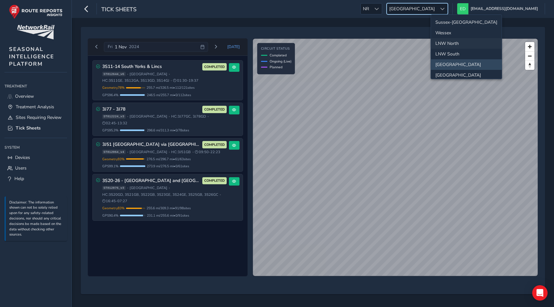
click at [456, 44] on li "LNW North" at bounding box center [466, 43] width 71 height 11
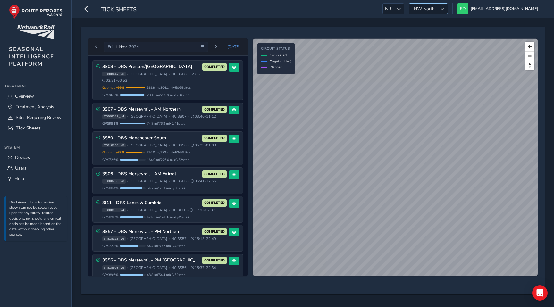
click at [448, 8] on div at bounding box center [442, 9] width 11 height 11
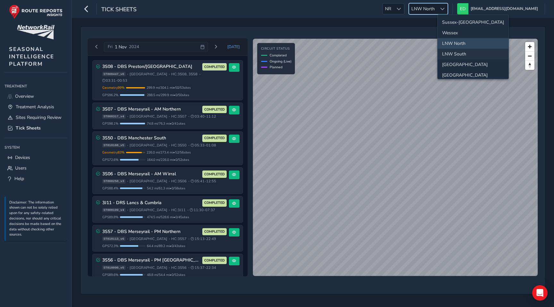
click at [459, 54] on li "LNW South" at bounding box center [473, 54] width 71 height 11
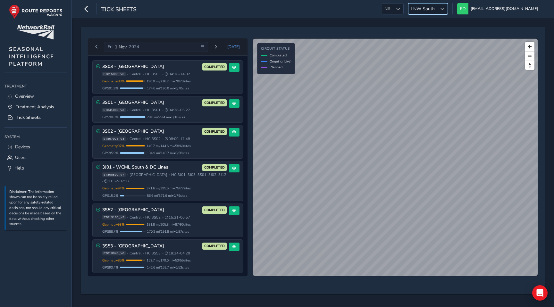
click at [437, 6] on span "LNW South" at bounding box center [422, 9] width 29 height 11
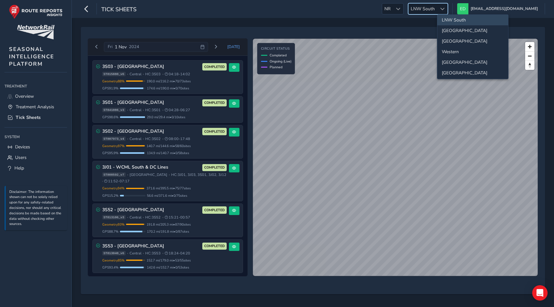
scroll to position [39, 0]
click at [456, 66] on li "[GEOGRAPHIC_DATA]" at bounding box center [472, 67] width 71 height 11
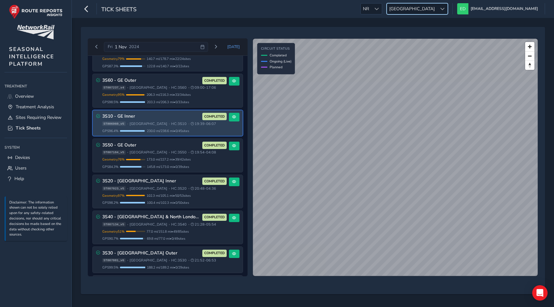
scroll to position [0, 0]
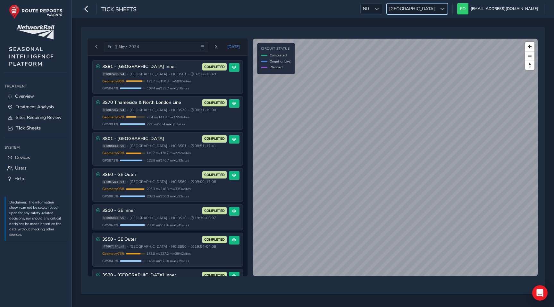
click at [448, 9] on div at bounding box center [442, 9] width 11 height 11
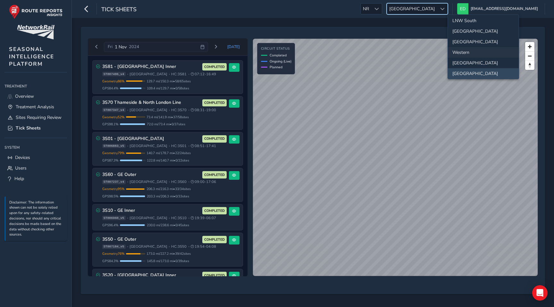
scroll to position [67, 0]
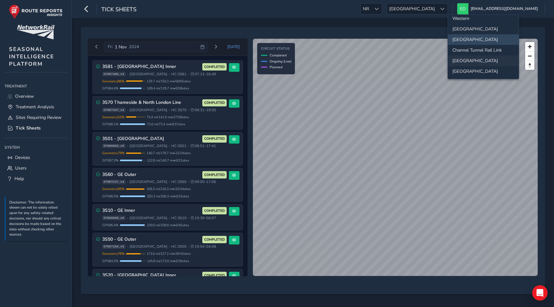
click at [468, 61] on li "[GEOGRAPHIC_DATA]" at bounding box center [483, 60] width 71 height 11
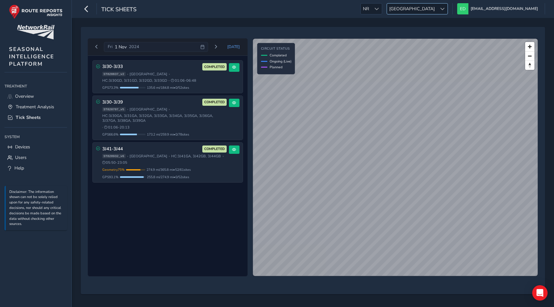
click at [437, 7] on span "[GEOGRAPHIC_DATA]" at bounding box center [412, 9] width 50 height 11
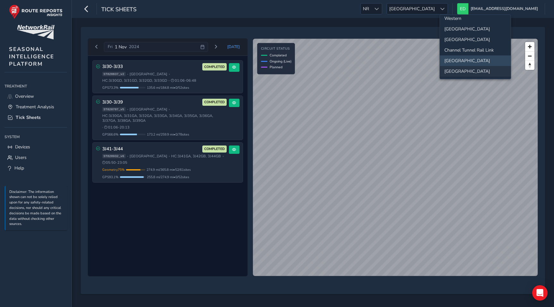
click at [457, 71] on li "[GEOGRAPHIC_DATA]" at bounding box center [475, 71] width 71 height 11
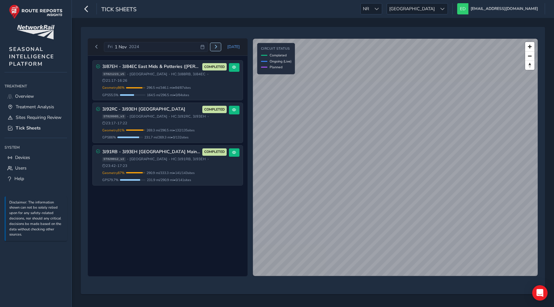
click at [216, 46] on span "Next day" at bounding box center [216, 47] width 4 height 4
click at [437, 5] on span "[GEOGRAPHIC_DATA]" at bounding box center [412, 9] width 50 height 11
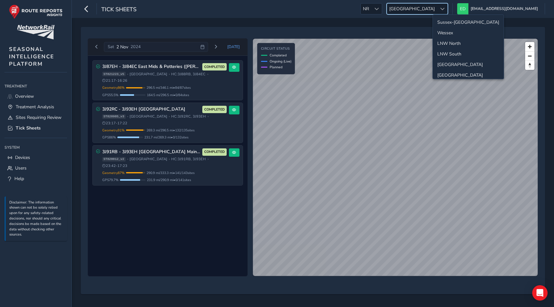
scroll to position [65, 0]
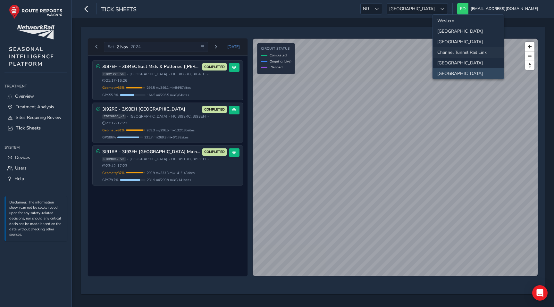
click at [452, 55] on li "Channel Tunnel Rail Link" at bounding box center [468, 52] width 71 height 11
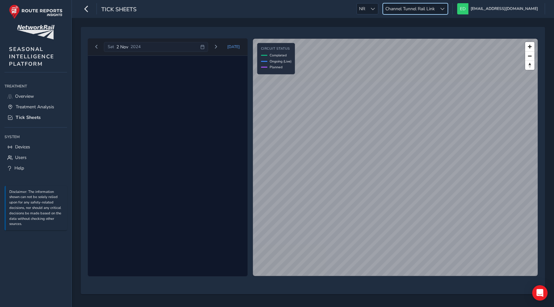
click at [437, 11] on span "Channel Tunnel Rail Link" at bounding box center [410, 9] width 54 height 11
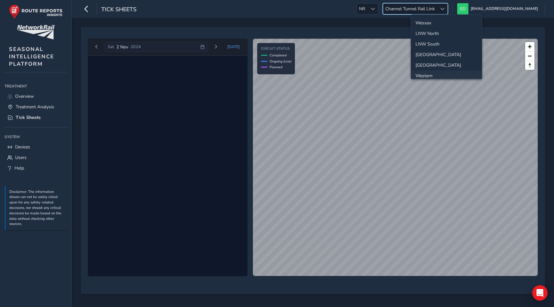
scroll to position [0, 0]
click at [437, 34] on li "Wessex" at bounding box center [446, 33] width 71 height 11
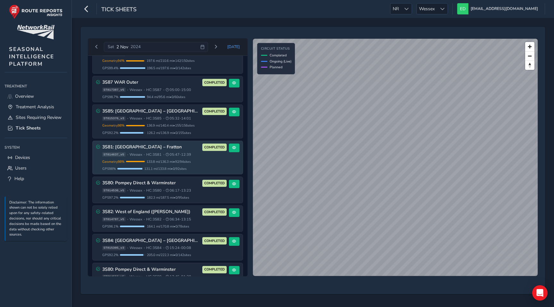
scroll to position [227, 0]
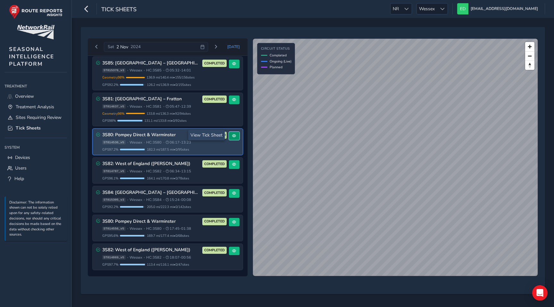
click at [231, 138] on button at bounding box center [234, 136] width 11 height 9
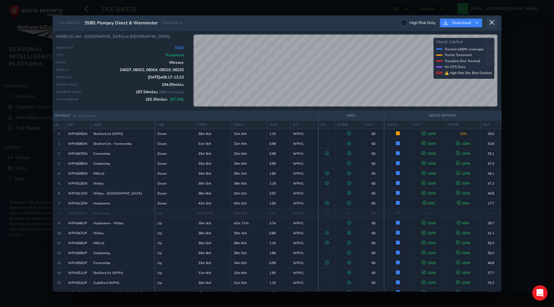
click at [491, 22] on icon at bounding box center [492, 23] width 6 height 6
